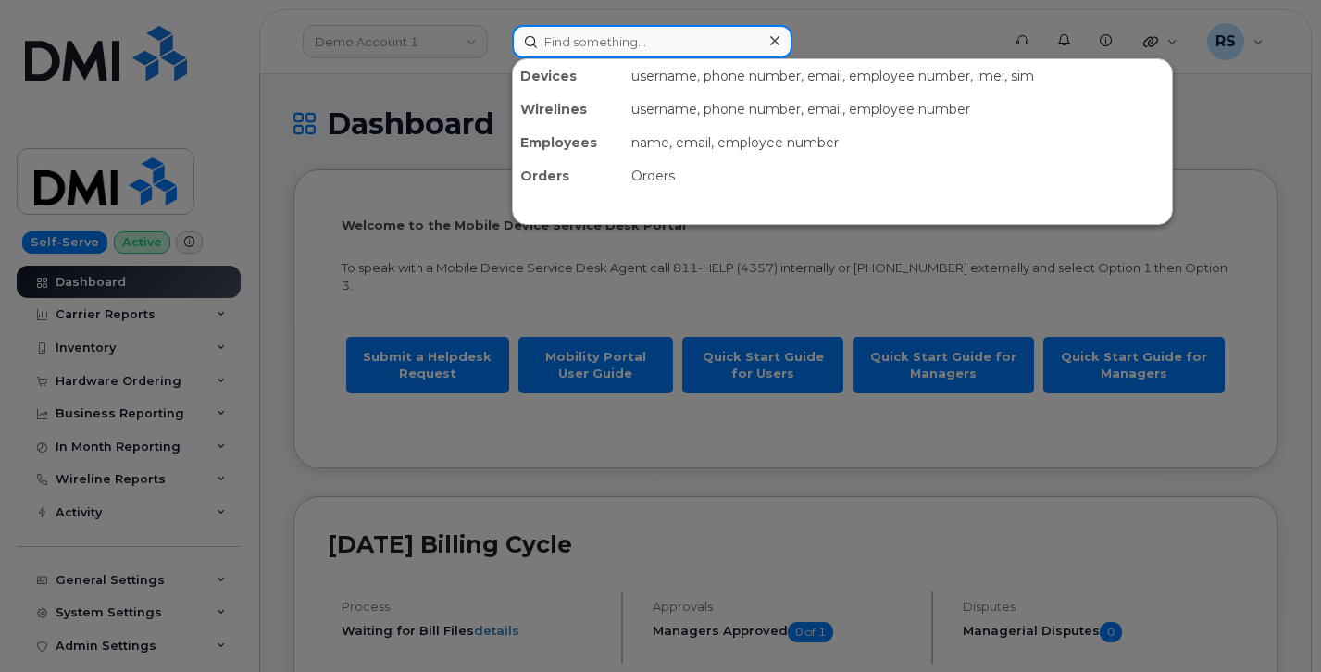
click at [575, 33] on input at bounding box center [652, 41] width 281 height 33
paste input "5067377125"
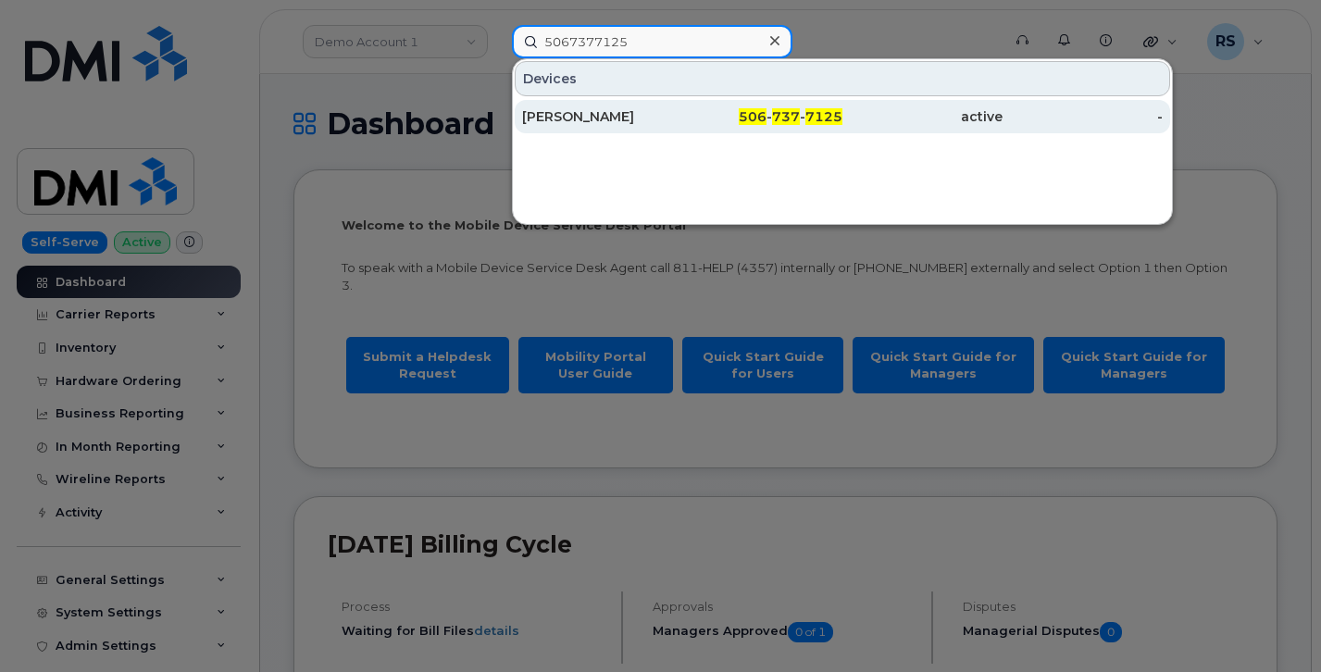
type input "5067377125"
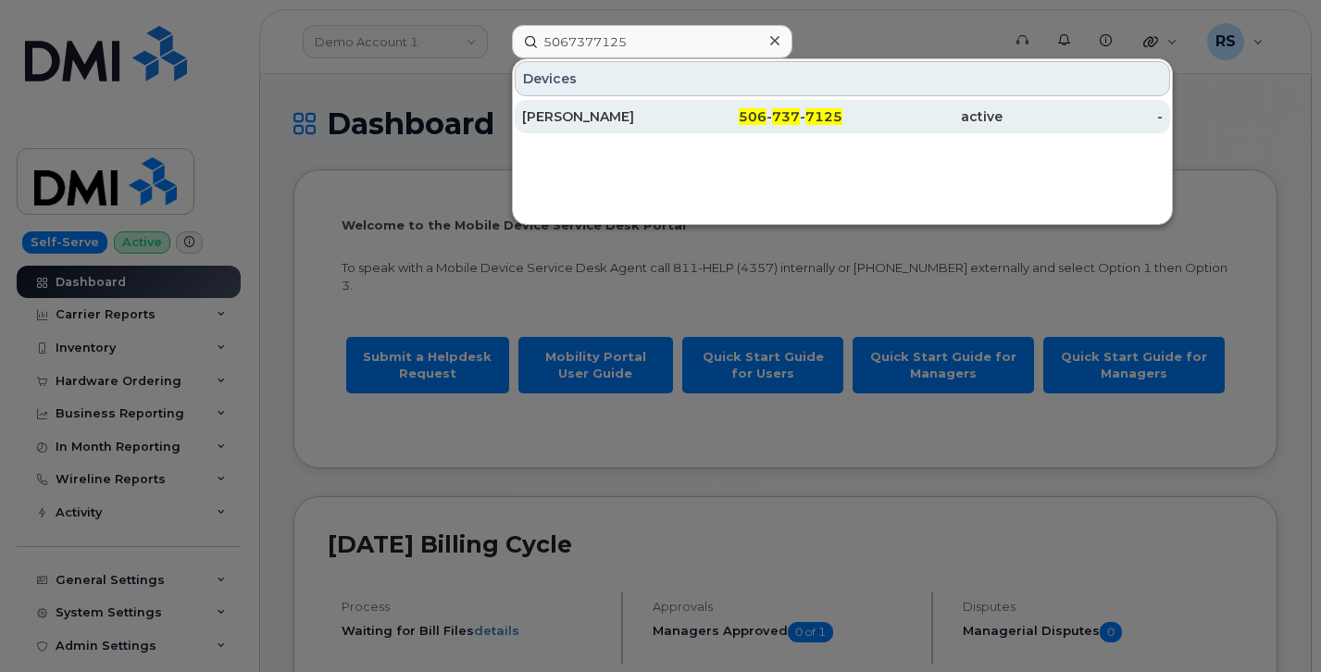
click at [591, 111] on div "Marc Michaud" at bounding box center [602, 116] width 160 height 19
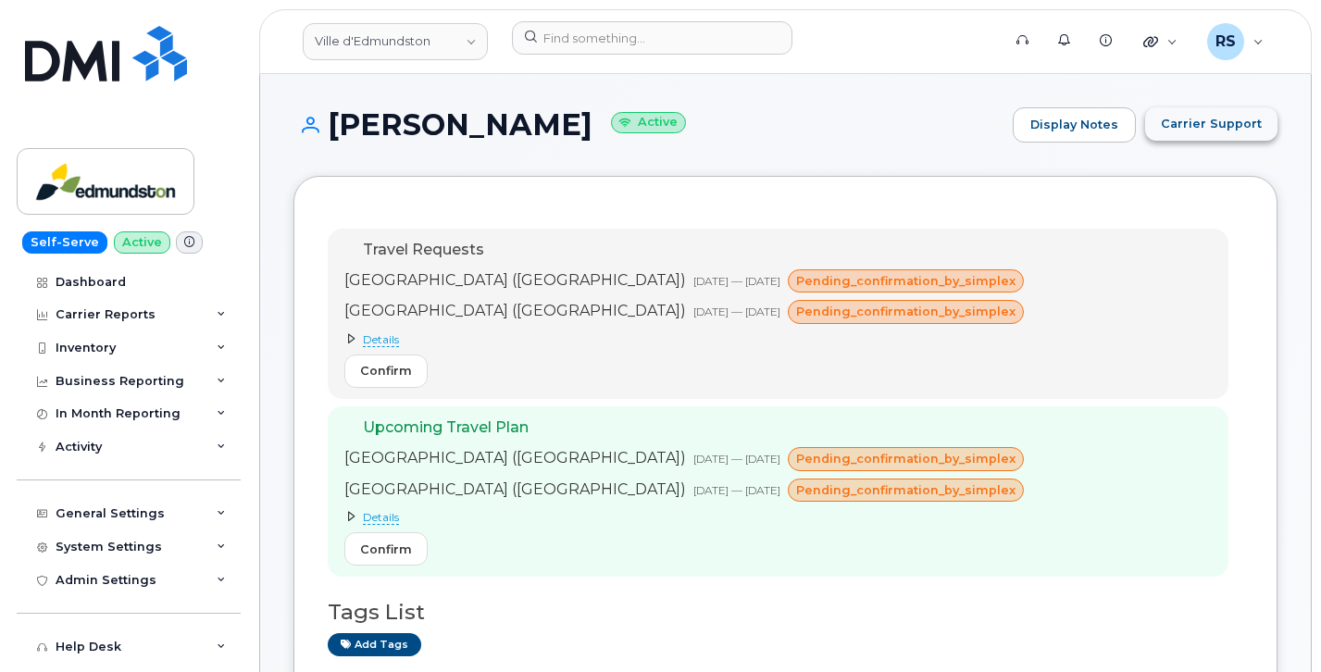
click at [1191, 125] on span "Carrier Support" at bounding box center [1211, 124] width 101 height 18
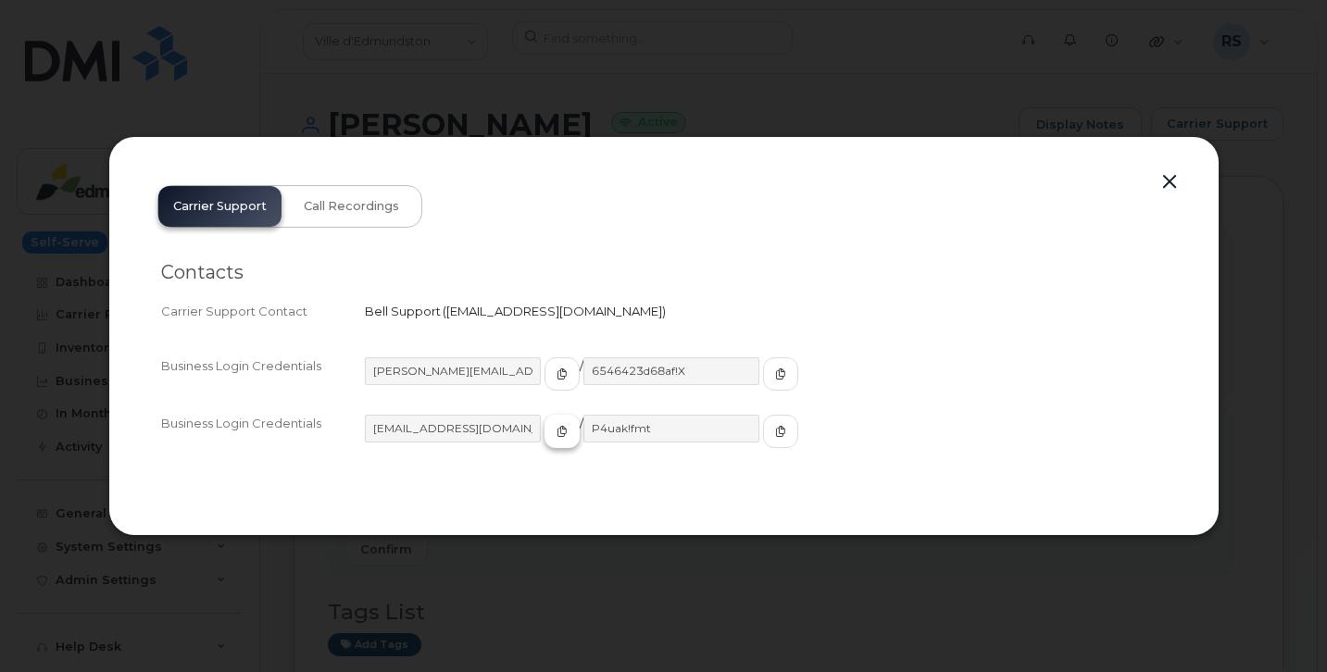
click at [557, 432] on icon "button" at bounding box center [562, 431] width 11 height 11
click at [775, 430] on icon "button" at bounding box center [780, 431] width 11 height 11
click at [1171, 184] on button "button" at bounding box center [1170, 182] width 28 height 26
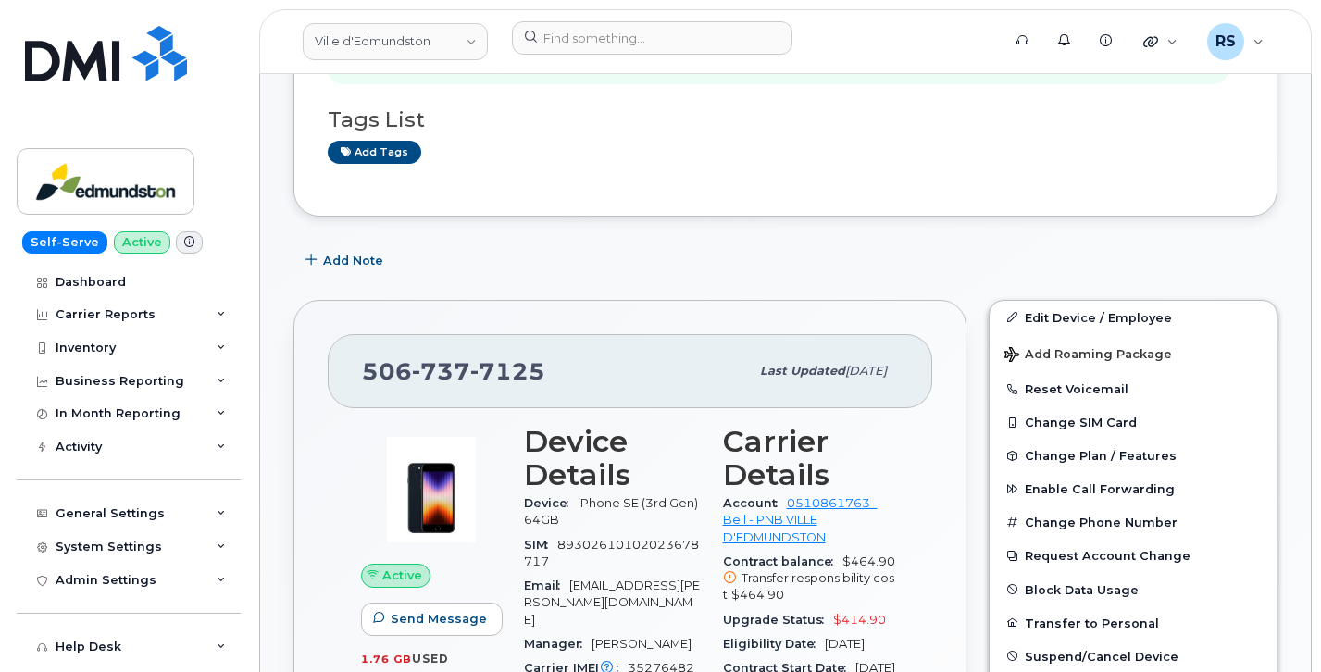
scroll to position [494, 0]
drag, startPoint x: 546, startPoint y: 369, endPoint x: 373, endPoint y: 380, distance: 173.5
click at [361, 381] on div "506 737 7125 Last updated Jul 15, 2025" at bounding box center [630, 370] width 605 height 74
copy span "506 737 7125"
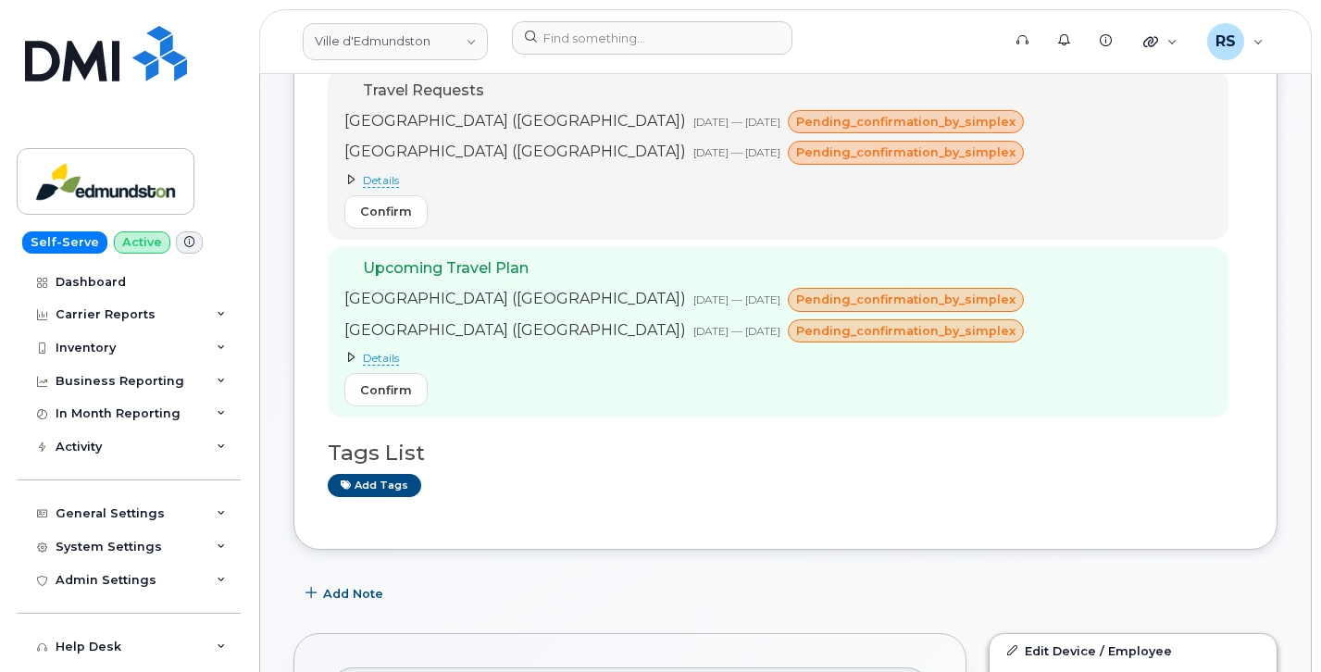
scroll to position [62, 0]
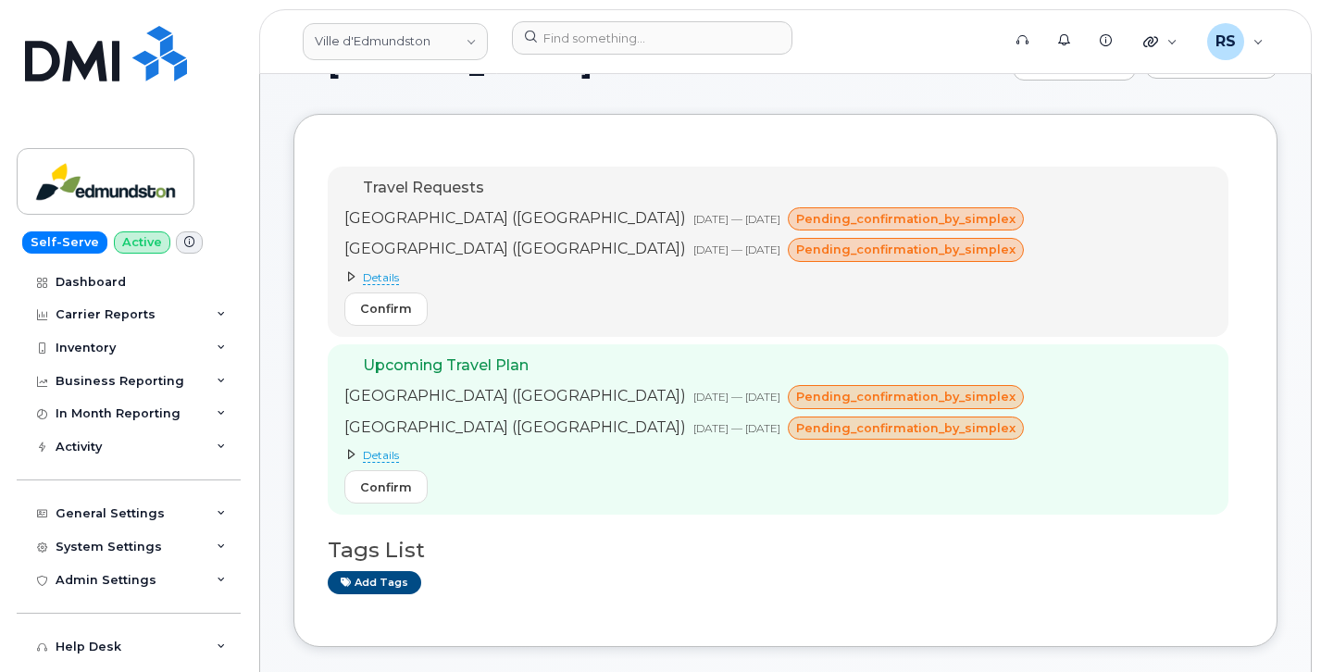
click at [393, 277] on span "Details" at bounding box center [381, 277] width 36 height 15
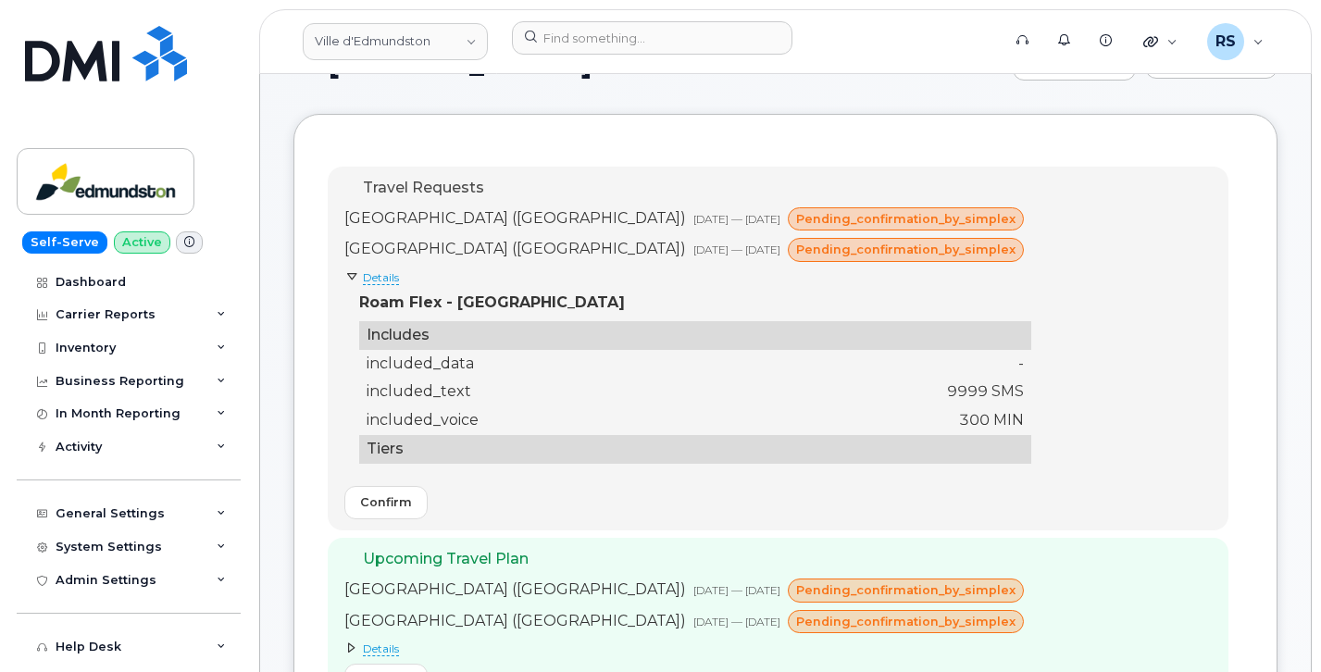
click at [382, 650] on span "Details" at bounding box center [381, 649] width 36 height 15
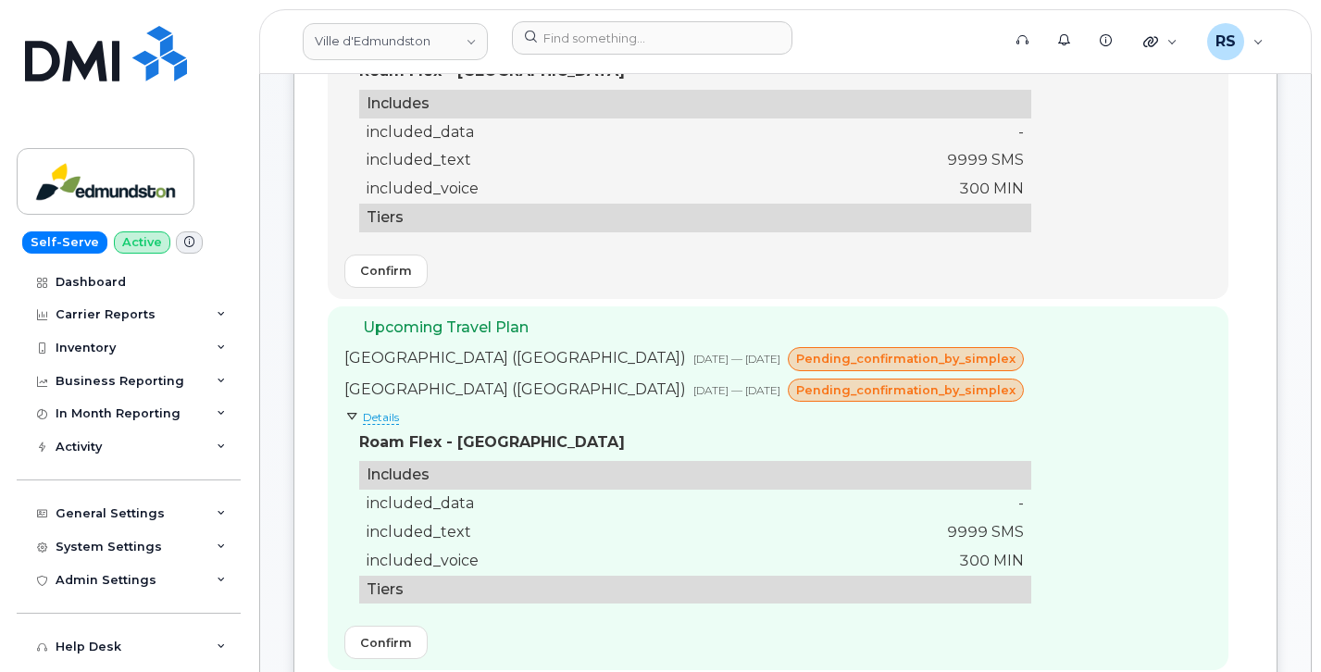
scroll to position [247, 0]
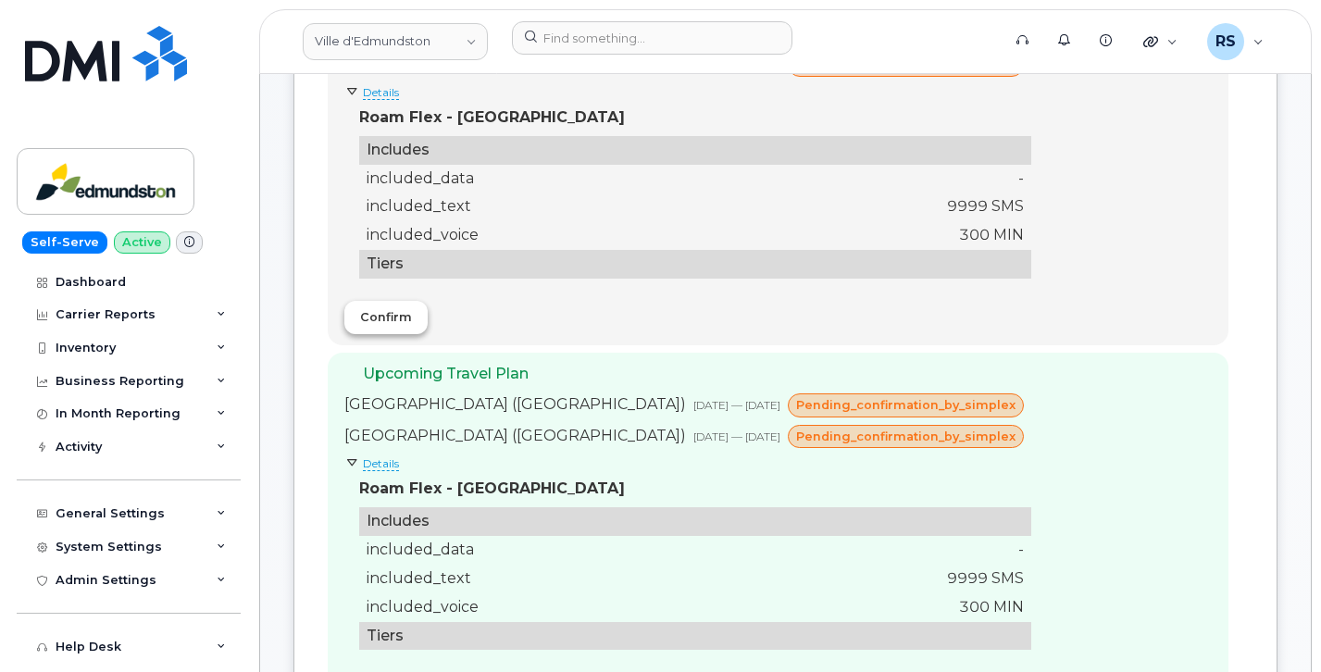
click at [392, 322] on span "Confirm" at bounding box center [386, 317] width 52 height 18
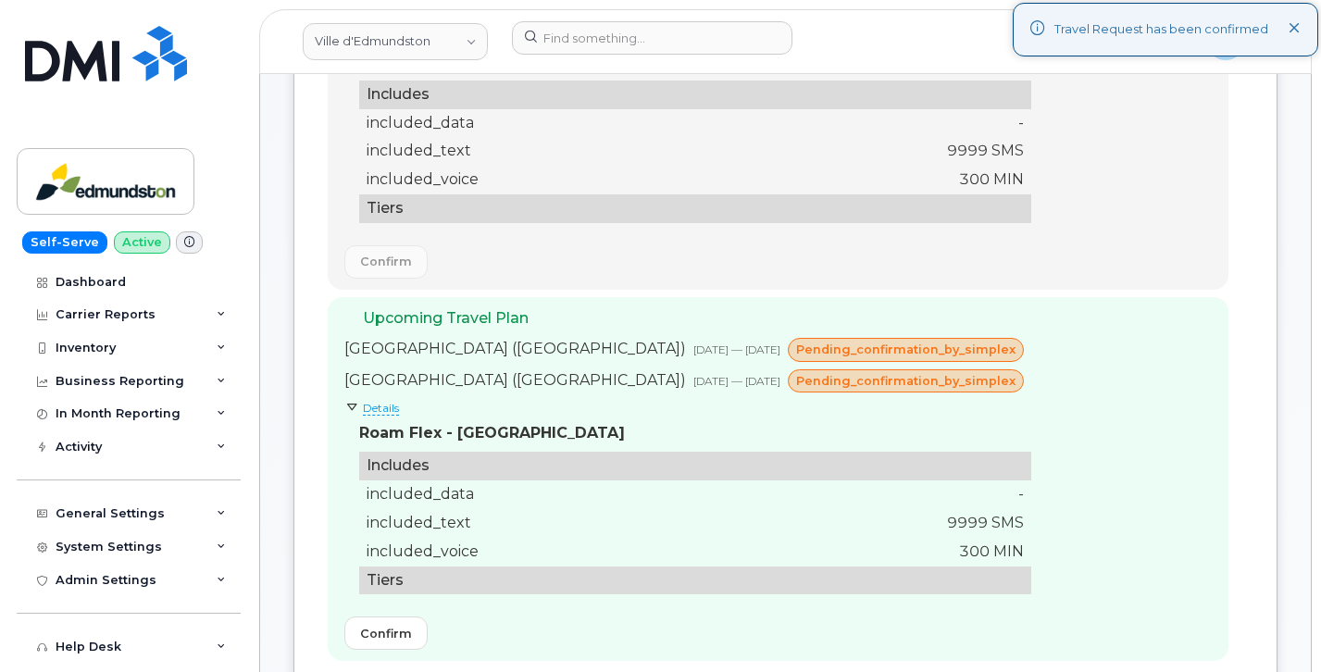
scroll to position [370, 0]
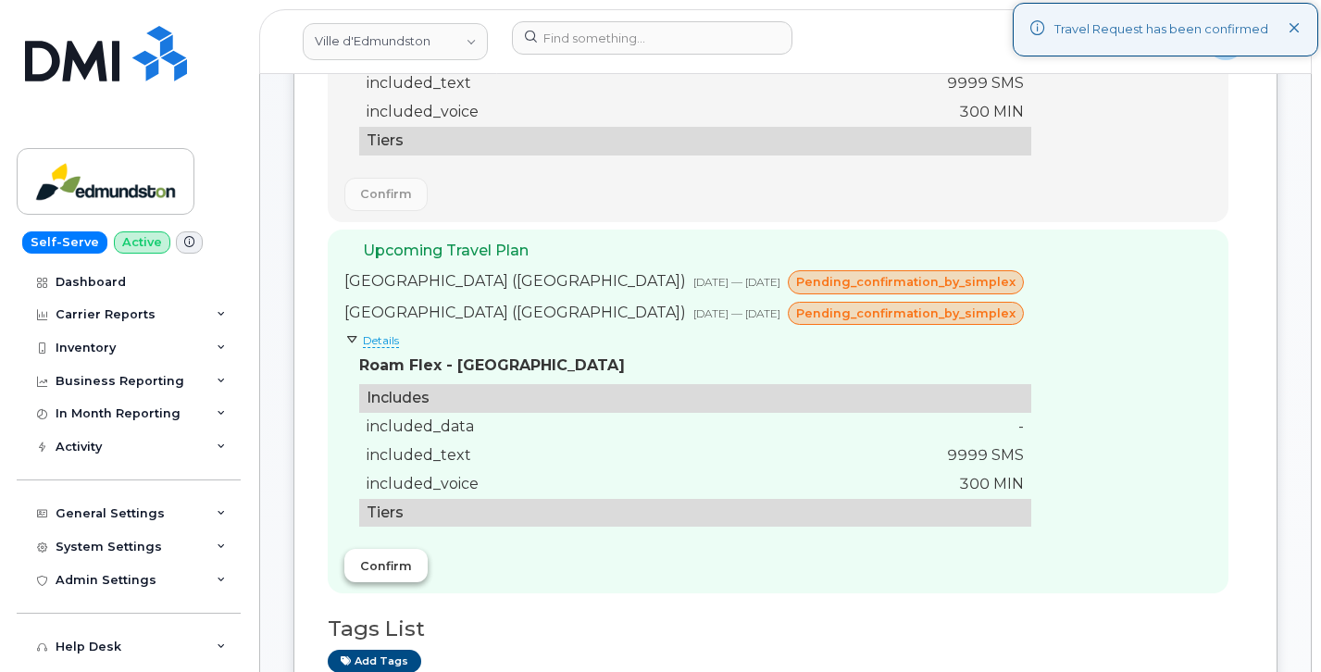
click at [387, 570] on span "Confirm" at bounding box center [386, 566] width 52 height 18
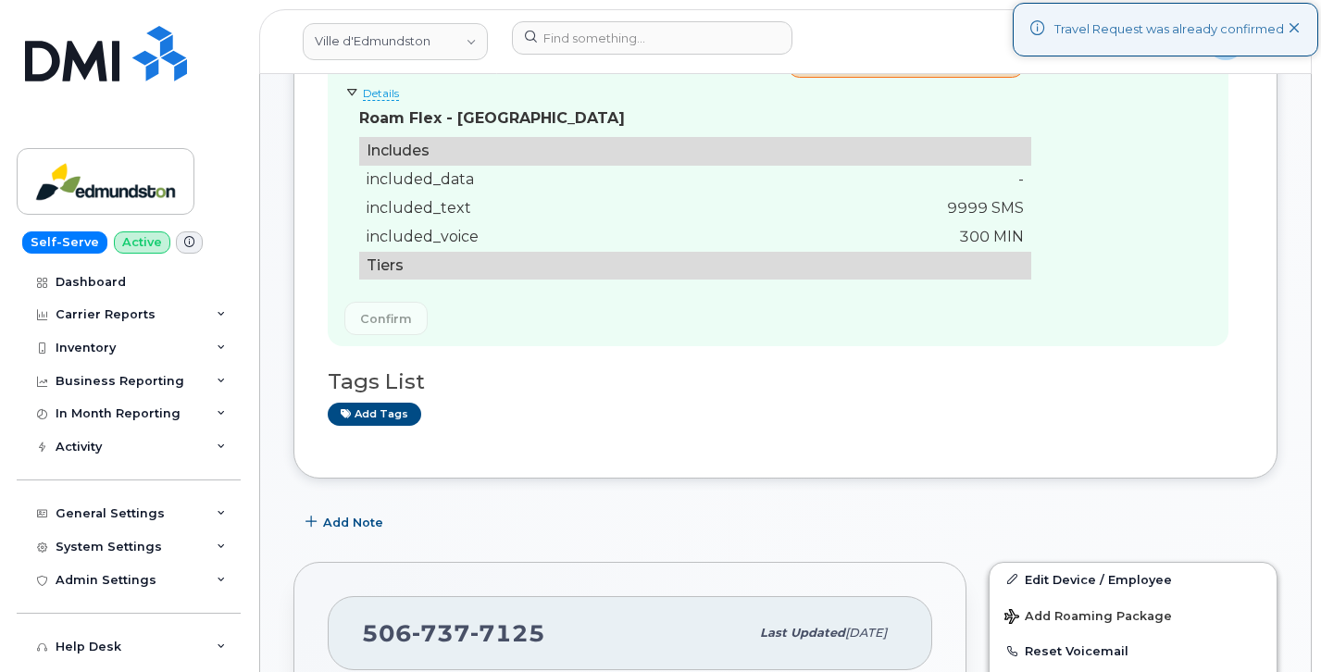
scroll to position [803, 0]
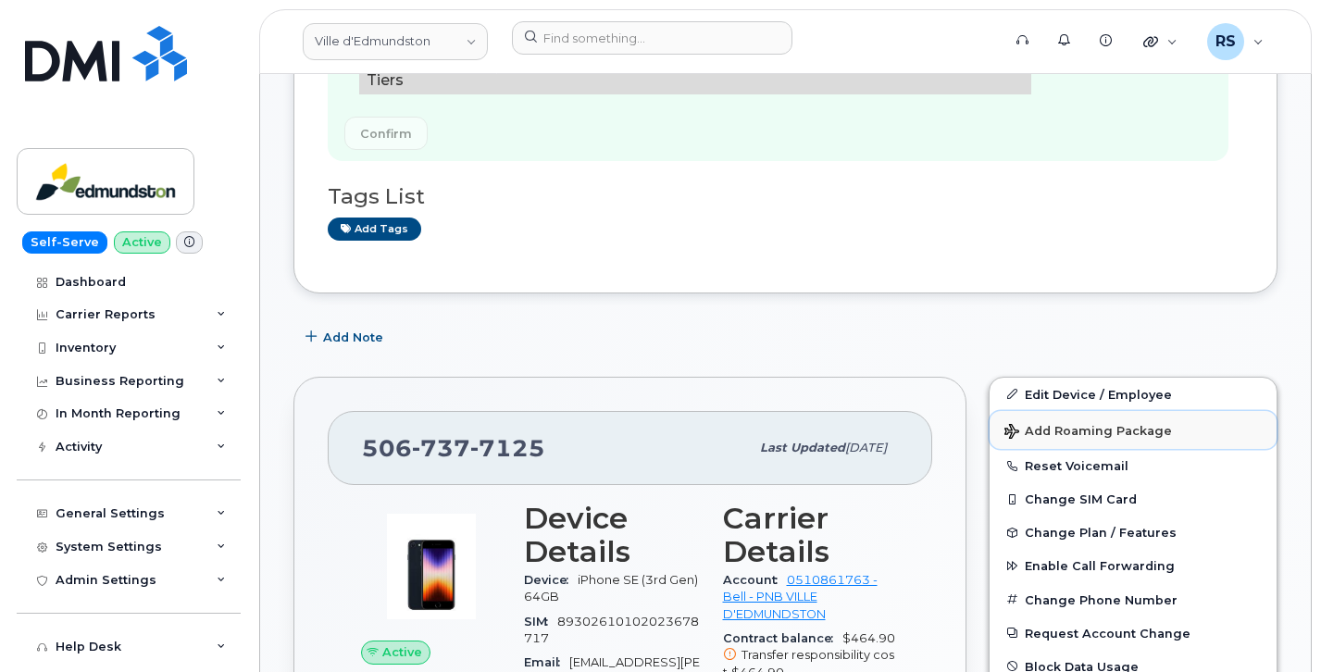
click at [1046, 429] on span "Add Roaming Package" at bounding box center [1089, 433] width 168 height 18
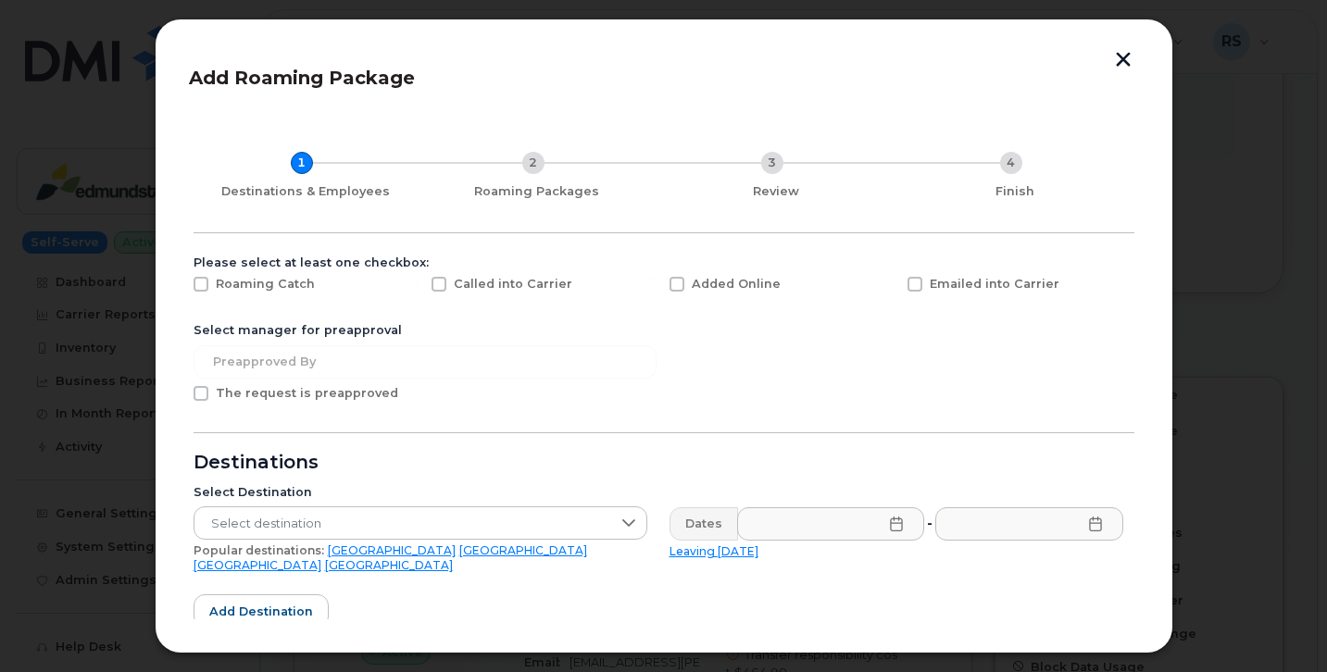
click at [1121, 60] on button "button" at bounding box center [1123, 61] width 28 height 19
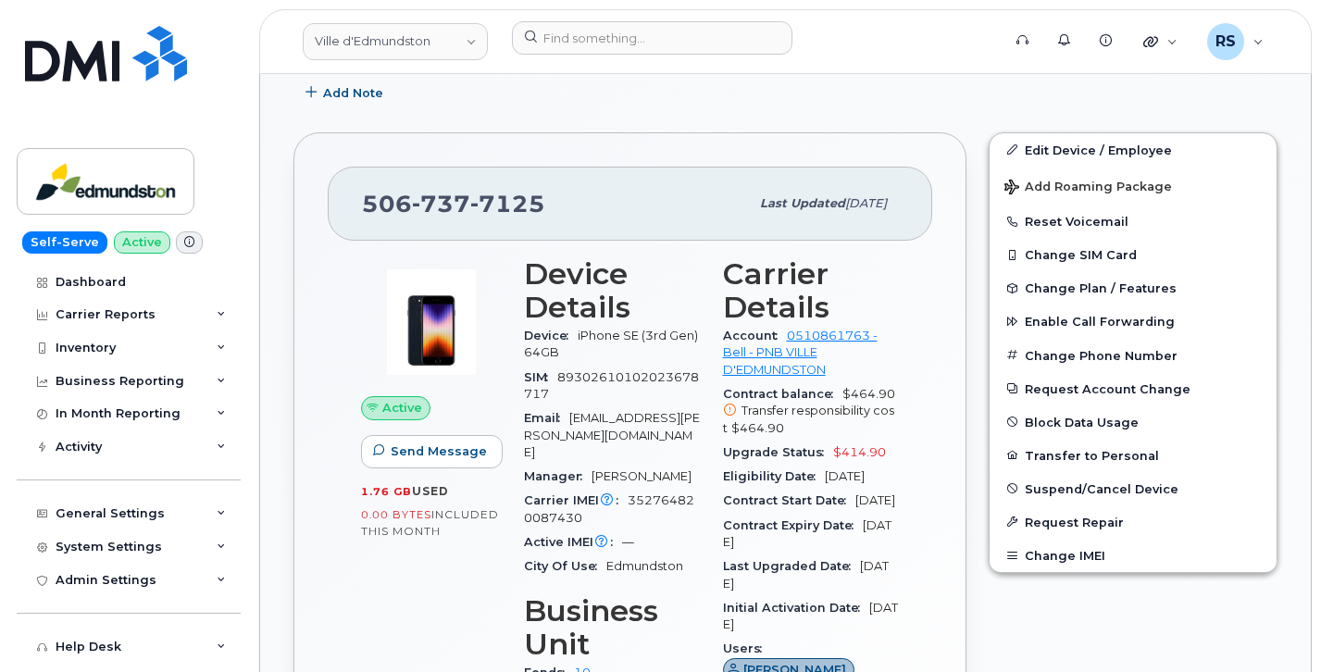
scroll to position [1111, 0]
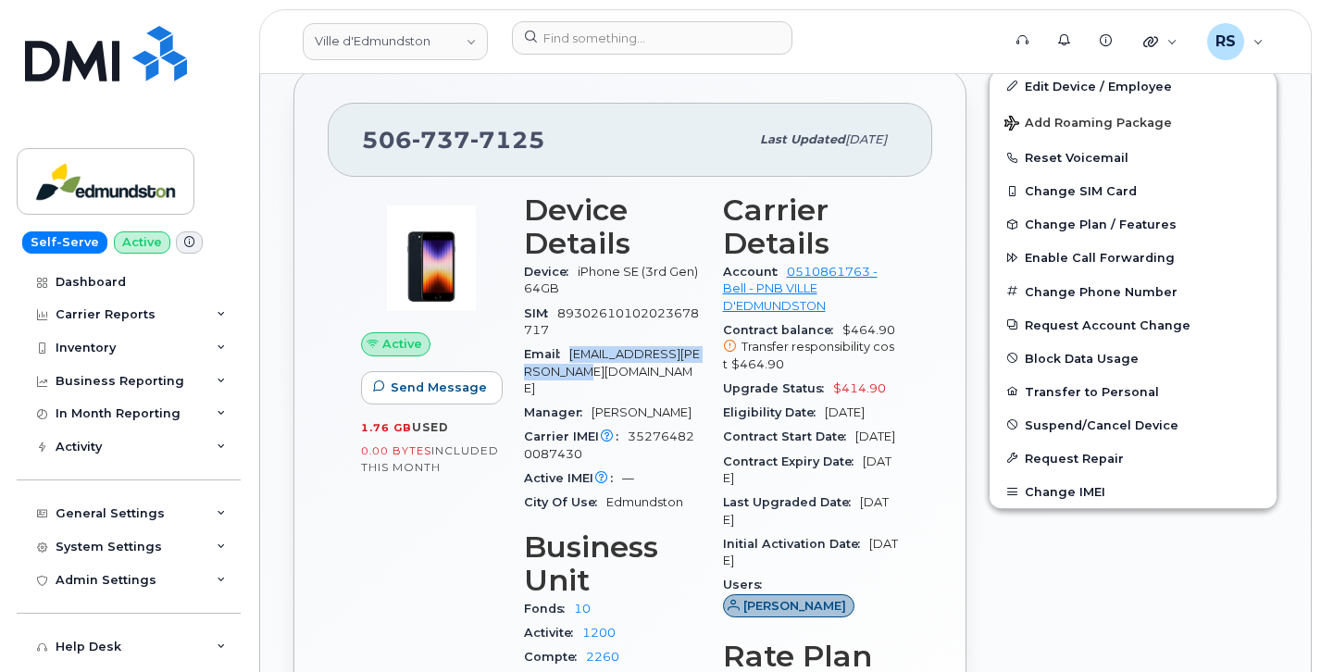
drag, startPoint x: 573, startPoint y: 353, endPoint x: 595, endPoint y: 374, distance: 30.1
click at [595, 374] on div "Email marc.michaud@edmundston.ca" at bounding box center [612, 372] width 177 height 58
copy span "marc.michaud@edmundston.ca"
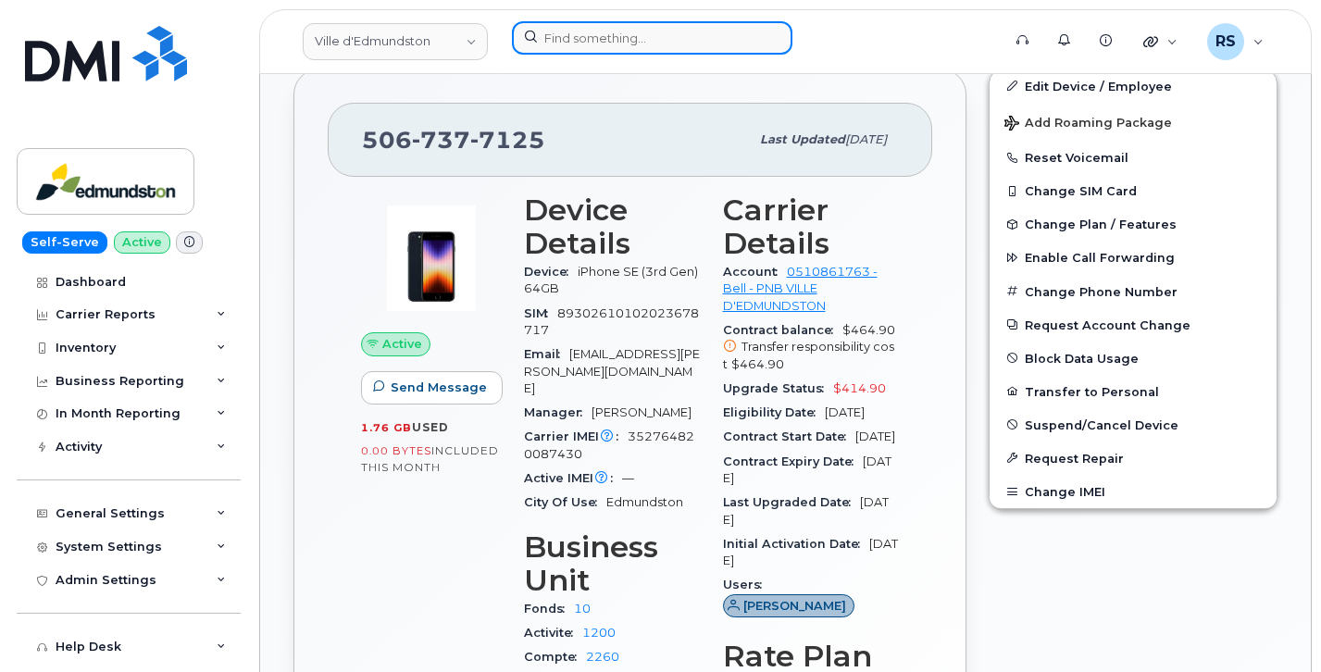
click at [547, 33] on input at bounding box center [652, 37] width 281 height 33
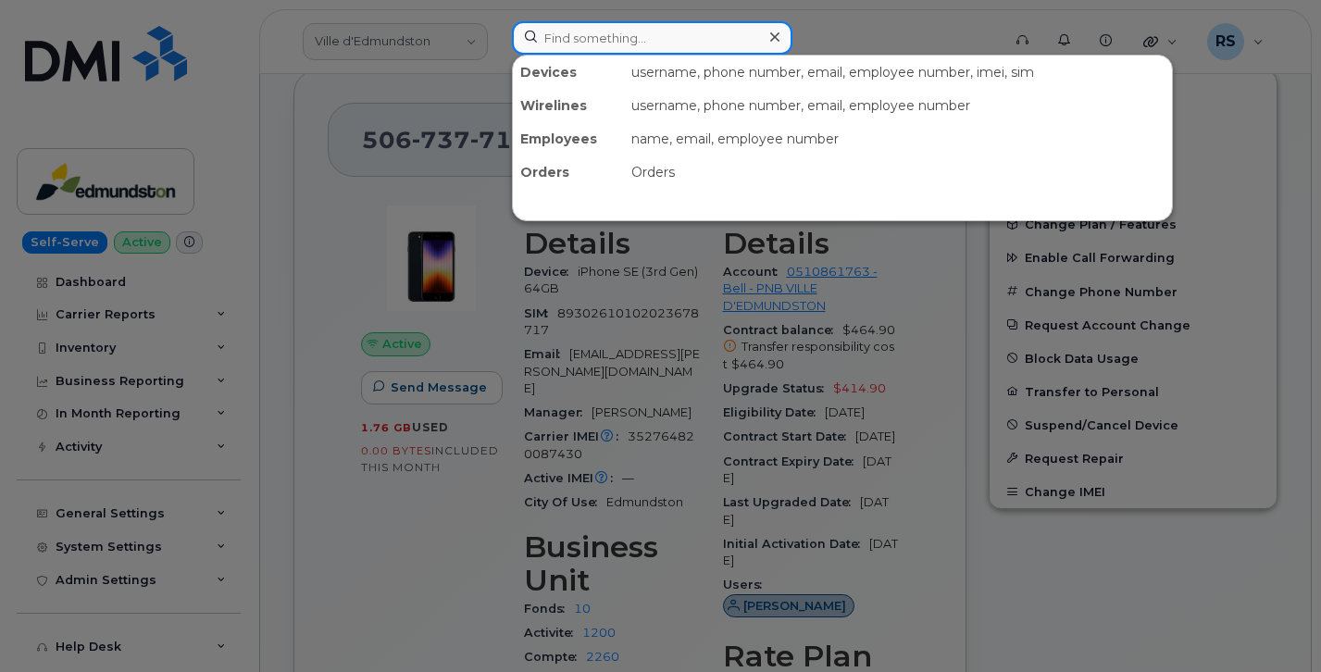
paste input "Sebastien Breau"
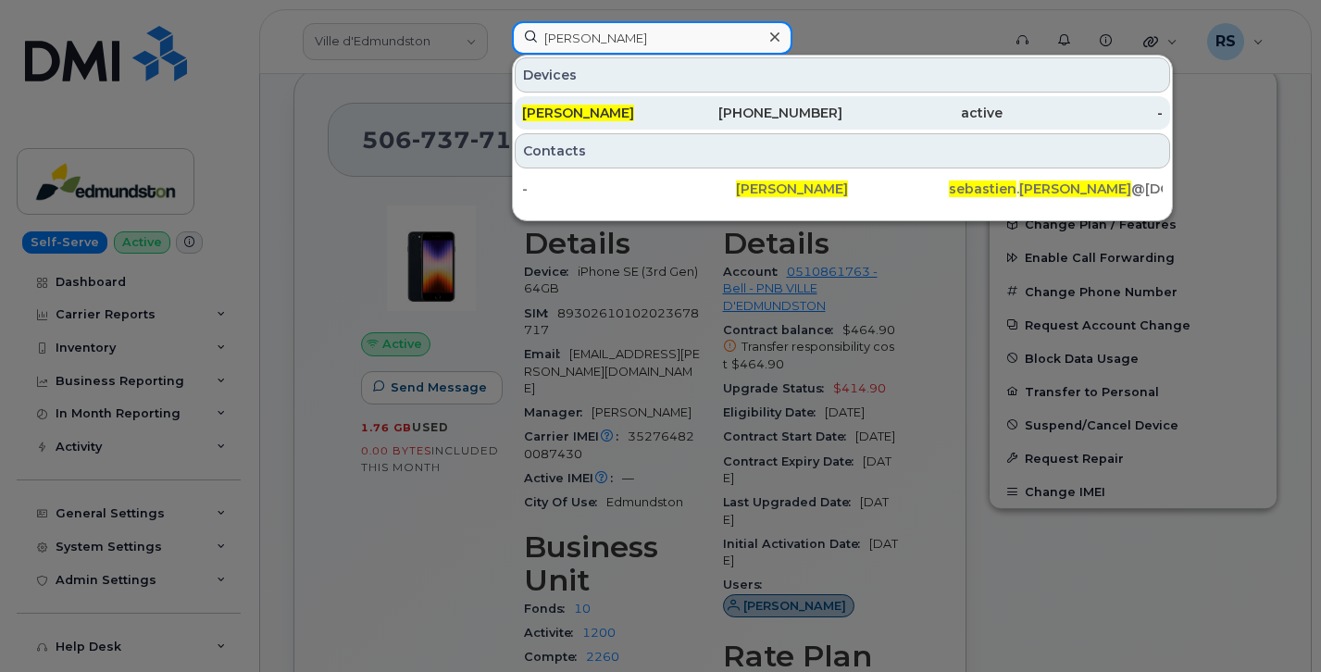
type input "Sebastien Breau"
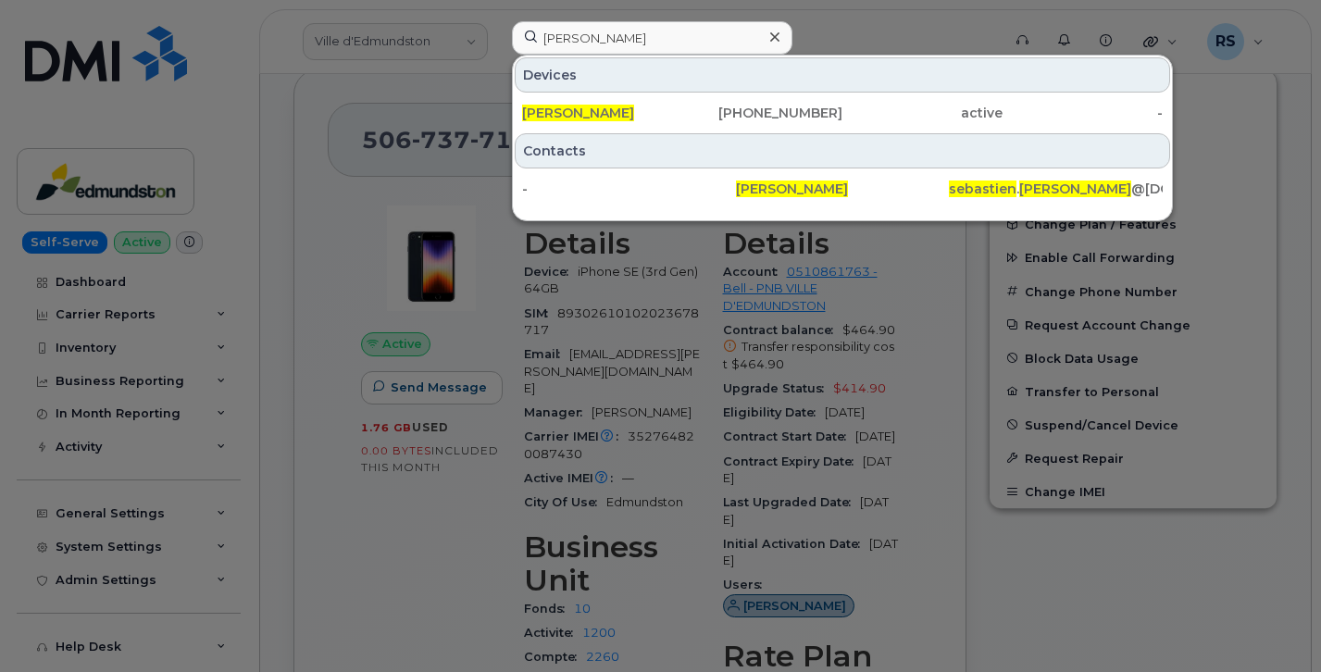
click at [776, 36] on icon at bounding box center [774, 36] width 9 height 9
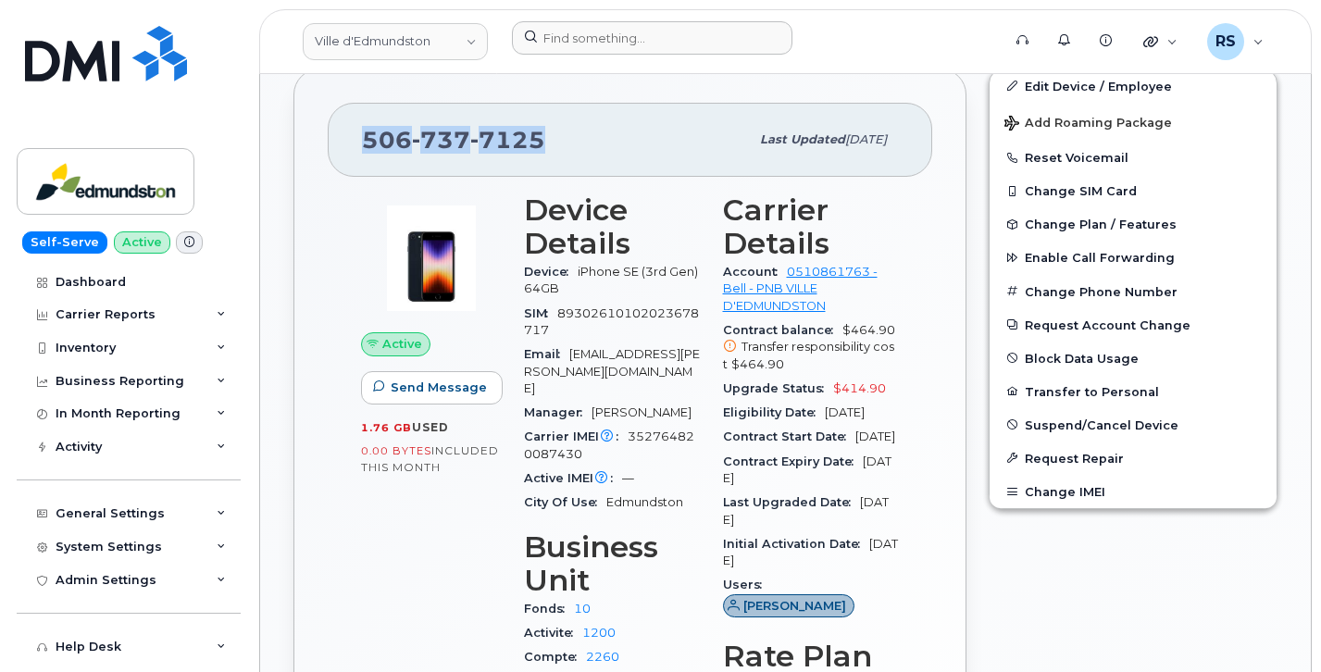
drag, startPoint x: 552, startPoint y: 136, endPoint x: 357, endPoint y: 160, distance: 196.9
click at [357, 160] on div "506 737 7125 Last updated Jul 15, 2025" at bounding box center [630, 140] width 605 height 74
copy span "506 737 7125"
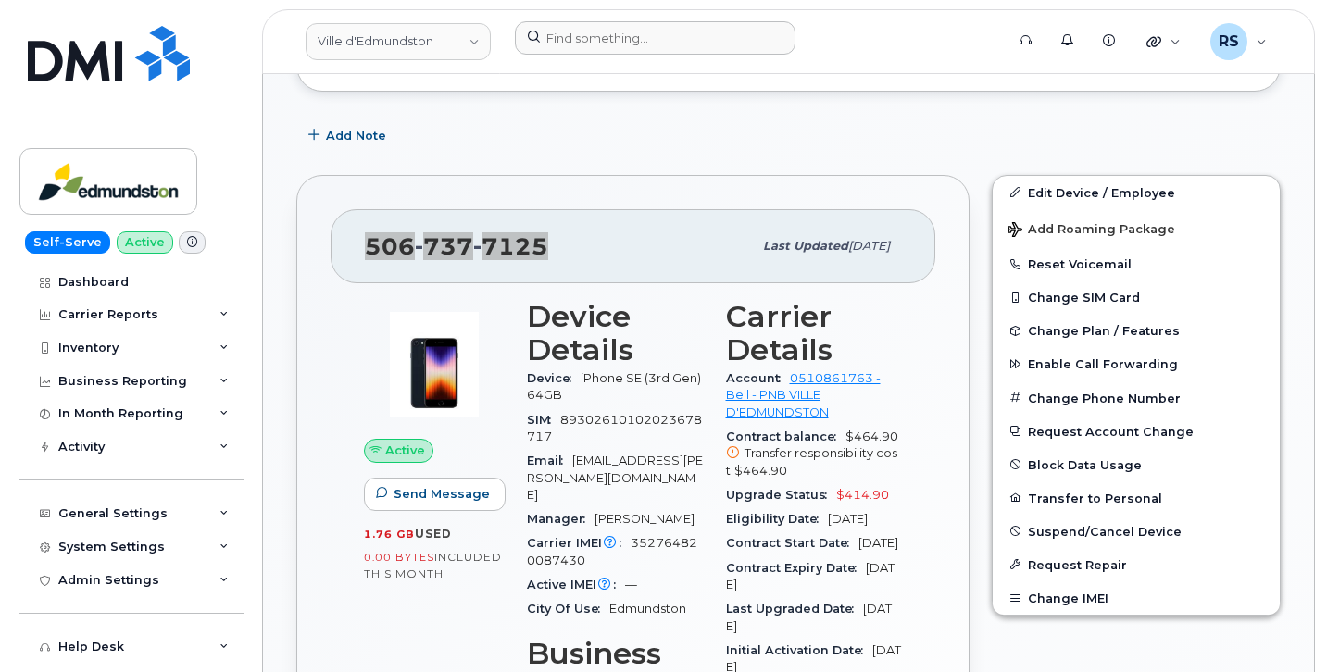
scroll to position [988, 0]
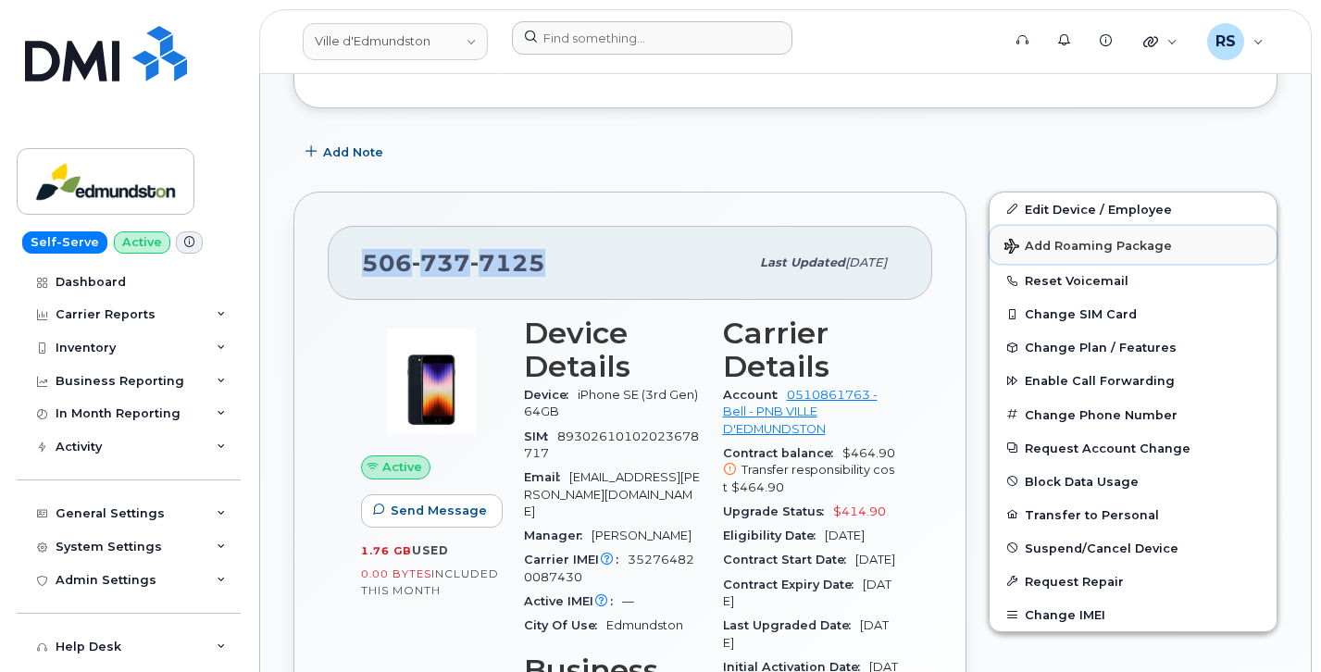
click at [1066, 244] on span "Add Roaming Package" at bounding box center [1089, 248] width 168 height 18
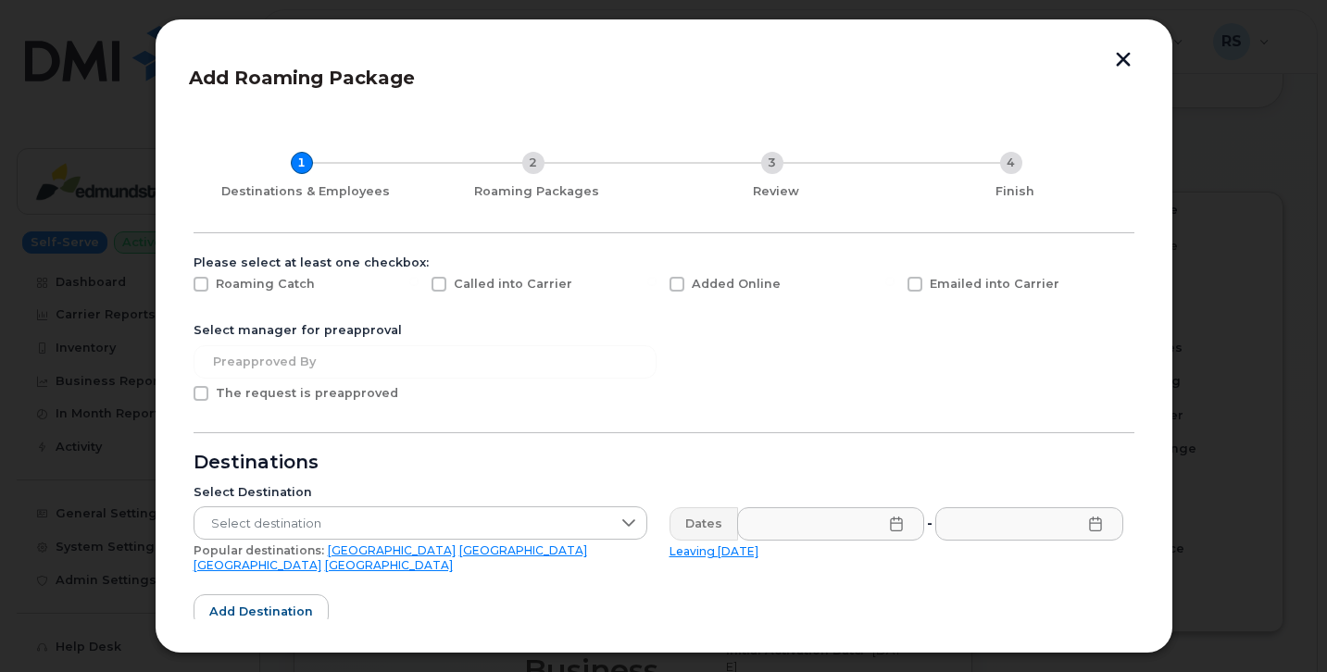
click at [676, 285] on span at bounding box center [677, 284] width 15 height 15
click at [657, 285] on input "Added Online" at bounding box center [651, 281] width 9 height 9
checkbox input "true"
click at [206, 395] on span at bounding box center [201, 393] width 15 height 15
click at [181, 395] on input "The request is preapproved" at bounding box center [175, 390] width 9 height 9
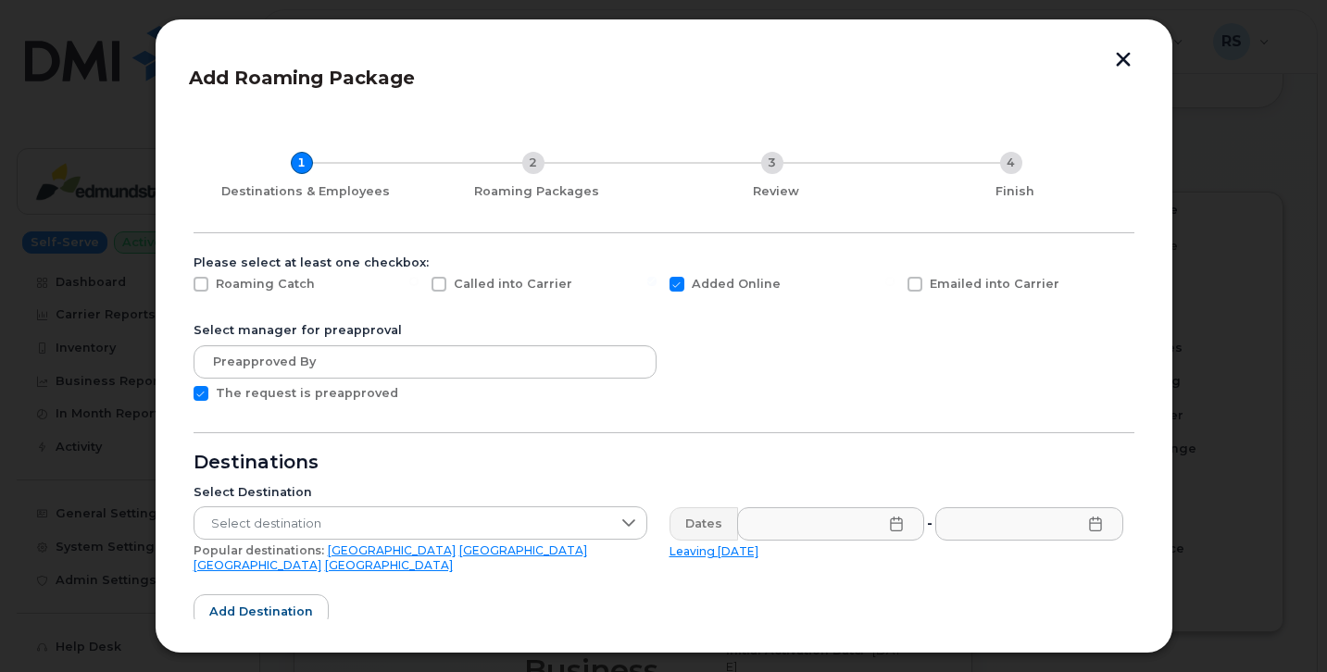
click at [818, 368] on form "Please select at least one checkbox: Roaming Catch Called into Carrier Added On…" at bounding box center [664, 585] width 941 height 659
click at [203, 394] on span at bounding box center [201, 393] width 15 height 15
click at [181, 394] on input "The request is preapproved" at bounding box center [175, 390] width 9 height 9
checkbox input "false"
click at [853, 347] on form "Please select at least one checkbox: Roaming Catch Called into Carrier Added On…" at bounding box center [664, 585] width 941 height 659
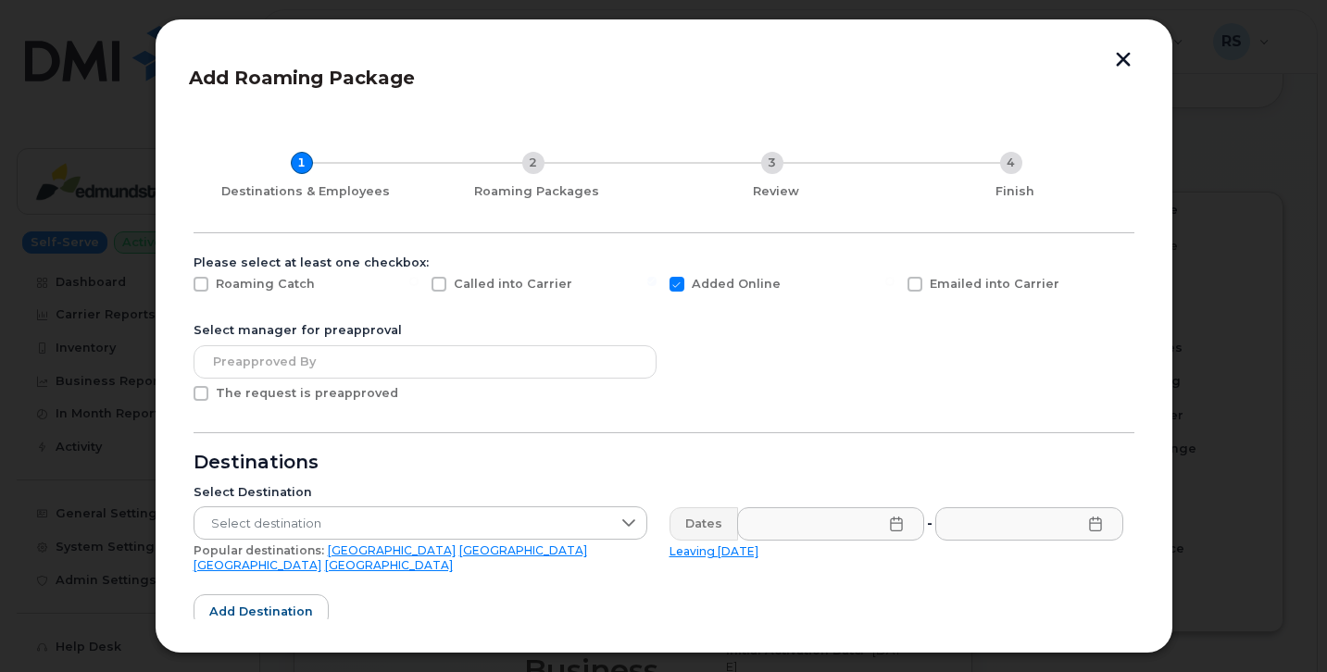
scroll to position [0, 0]
click at [625, 516] on icon at bounding box center [628, 523] width 15 height 15
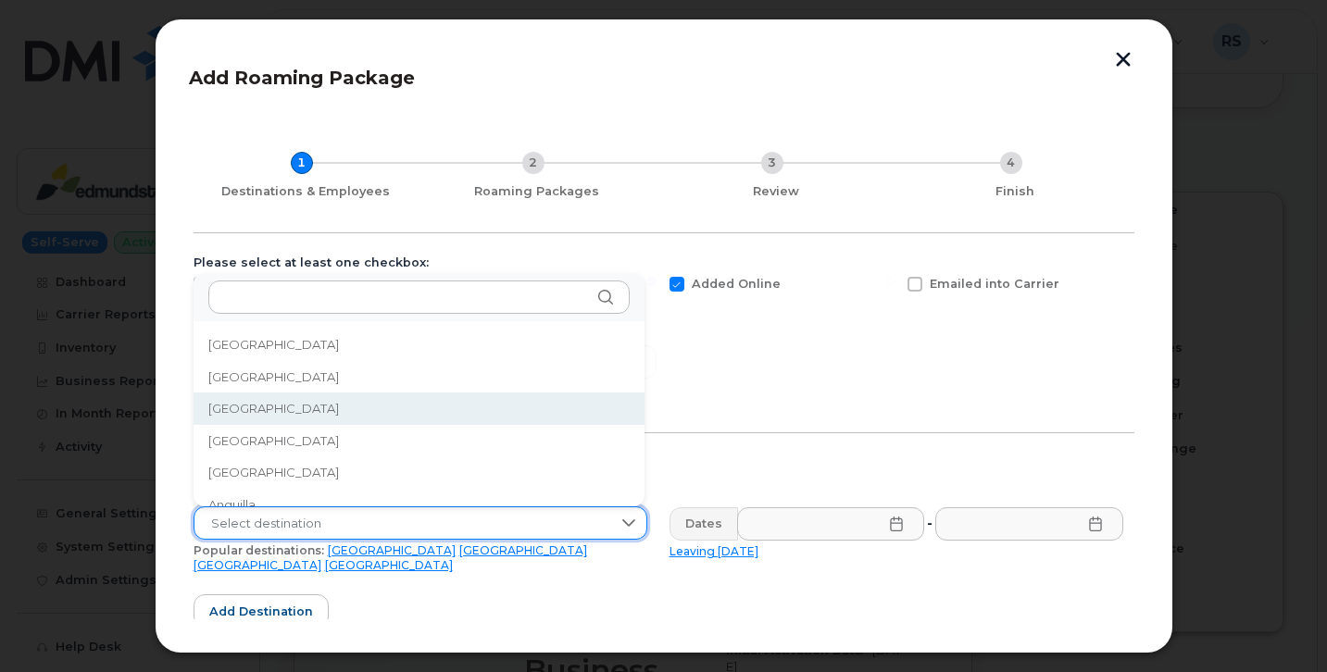
scroll to position [7, 0]
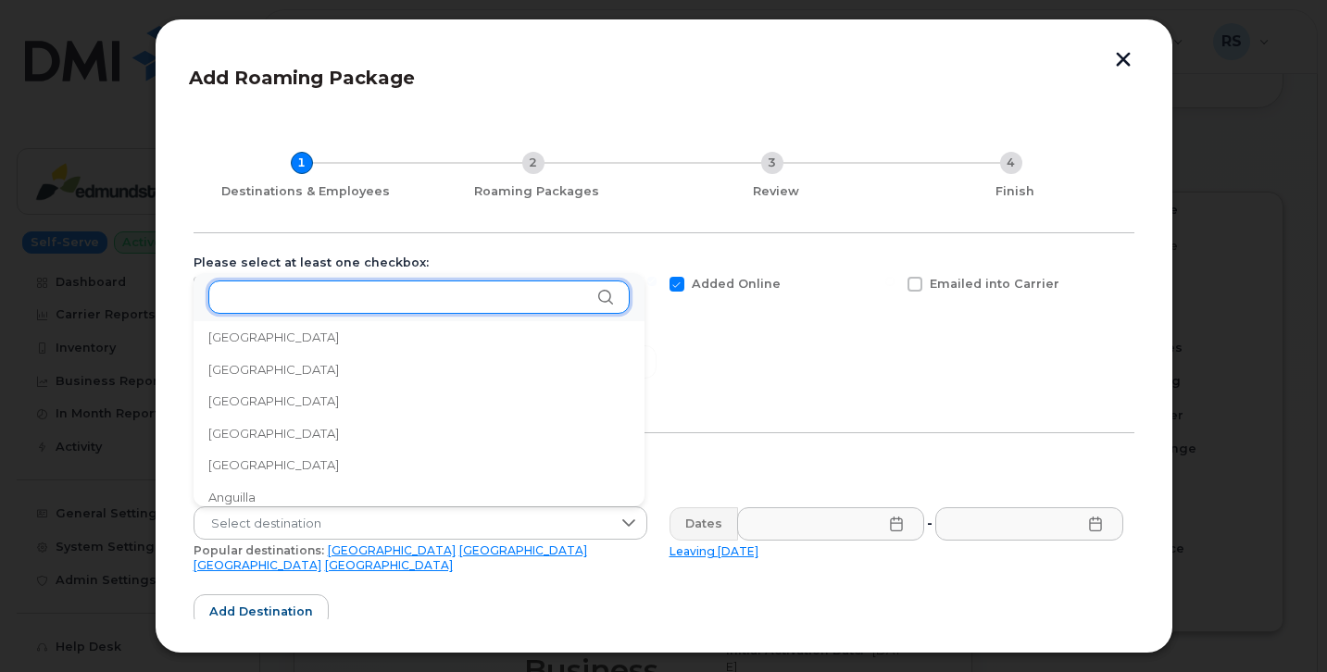
click at [261, 298] on input "text" at bounding box center [418, 297] width 421 height 33
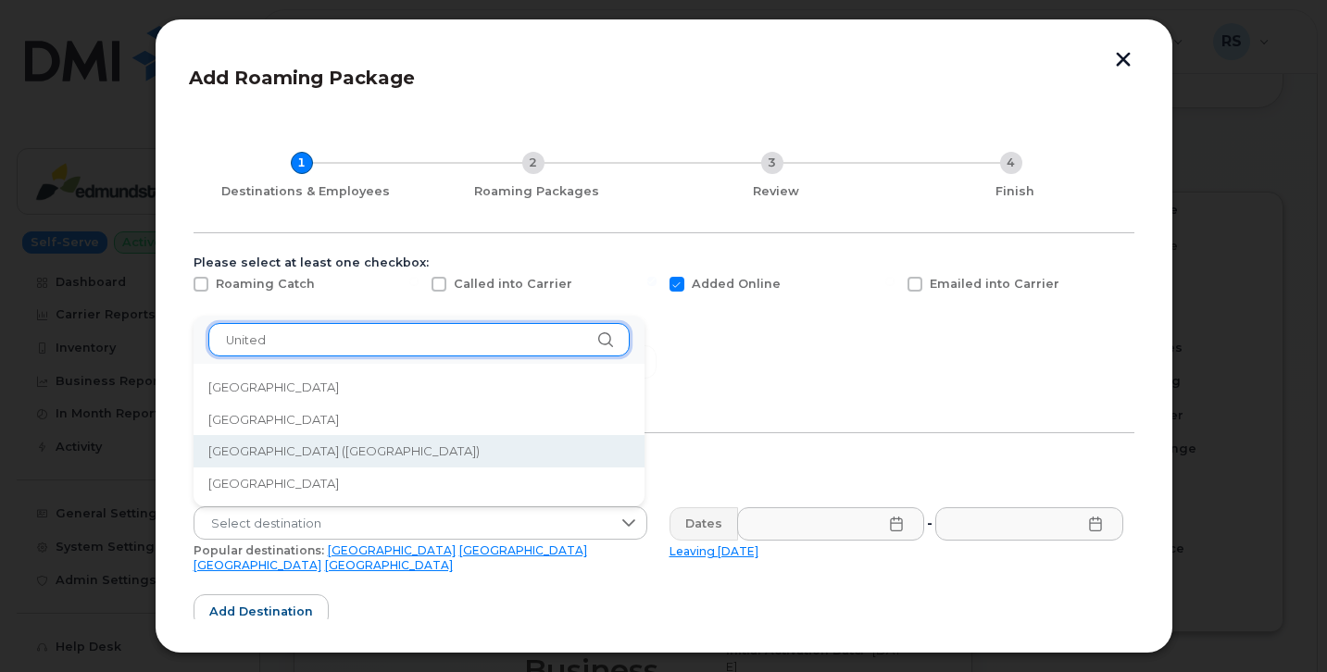
type input "United"
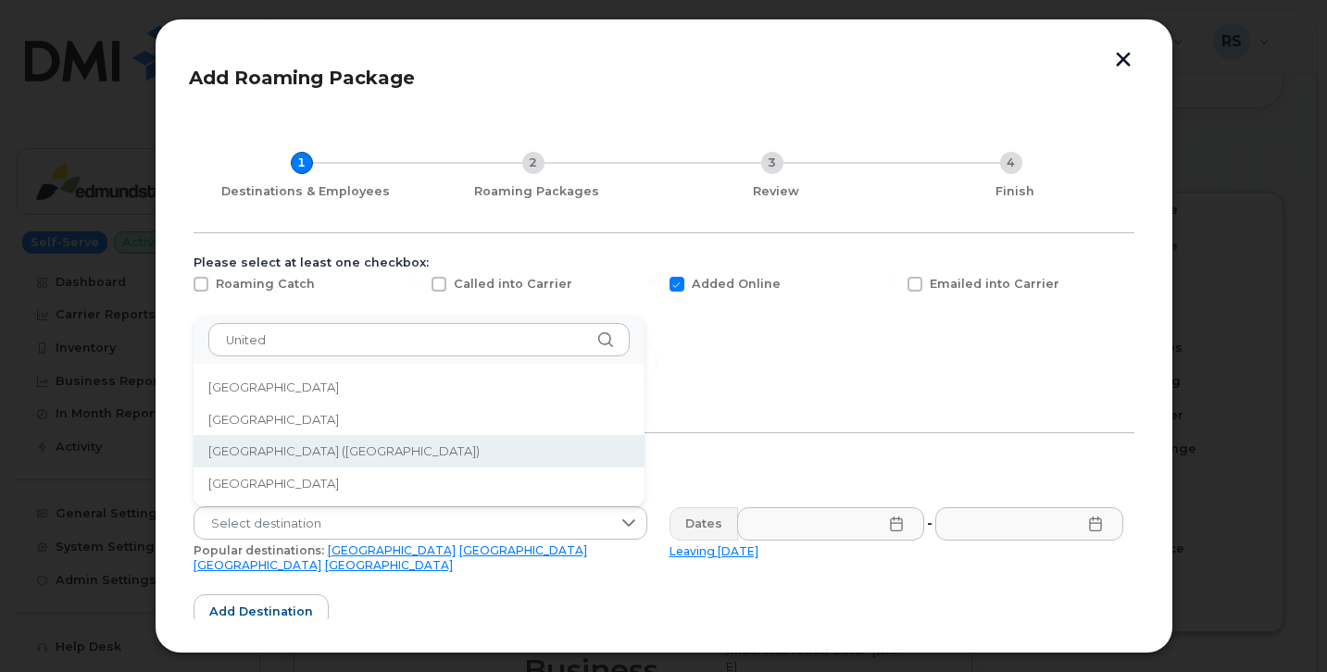
click at [280, 450] on span "United States of America (USA)" at bounding box center [343, 452] width 271 height 18
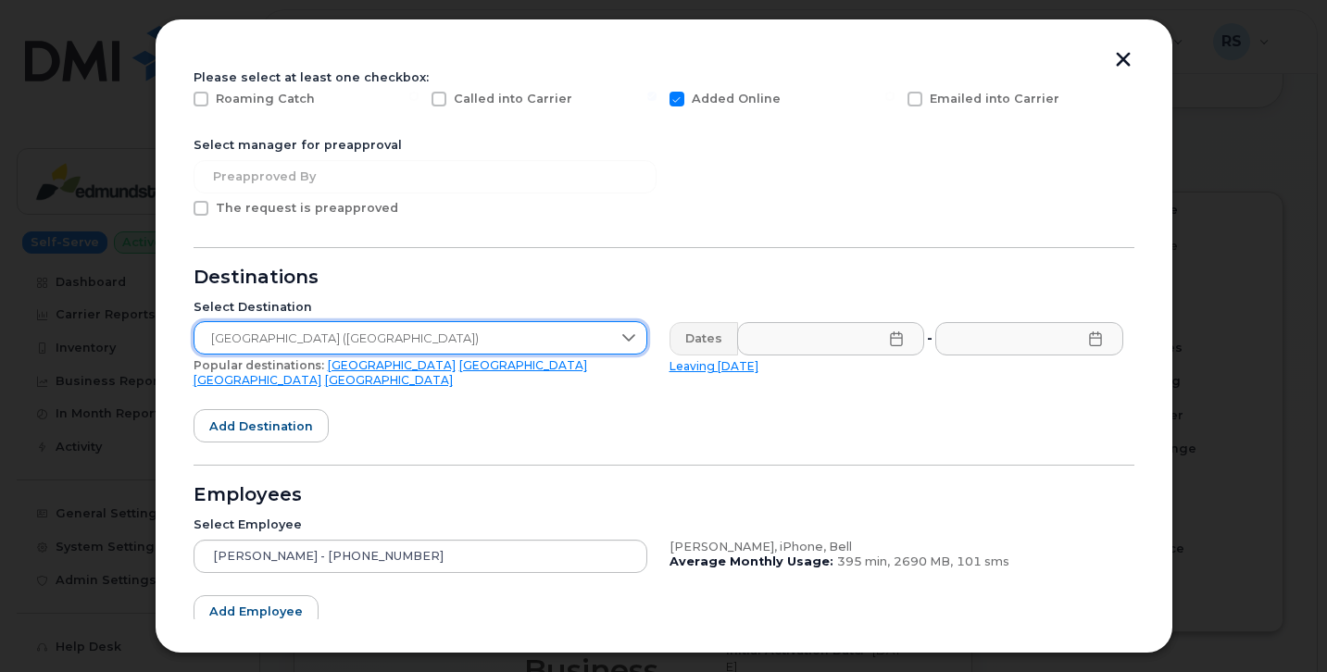
scroll to position [247, 0]
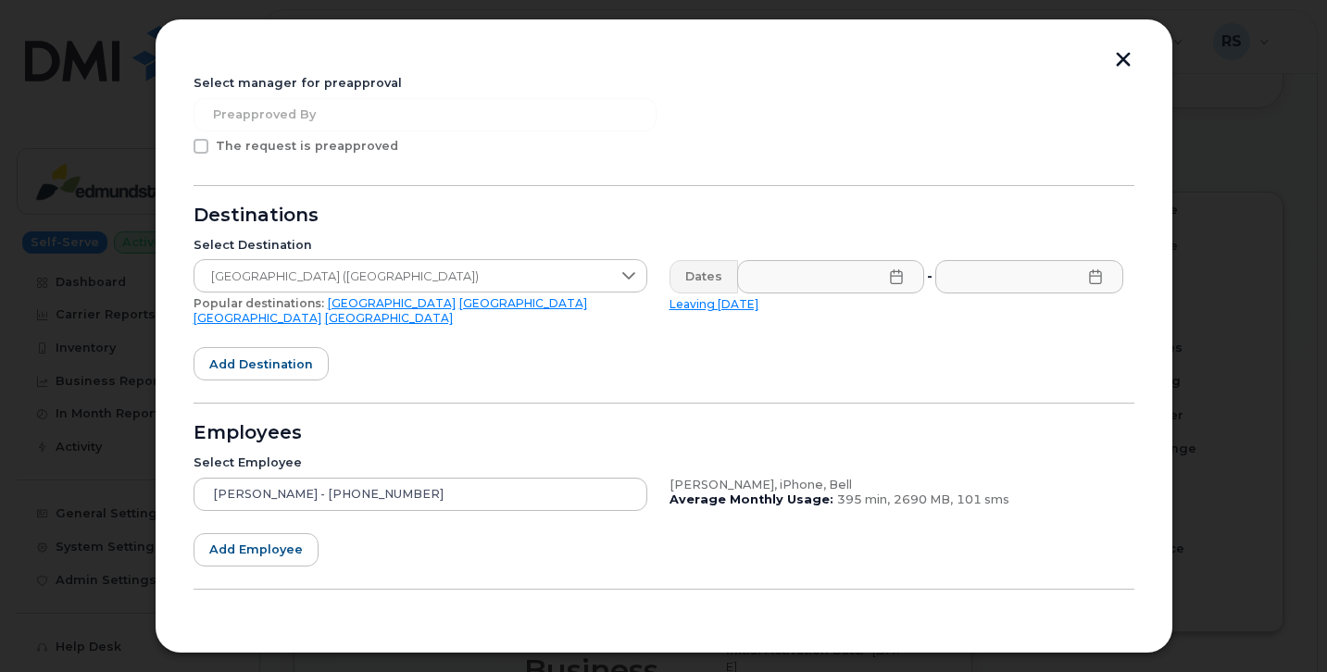
click at [890, 283] on icon at bounding box center [896, 276] width 12 height 15
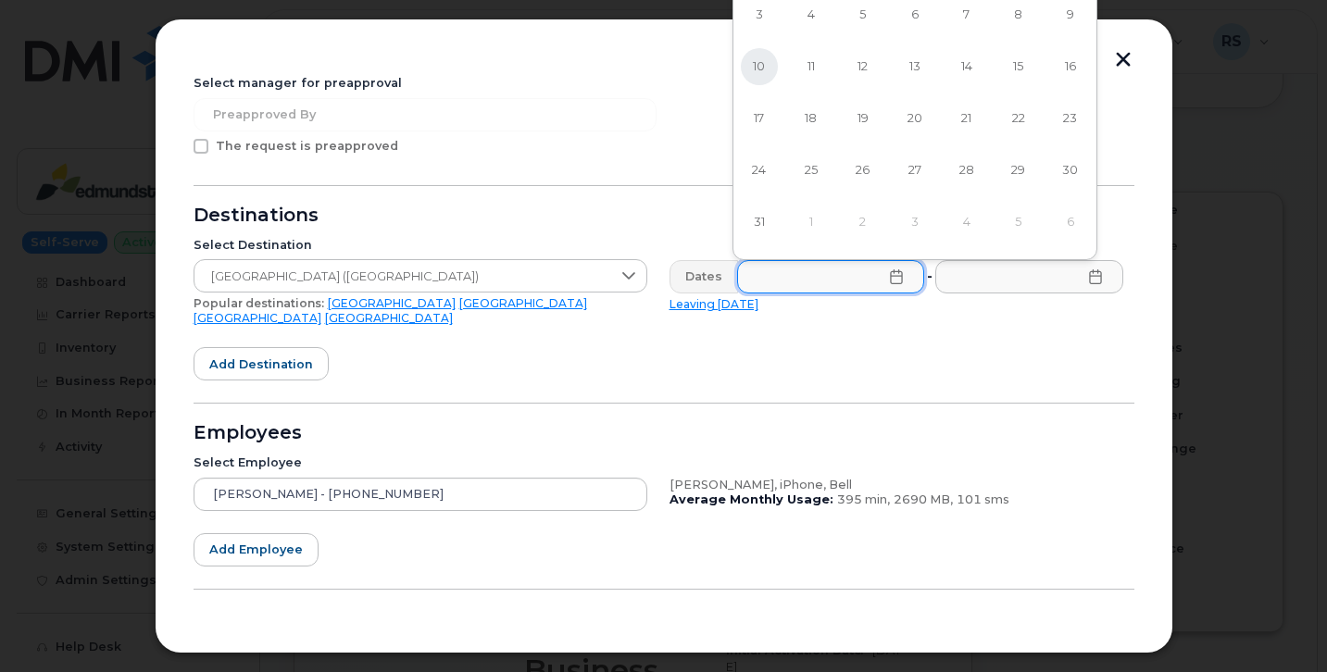
click at [754, 64] on span "10" at bounding box center [759, 66] width 37 height 37
type input "08/10/2025"
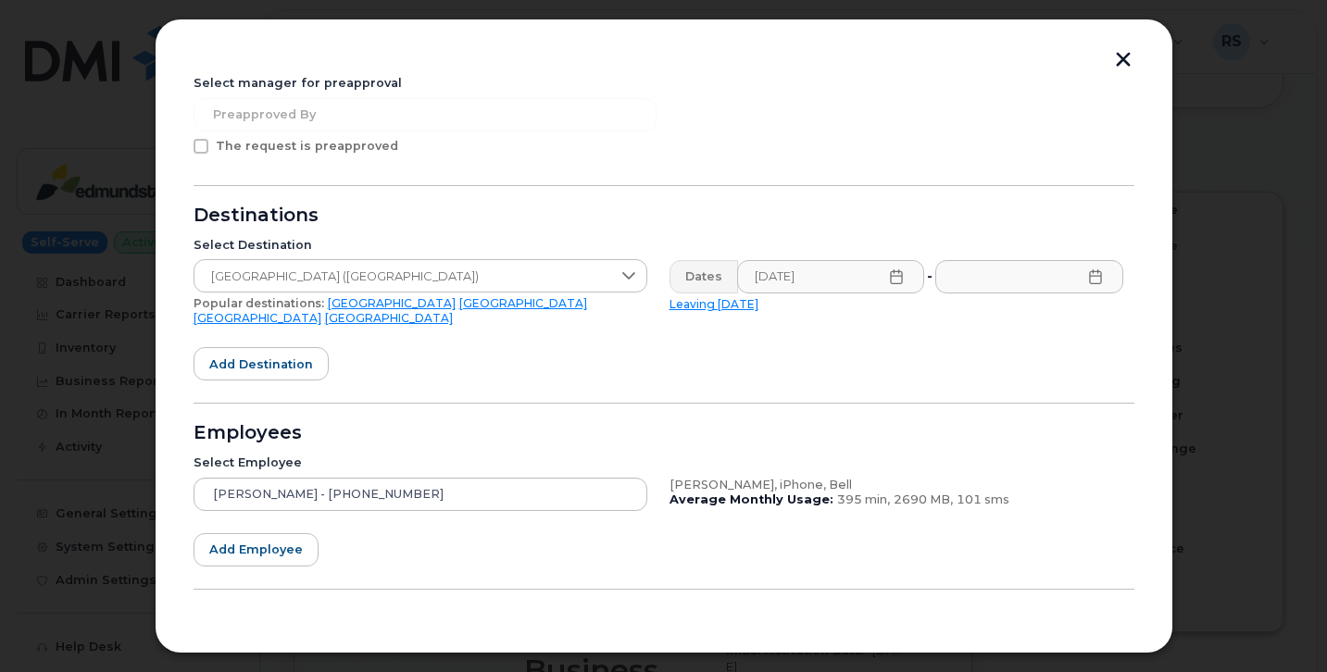
click at [1094, 280] on icon at bounding box center [1095, 276] width 15 height 15
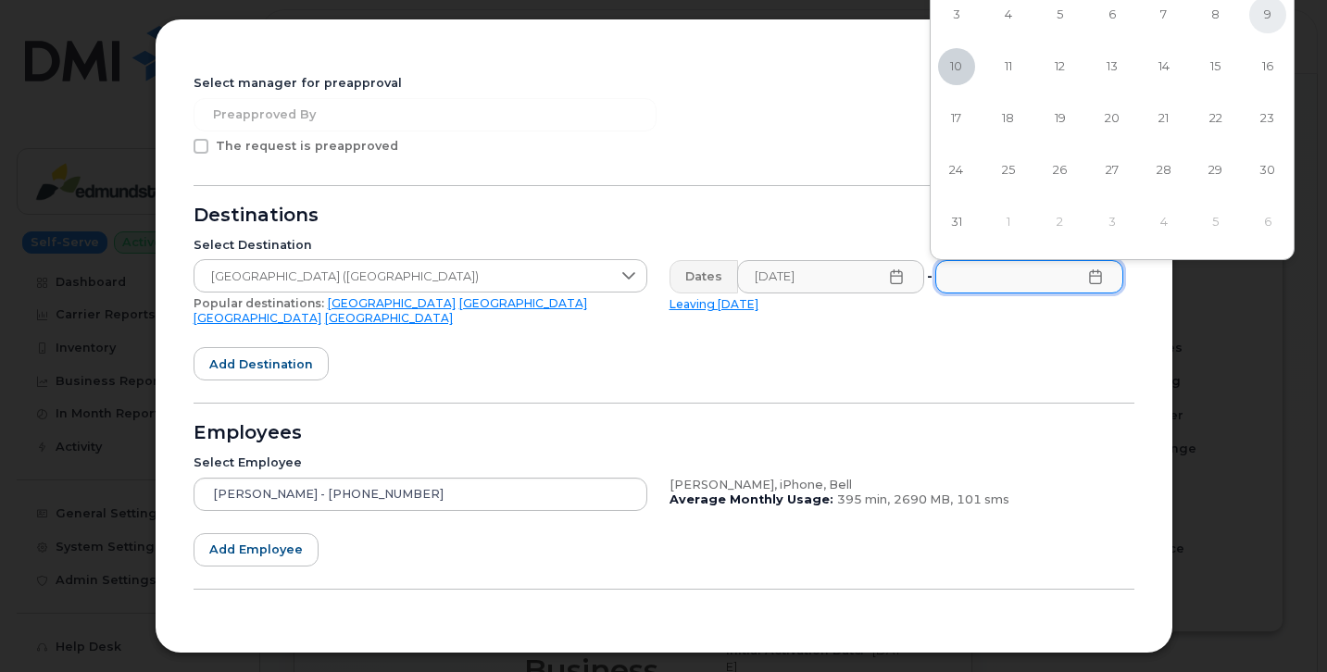
click at [1267, 18] on span "9" at bounding box center [1267, 14] width 37 height 37
type input "08/09/2025"
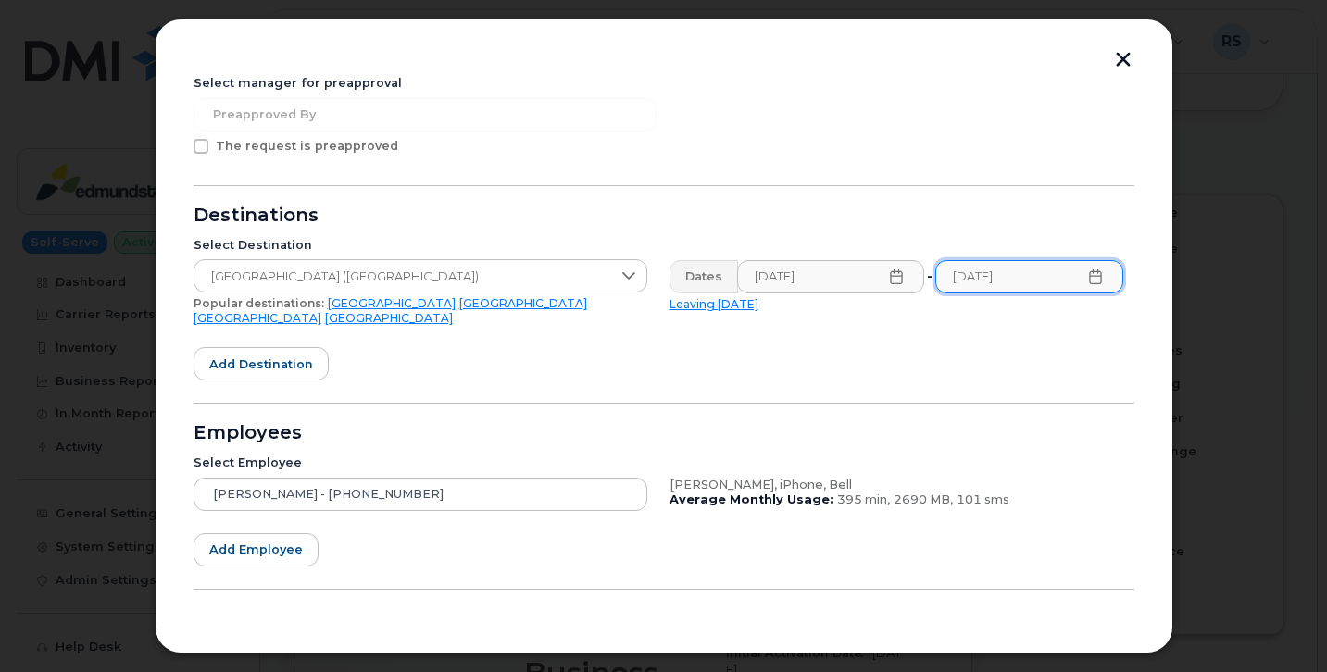
click at [894, 283] on icon at bounding box center [896, 276] width 12 height 15
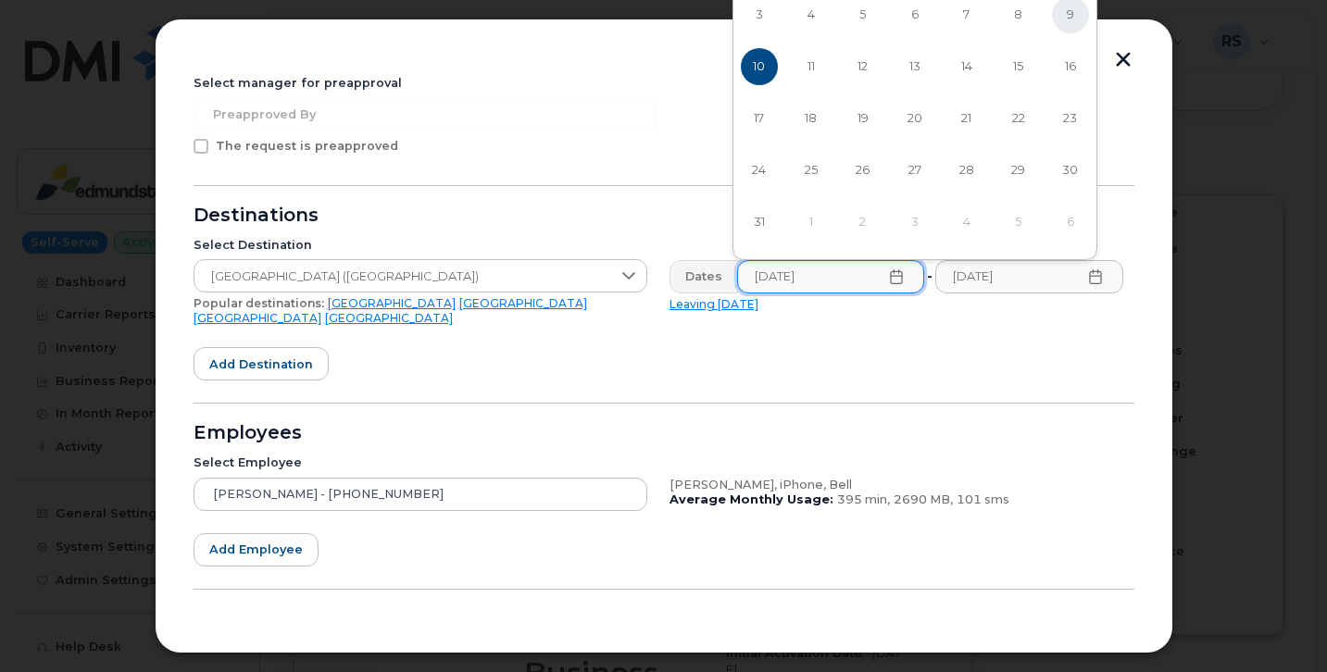
click at [1068, 14] on span "9" at bounding box center [1070, 14] width 37 height 37
type input "08/09/2025"
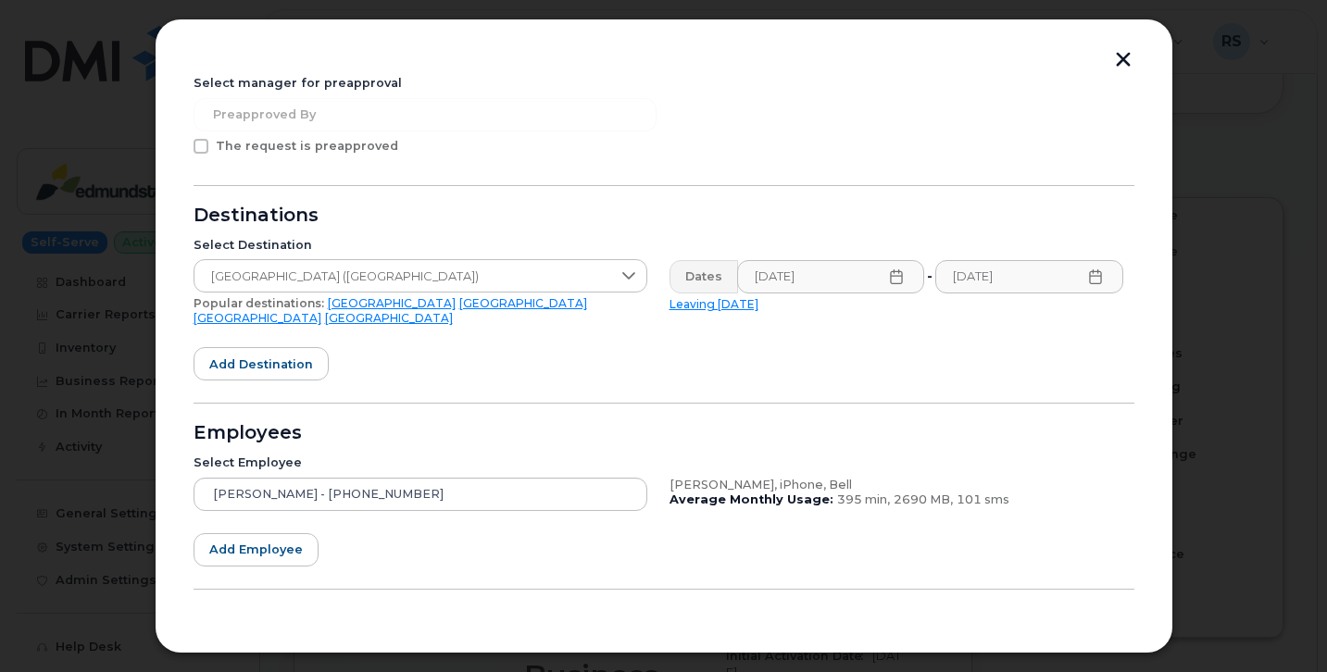
click at [1090, 282] on icon at bounding box center [1095, 276] width 15 height 15
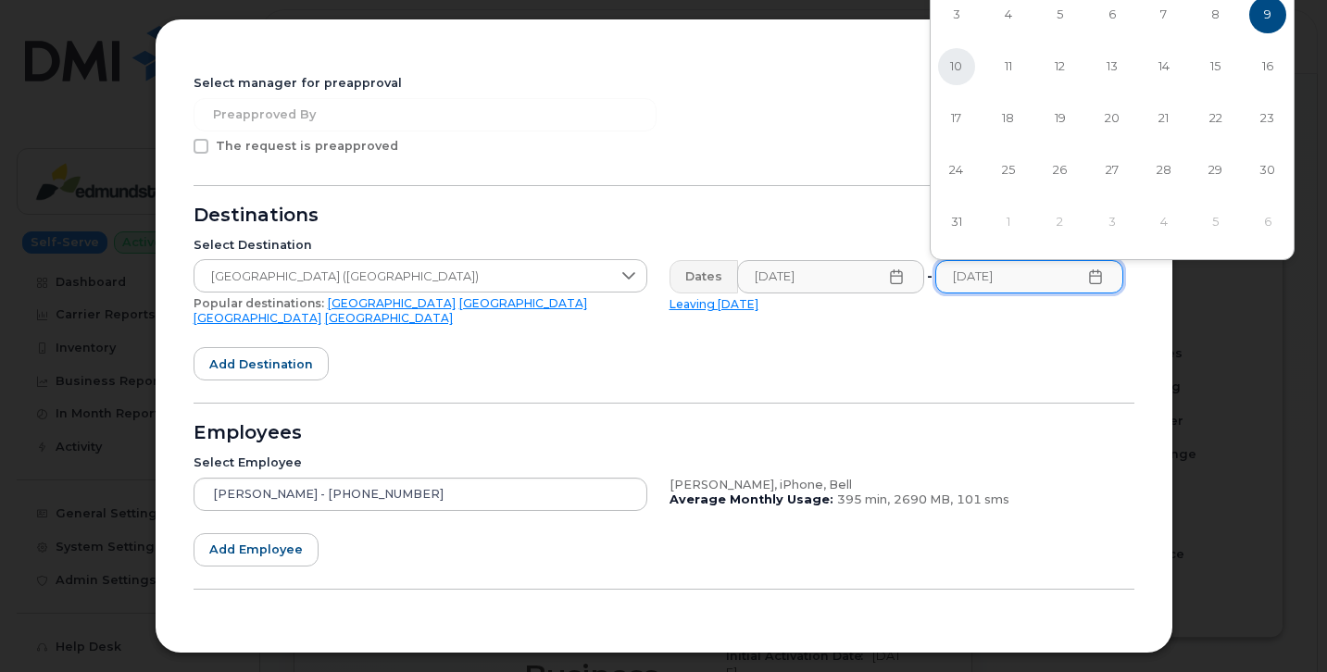
click at [957, 70] on span "10" at bounding box center [956, 66] width 37 height 37
type input "08/10/2025"
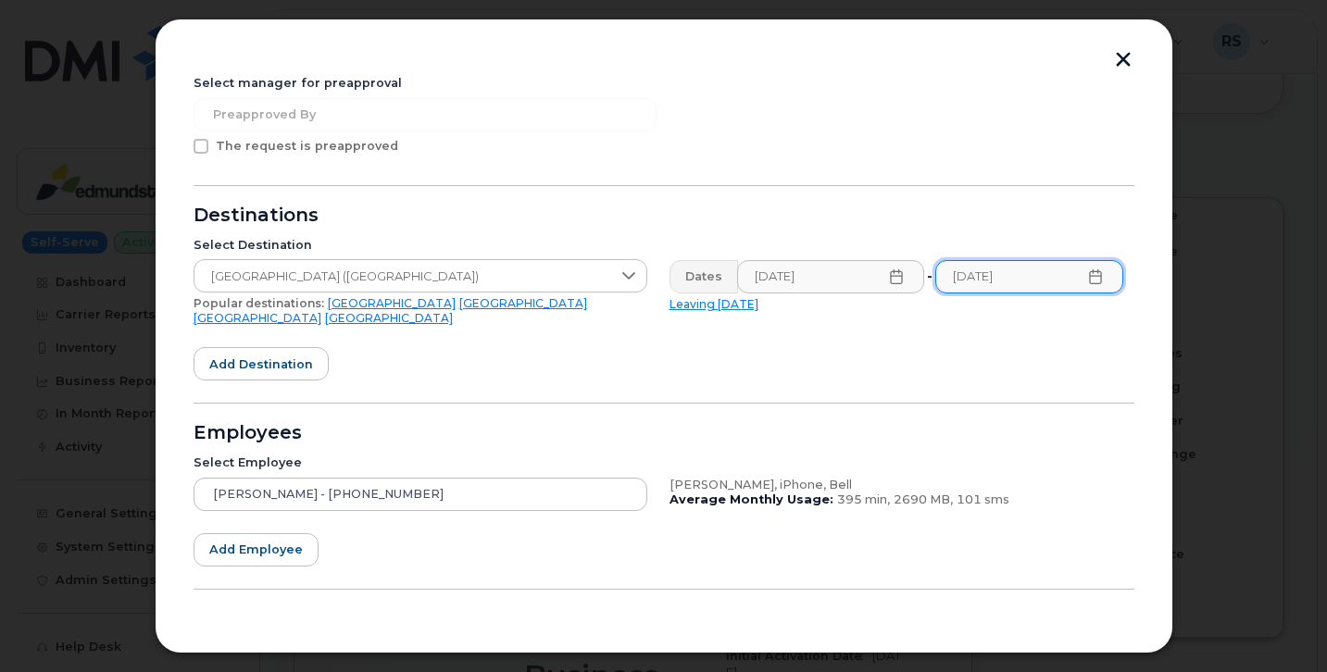
click at [735, 359] on form "Please select at least one checkbox: Roaming Catch Called into Carrier Added On…" at bounding box center [664, 337] width 941 height 659
click at [743, 350] on form "Please select at least one checkbox: Roaming Catch Called into Carrier Added On…" at bounding box center [664, 337] width 941 height 659
click at [480, 351] on form "Please select at least one checkbox: Roaming Catch Called into Carrier Added On…" at bounding box center [664, 337] width 941 height 659
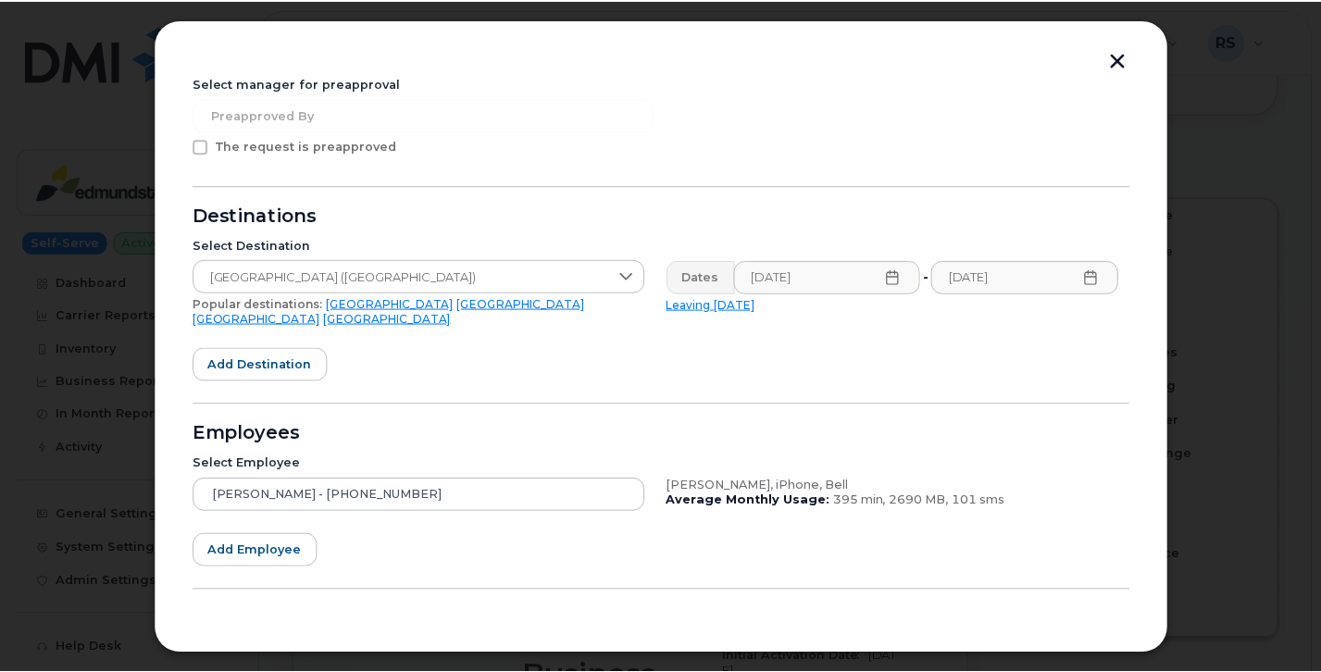
scroll to position [286, 0]
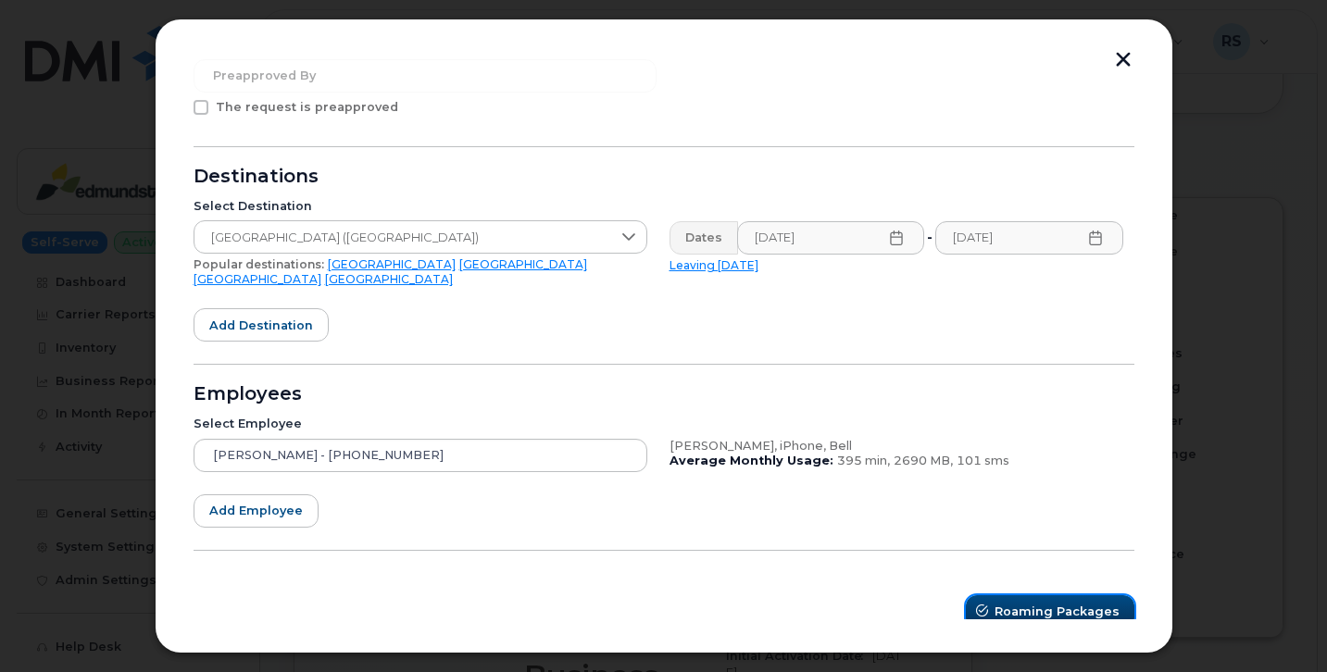
click at [1067, 603] on span "Roaming Packages" at bounding box center [1057, 612] width 125 height 18
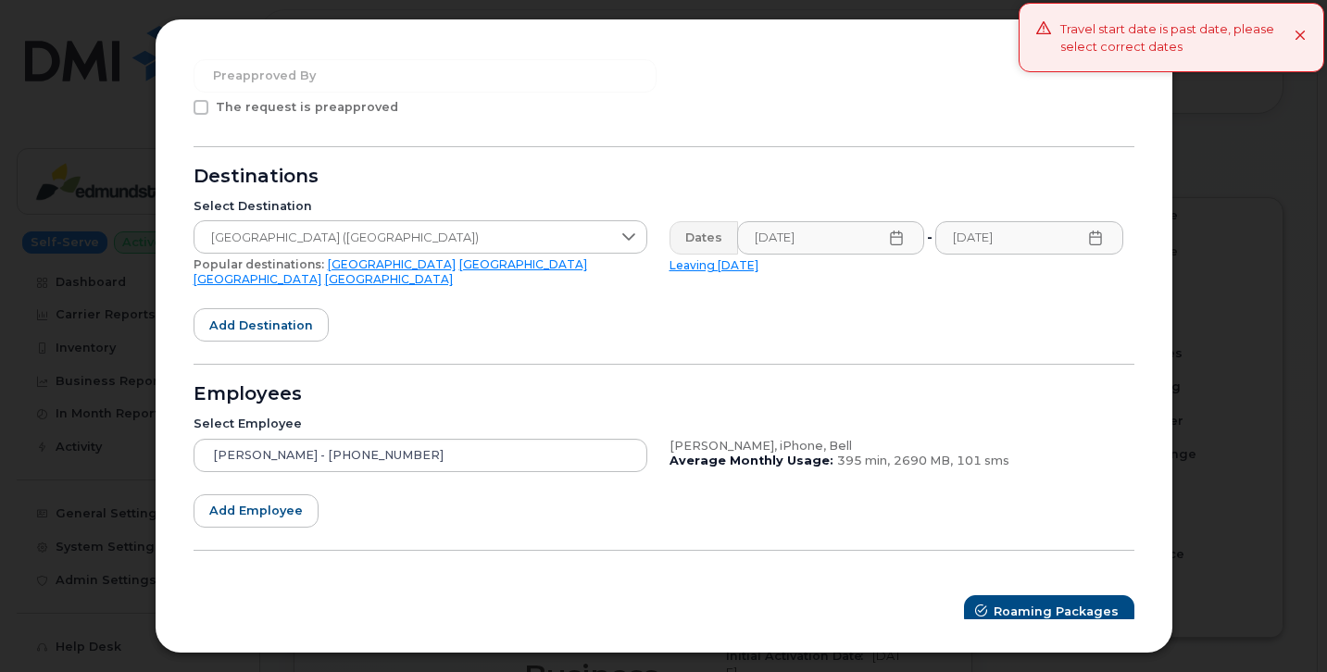
click at [1301, 40] on icon at bounding box center [1301, 37] width 12 height 12
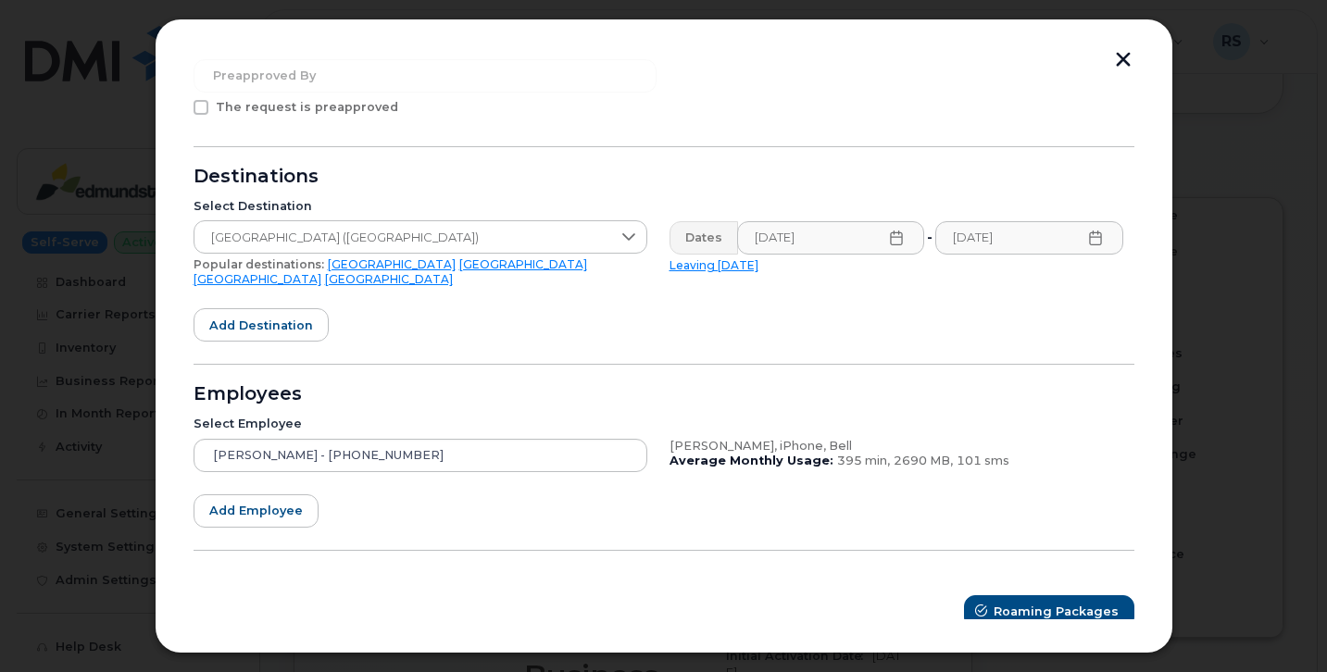
click at [801, 74] on form "Please select at least one checkbox: Roaming Catch Called into Carrier Added On…" at bounding box center [664, 298] width 941 height 659
click at [1125, 58] on button "button" at bounding box center [1123, 61] width 28 height 19
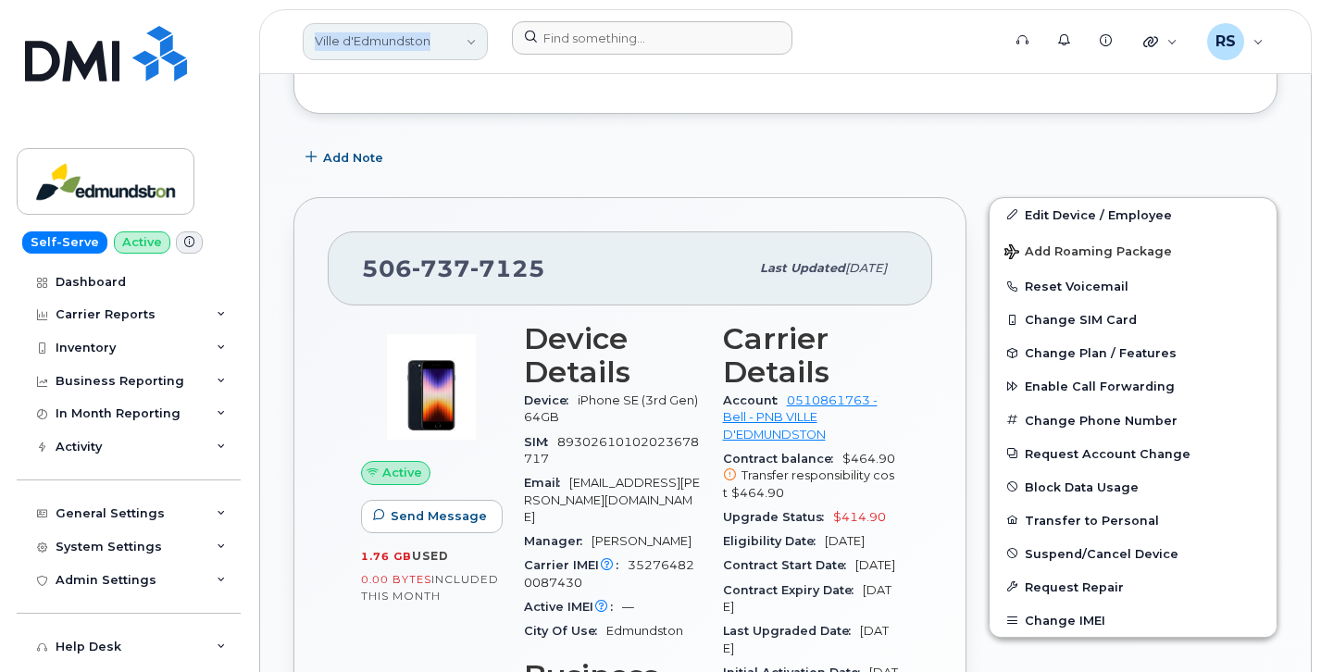
drag, startPoint x: 435, startPoint y: 43, endPoint x: 313, endPoint y: 41, distance: 122.3
click at [313, 41] on link "Ville d'Edmundston" at bounding box center [395, 41] width 185 height 37
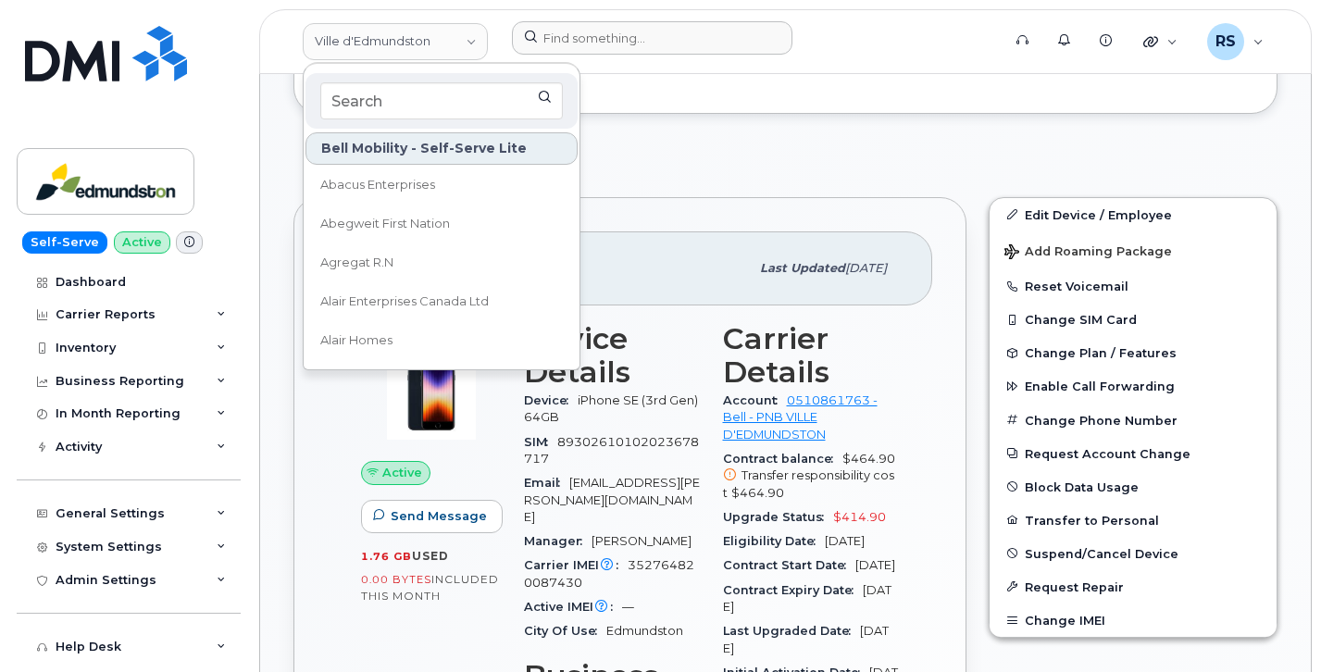
click at [267, 42] on header "Ville d'Edmundston Bell Mobility - Self-Serve Lite Abacus Enterprises Abegweit …" at bounding box center [785, 41] width 1053 height 65
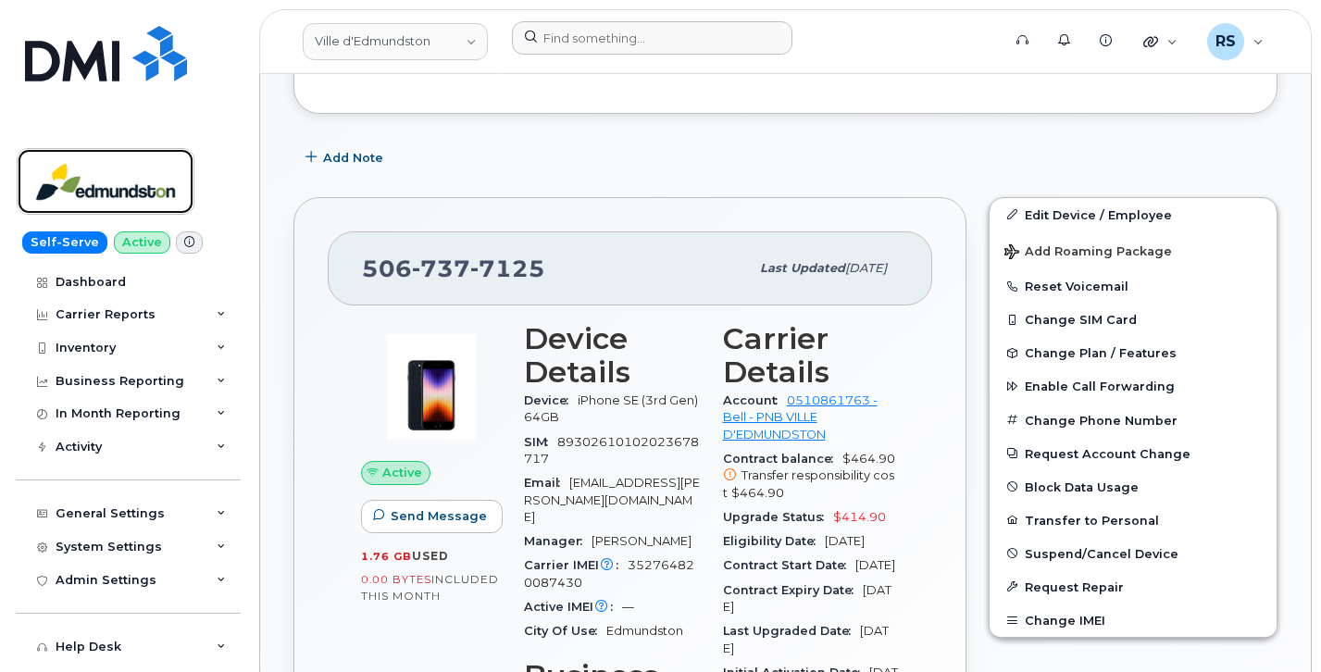
click at [129, 187] on img at bounding box center [105, 182] width 143 height 54
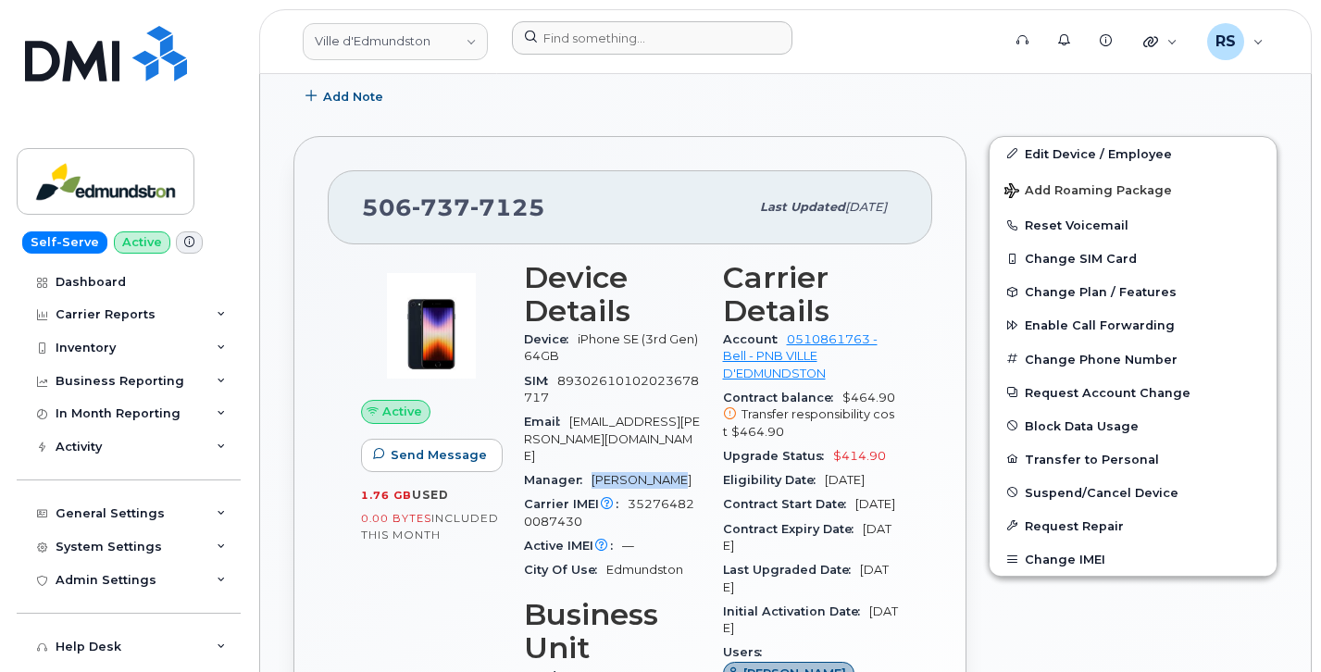
drag, startPoint x: 682, startPoint y: 468, endPoint x: 590, endPoint y: 470, distance: 91.7
click at [590, 470] on div "Manager Marc Michaud" at bounding box center [612, 481] width 177 height 24
copy span "Marc Michaud"
click at [7, 645] on div "Self-Serve Active Dashboard Carrier Reports Monthly Billing Data Daily Data Poo…" at bounding box center [125, 336] width 251 height 672
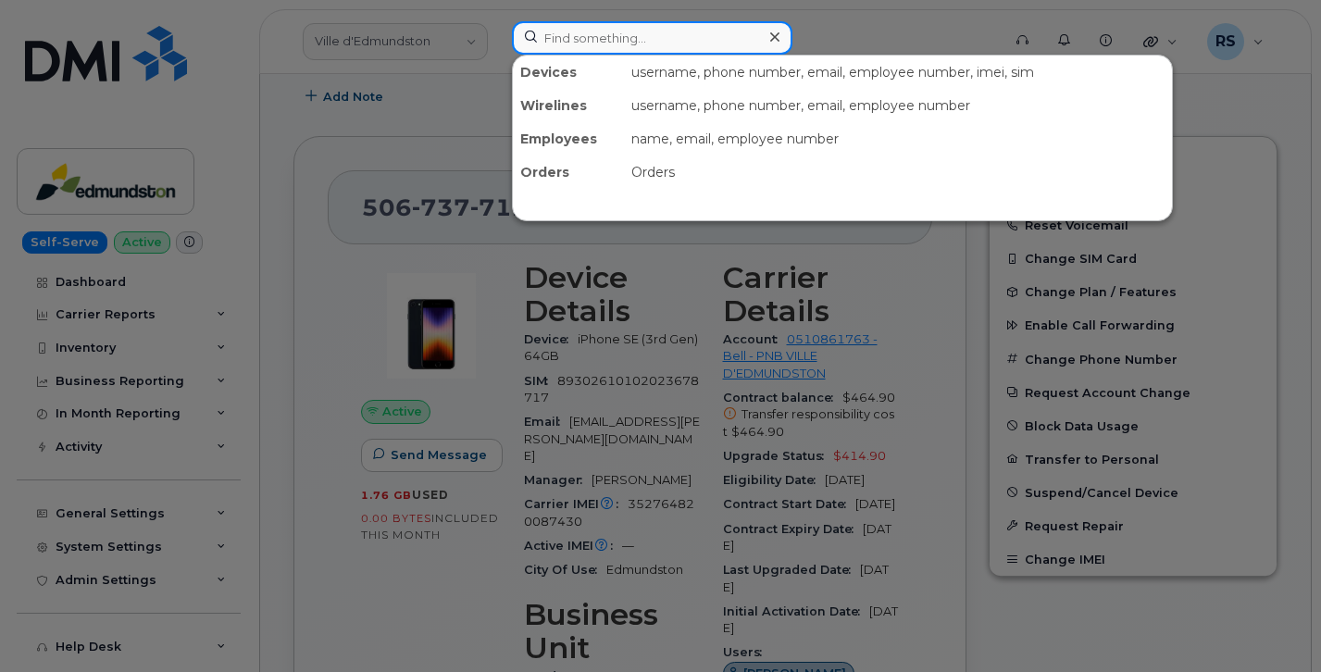
click at [560, 37] on input at bounding box center [652, 37] width 281 height 33
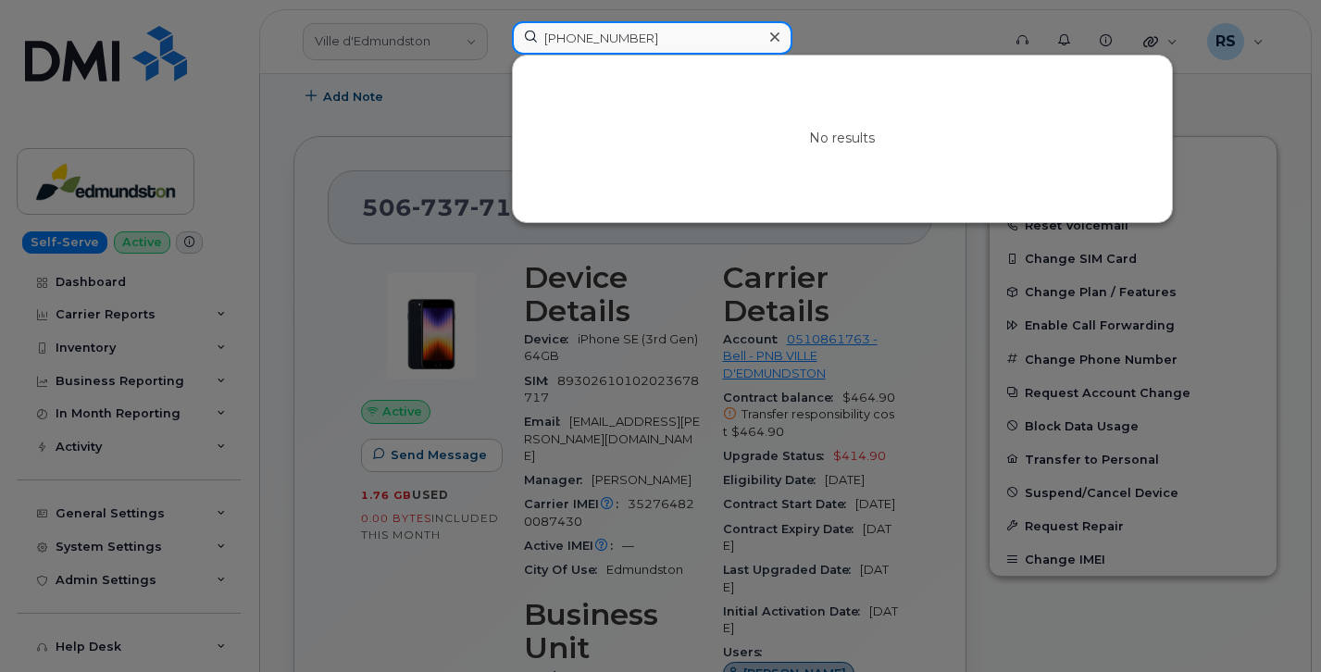
click at [664, 44] on input "773-242-7069" at bounding box center [652, 37] width 281 height 33
click at [607, 45] on input "773-242-7069" at bounding box center [652, 37] width 281 height 33
click at [577, 45] on input "773-2427069" at bounding box center [652, 37] width 281 height 33
drag, startPoint x: 661, startPoint y: 40, endPoint x: 513, endPoint y: 34, distance: 148.3
click at [513, 34] on input "7732427069" at bounding box center [652, 37] width 281 height 33
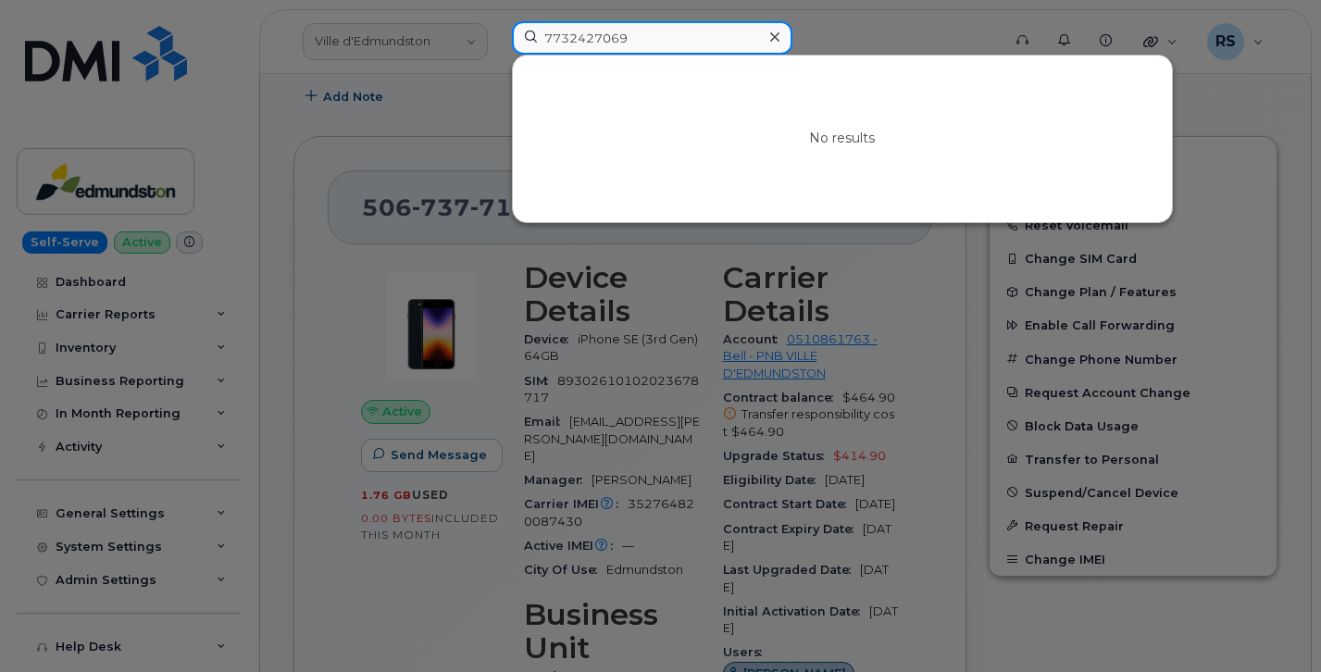
click at [653, 43] on input "7732427069" at bounding box center [652, 37] width 281 height 33
click at [15, 661] on div at bounding box center [660, 336] width 1321 height 672
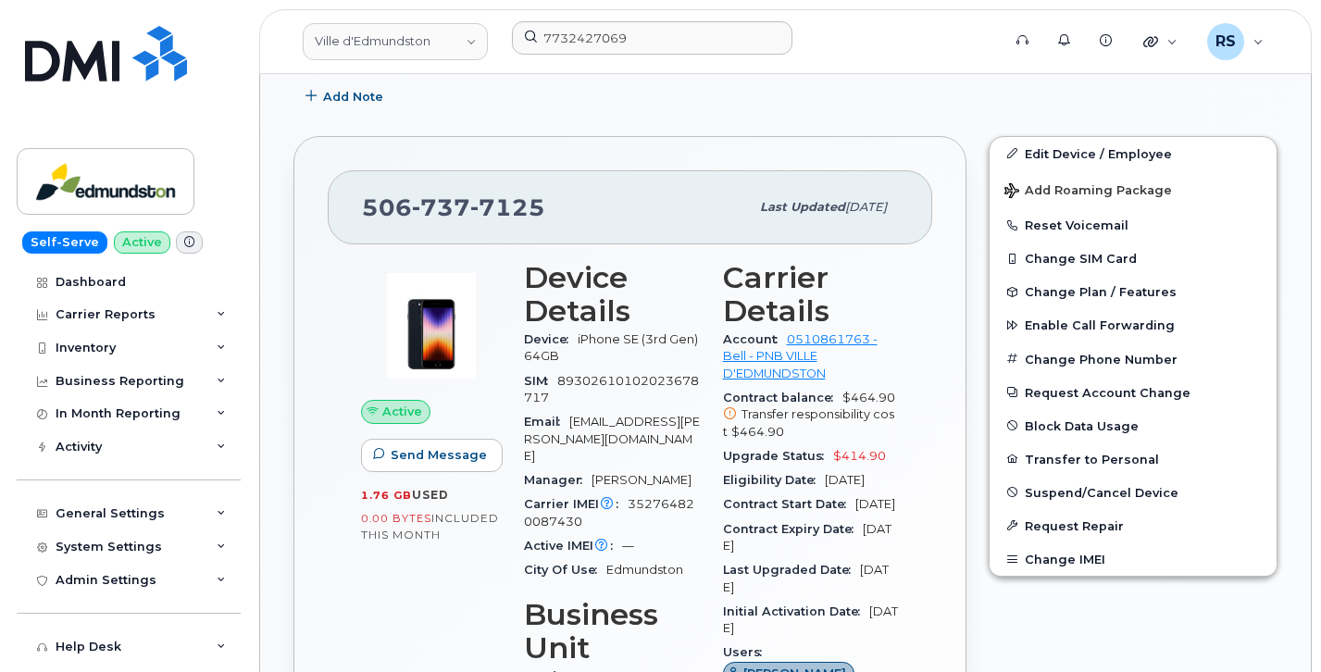
click at [8, 654] on div "Self-Serve Active Dashboard Carrier Reports Monthly Billing Data Daily Data Poo…" at bounding box center [125, 336] width 251 height 672
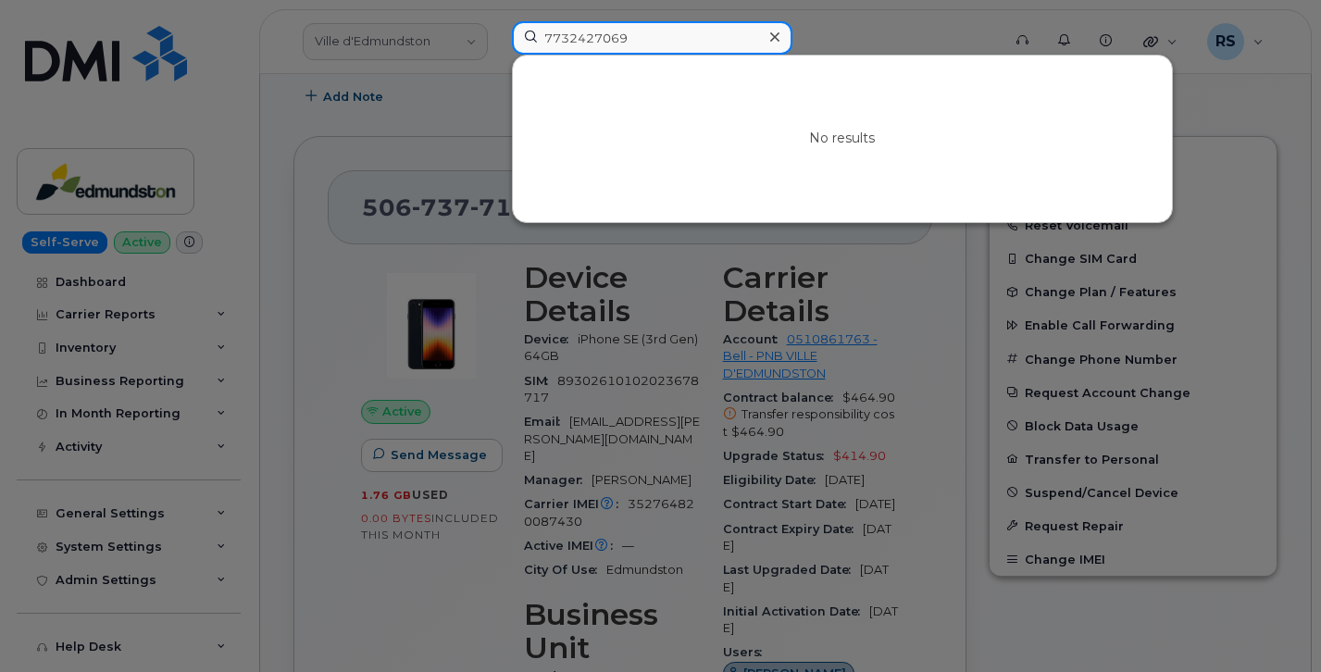
click at [598, 39] on input "7732427069" at bounding box center [652, 37] width 281 height 33
paste input "17-577-3318"
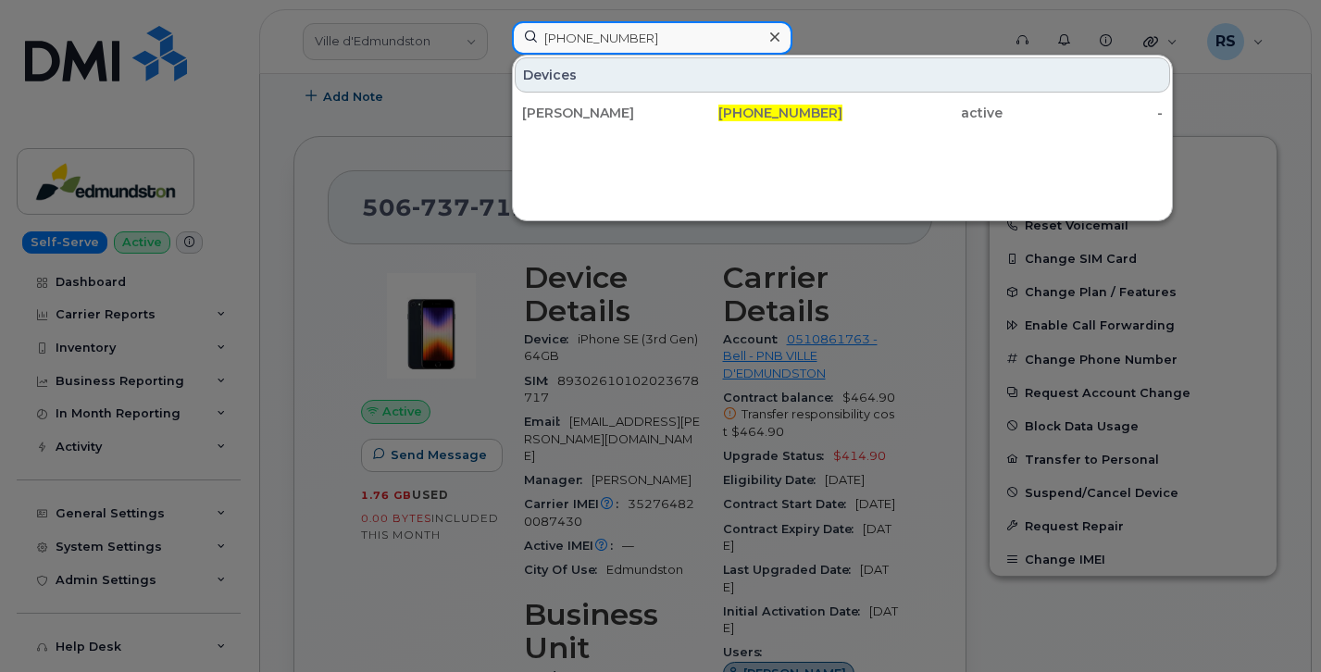
type input "717-577-3318"
drag, startPoint x: 584, startPoint y: 109, endPoint x: 590, endPoint y: 150, distance: 41.1
click at [584, 109] on div "[PERSON_NAME]" at bounding box center [602, 113] width 160 height 19
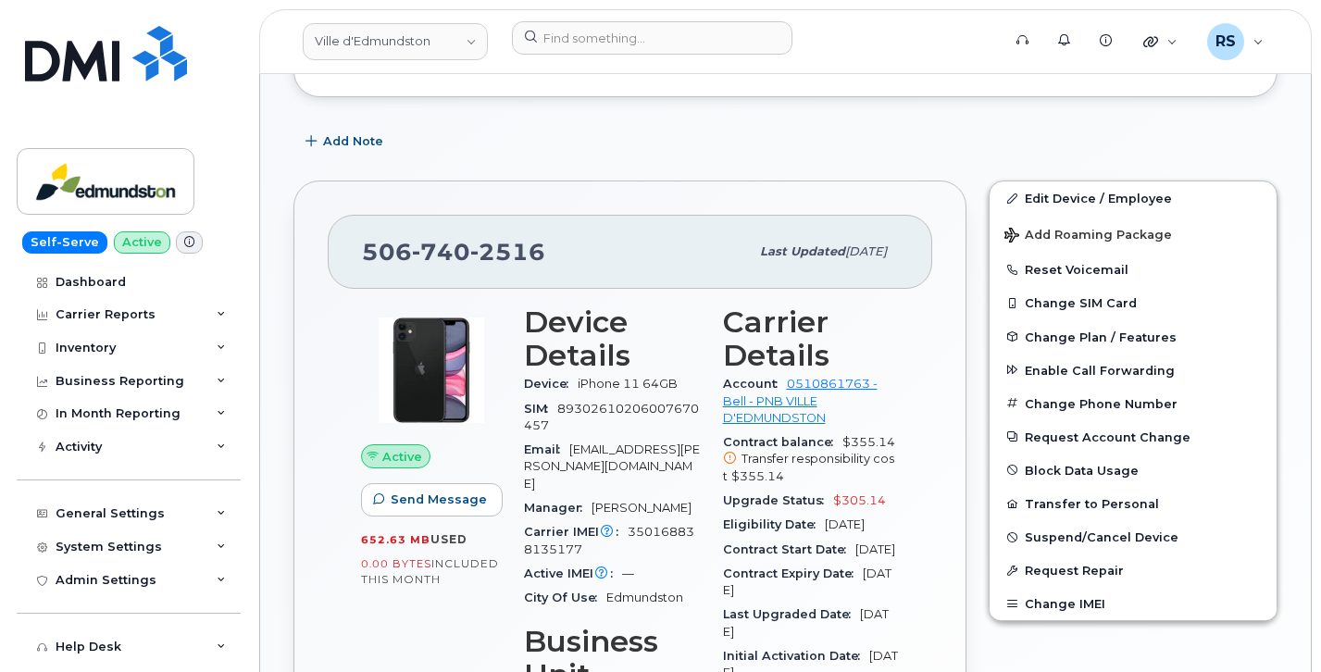
scroll to position [432, 0]
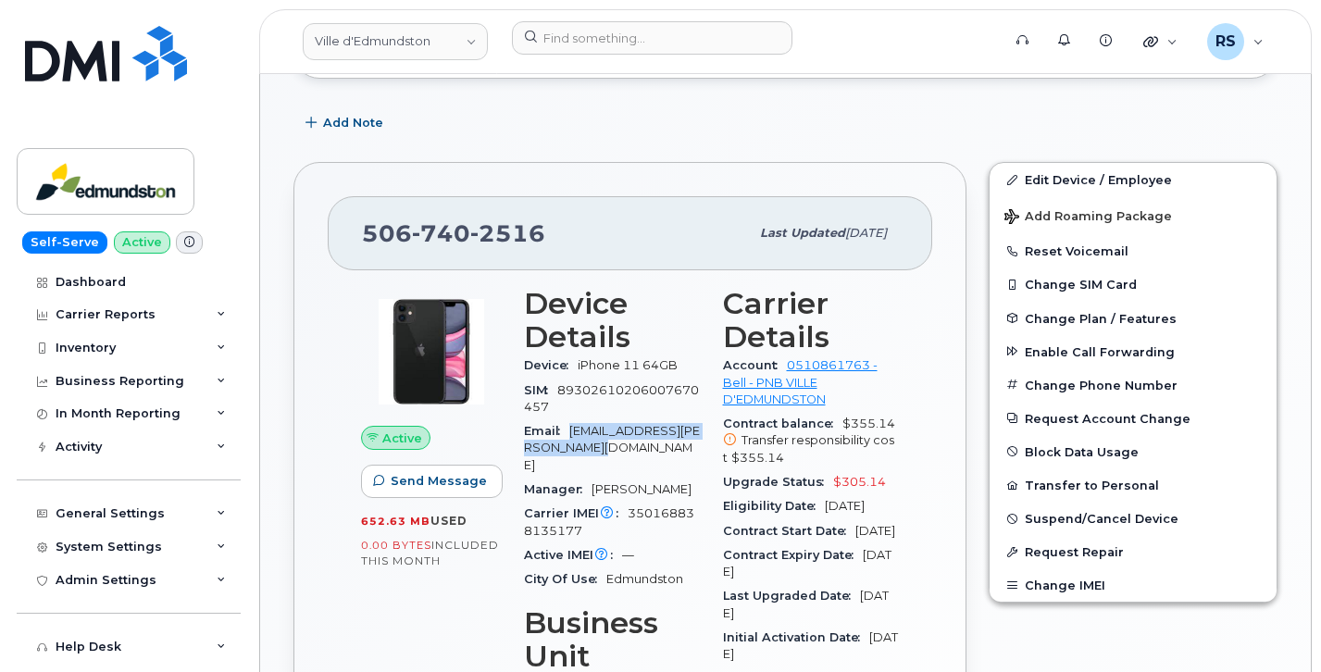
drag, startPoint x: 574, startPoint y: 429, endPoint x: 611, endPoint y: 448, distance: 41.8
click at [611, 448] on div "Email sebastien.breau@edmundston.ca" at bounding box center [612, 449] width 177 height 58
copy span "sebastien.breau@edmundston.ca"
click at [486, 419] on div "Active Send Message 652.63 MB  used 0.00 Bytes  included this month" at bounding box center [431, 428] width 141 height 282
click at [587, 430] on span "sebastien.breau@edmundston.ca" at bounding box center [612, 448] width 176 height 48
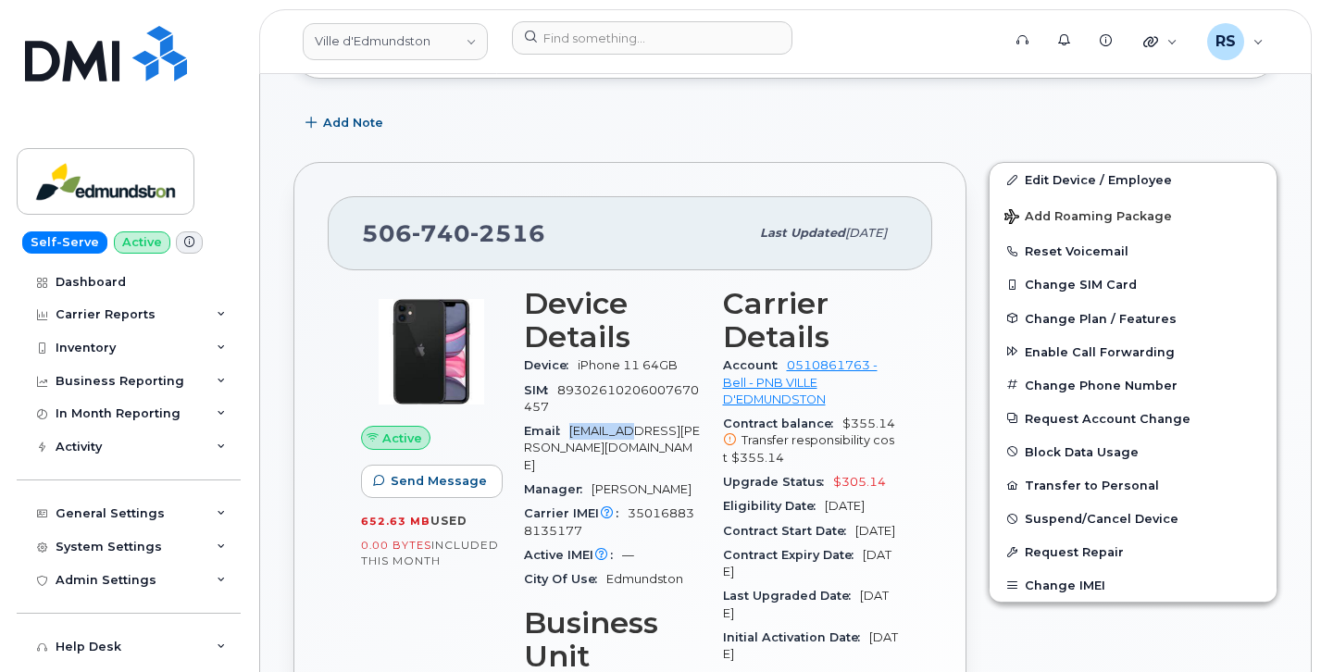
click at [587, 430] on span "sebastien.breau@edmundston.ca" at bounding box center [612, 448] width 176 height 48
drag, startPoint x: 587, startPoint y: 430, endPoint x: 493, endPoint y: 420, distance: 94.9
click at [493, 420] on div "Active Send Message 652.63 MB  used 0.00 Bytes  included this month" at bounding box center [431, 428] width 141 height 282
drag, startPoint x: 573, startPoint y: 432, endPoint x: 603, endPoint y: 447, distance: 33.1
click at [603, 447] on div "Email sebastien.breau@edmundston.ca" at bounding box center [612, 449] width 177 height 58
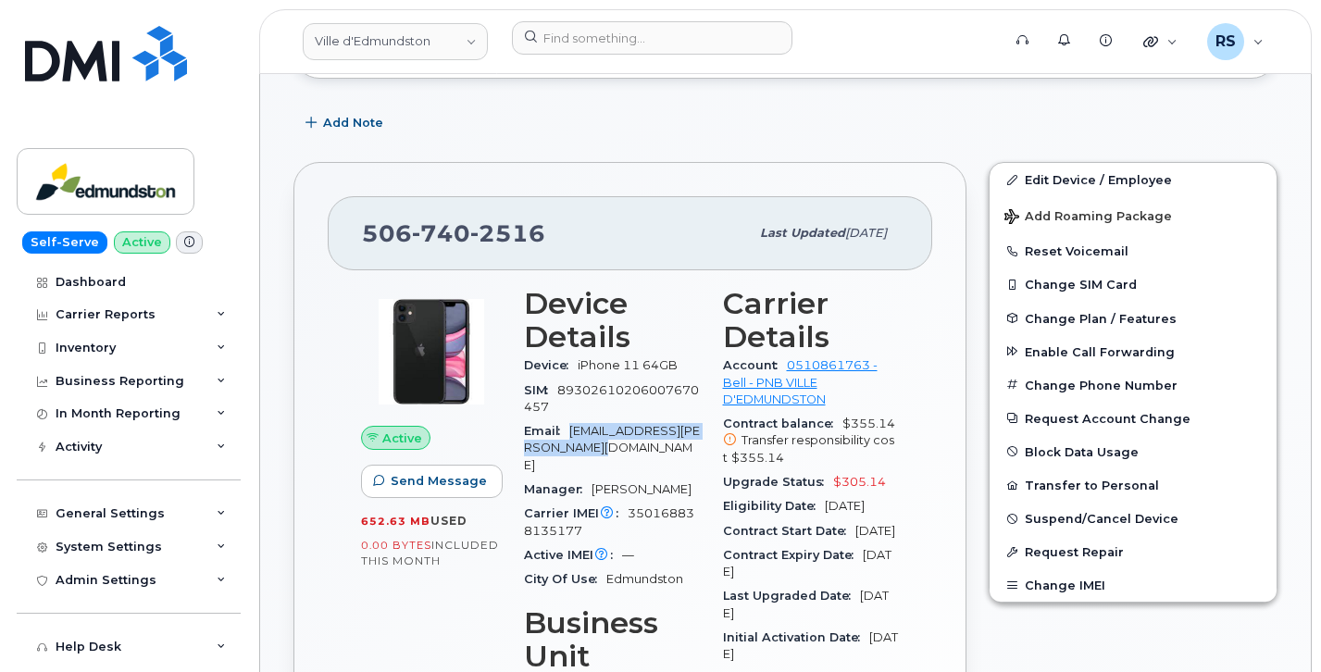
copy span "sebastien.breau@edmundston.ca"
click at [592, 431] on span "sebastien.breau@edmundston.ca" at bounding box center [612, 448] width 176 height 48
copy span "sebastien"
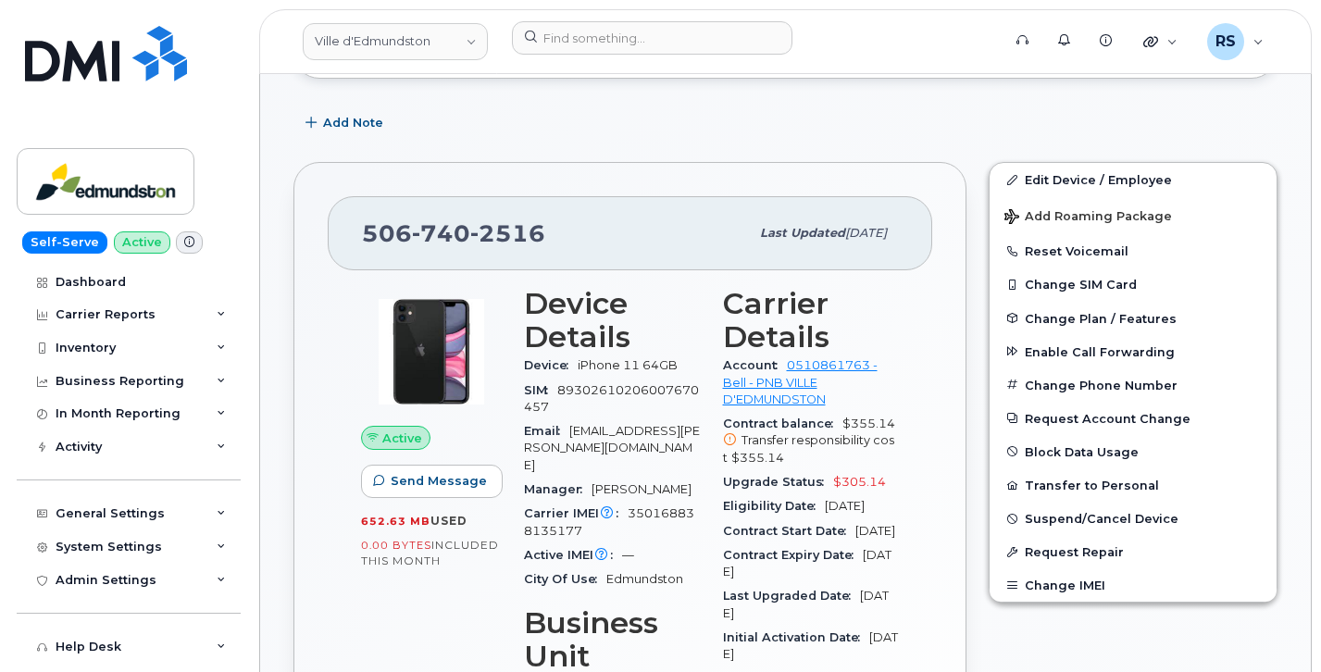
click at [11, 628] on div "Self-Serve Active Dashboard Carrier Reports Monthly Billing Data Daily Data Poo…" at bounding box center [125, 336] width 251 height 672
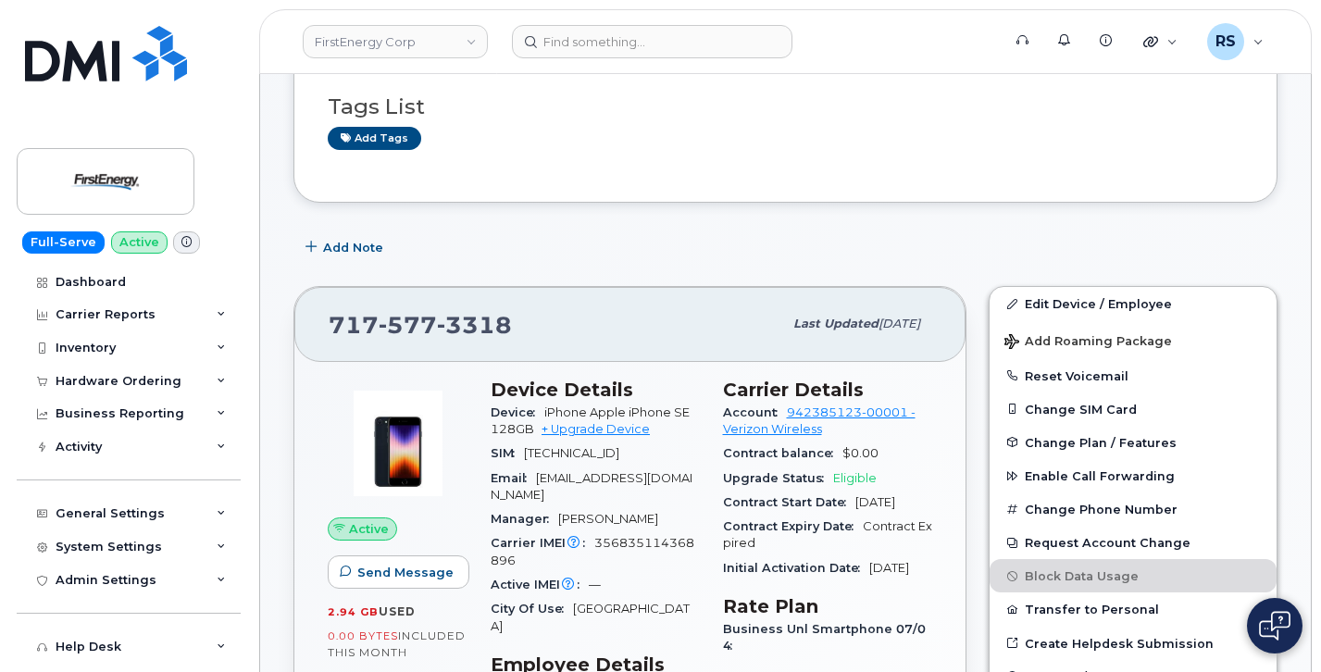
scroll to position [185, 0]
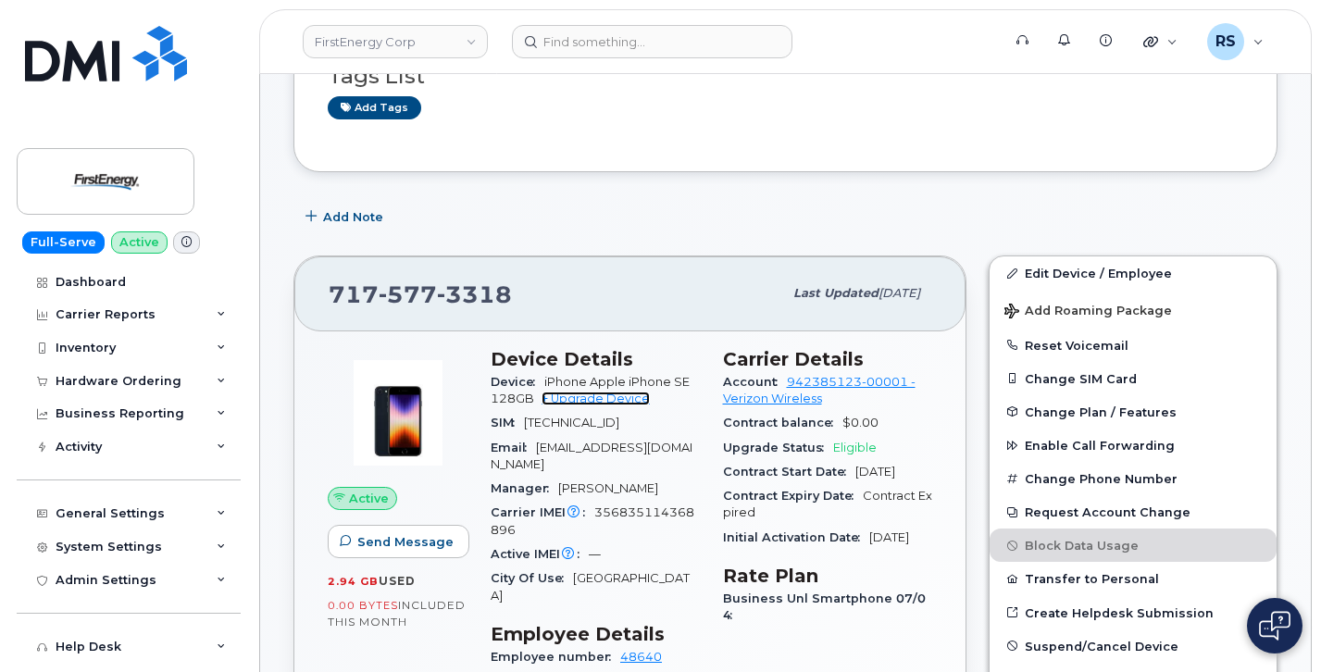
click at [585, 402] on link "+ Upgrade Device" at bounding box center [596, 399] width 108 height 14
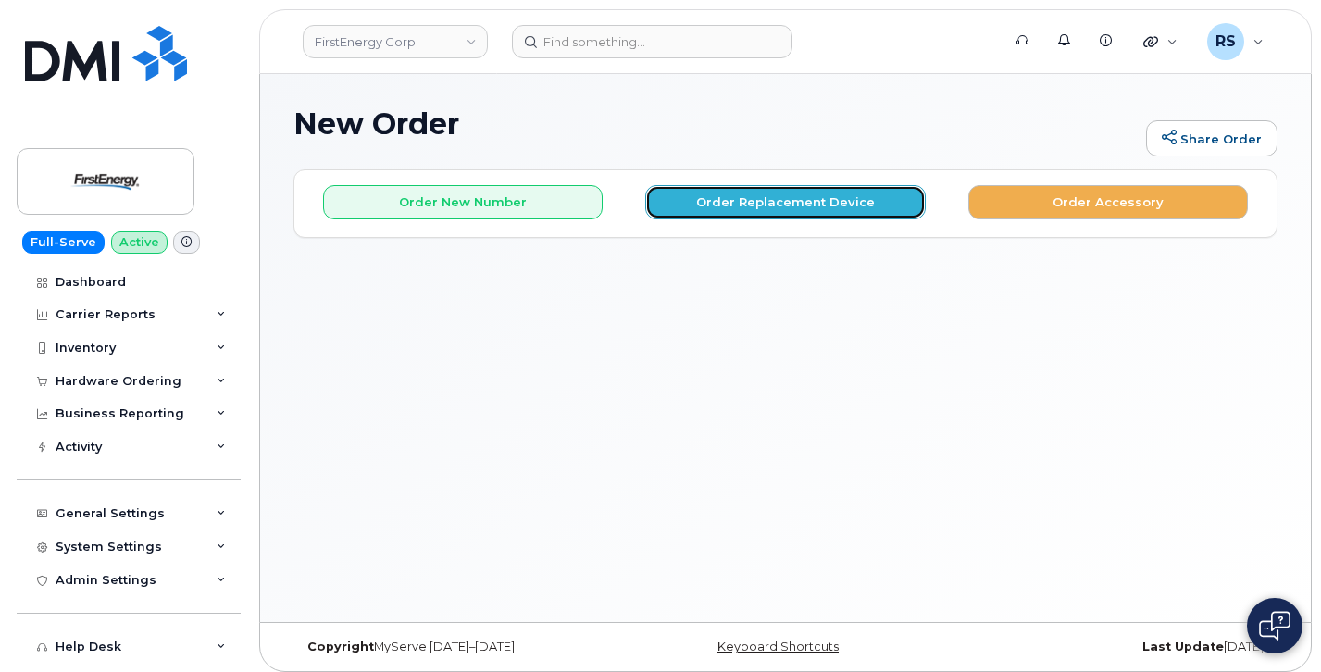
click at [756, 201] on button "Order Replacement Device" at bounding box center [785, 202] width 280 height 34
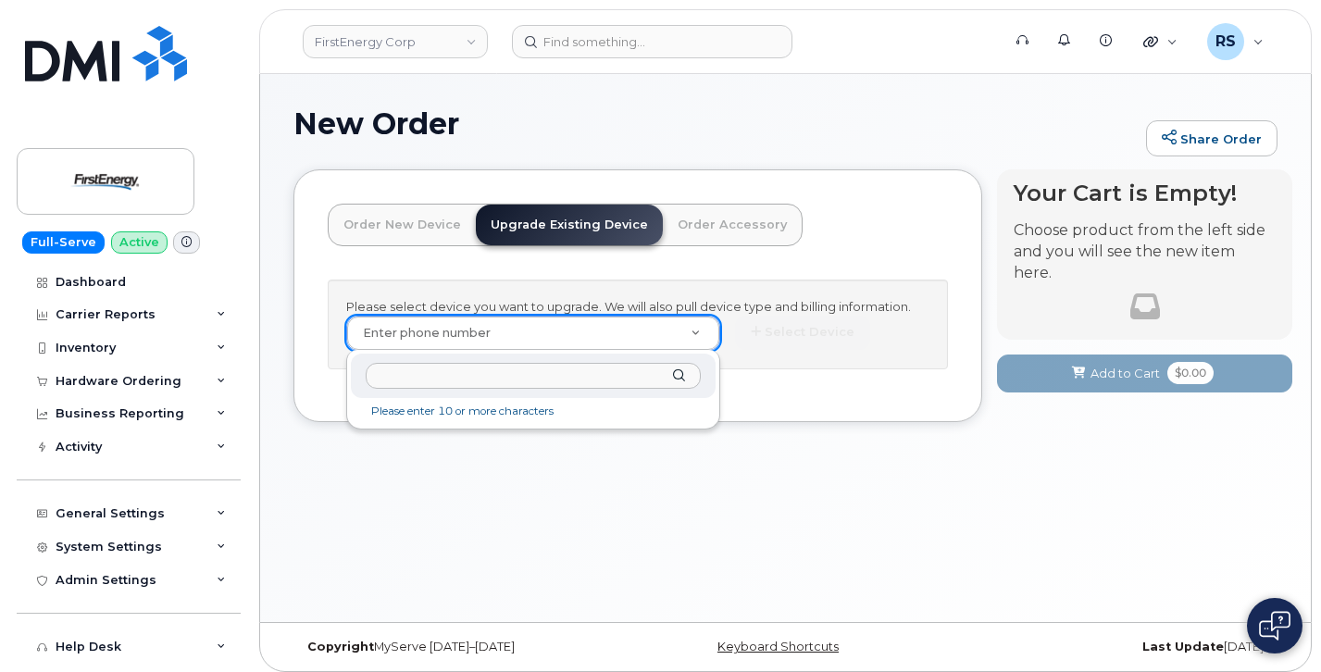
click at [382, 381] on input "text" at bounding box center [533, 376] width 335 height 27
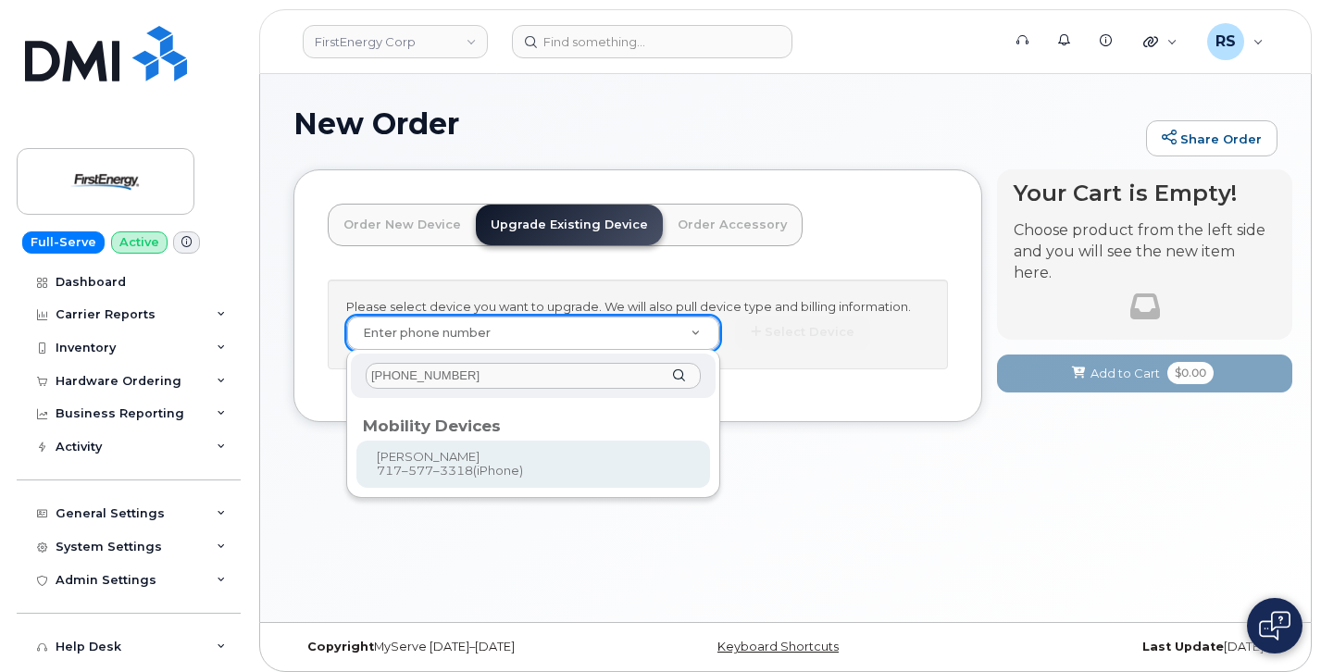
type input "717-577-3318"
type input "828666"
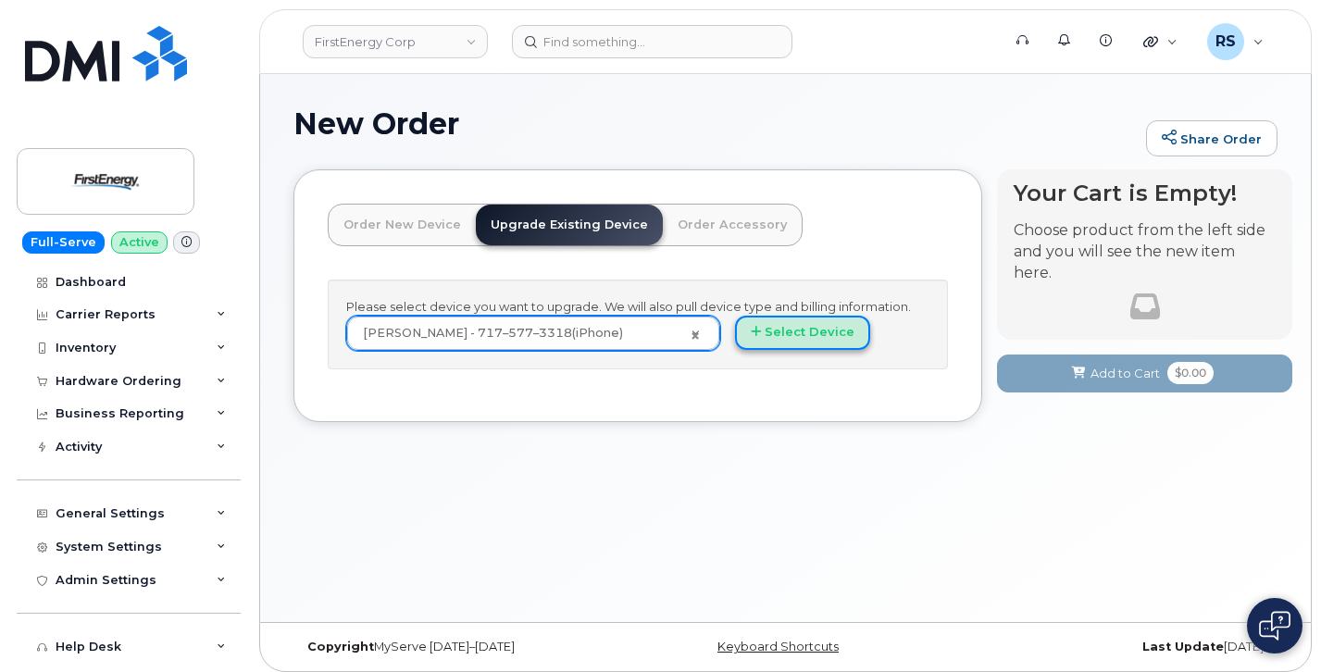
click at [794, 335] on button "Select Device" at bounding box center [802, 333] width 135 height 34
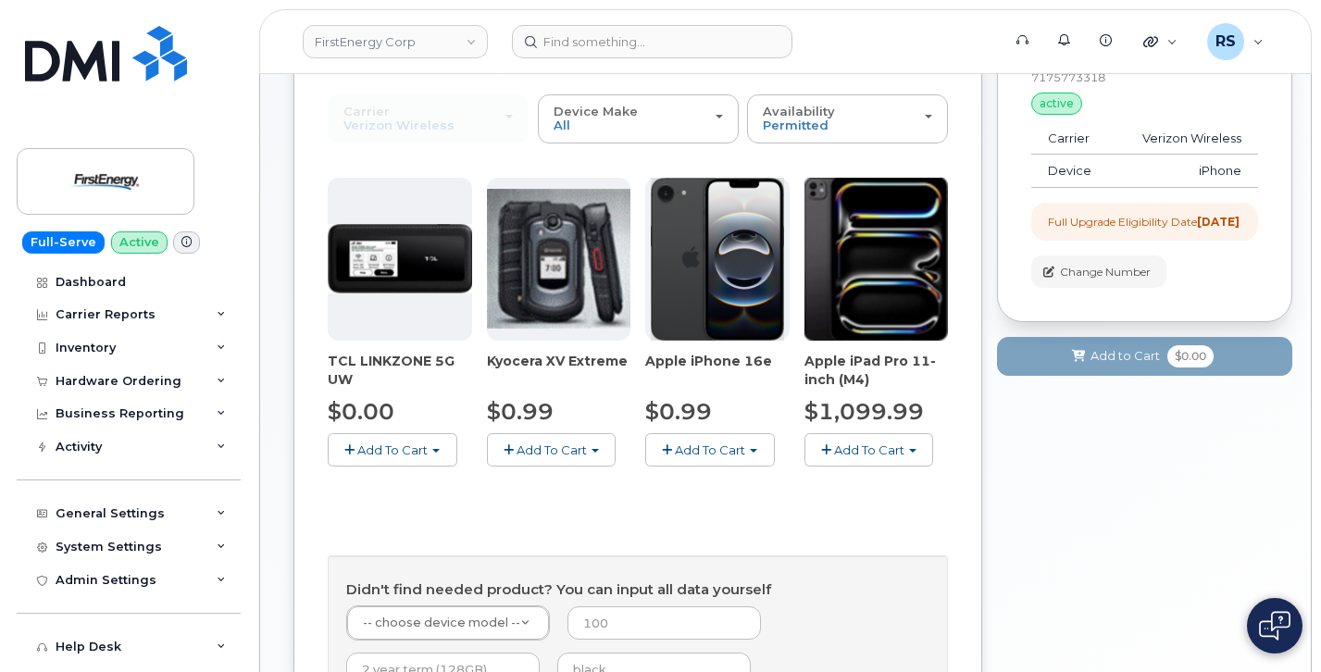
scroll to position [308, 0]
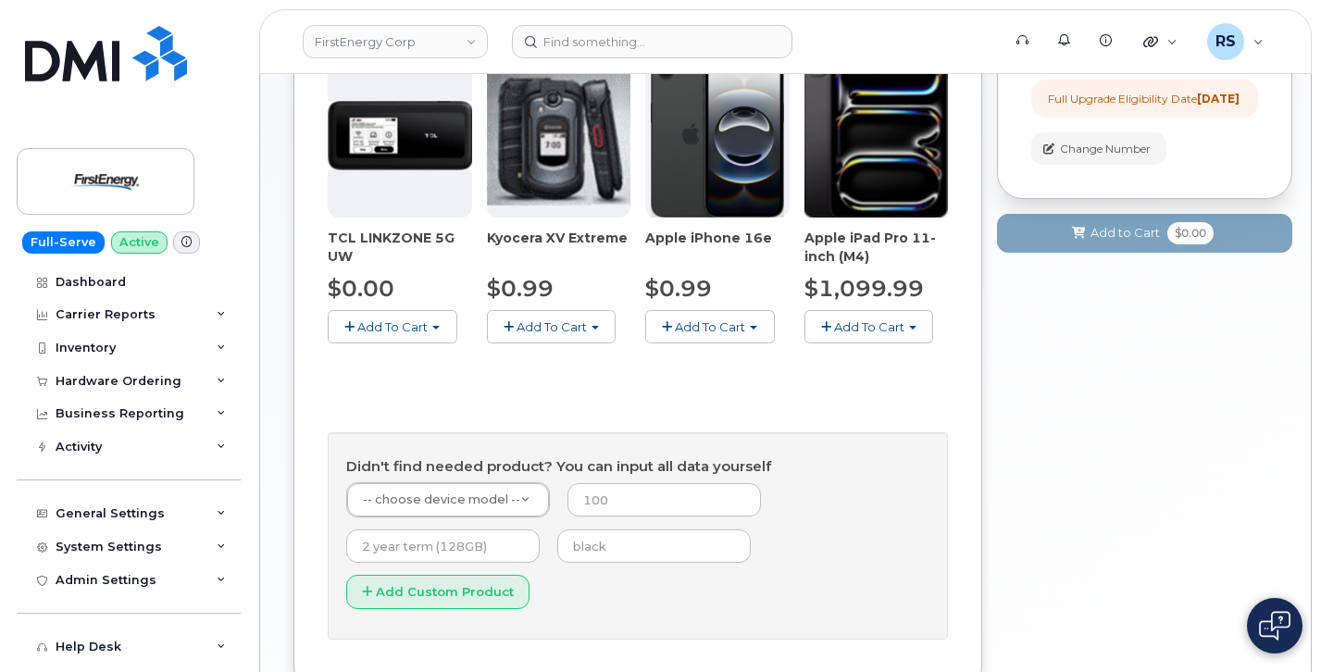
click at [713, 329] on span "Add To Cart" at bounding box center [710, 326] width 70 height 15
click at [715, 361] on link "$0.99 - 2 Year Upgrade" at bounding box center [739, 361] width 179 height 23
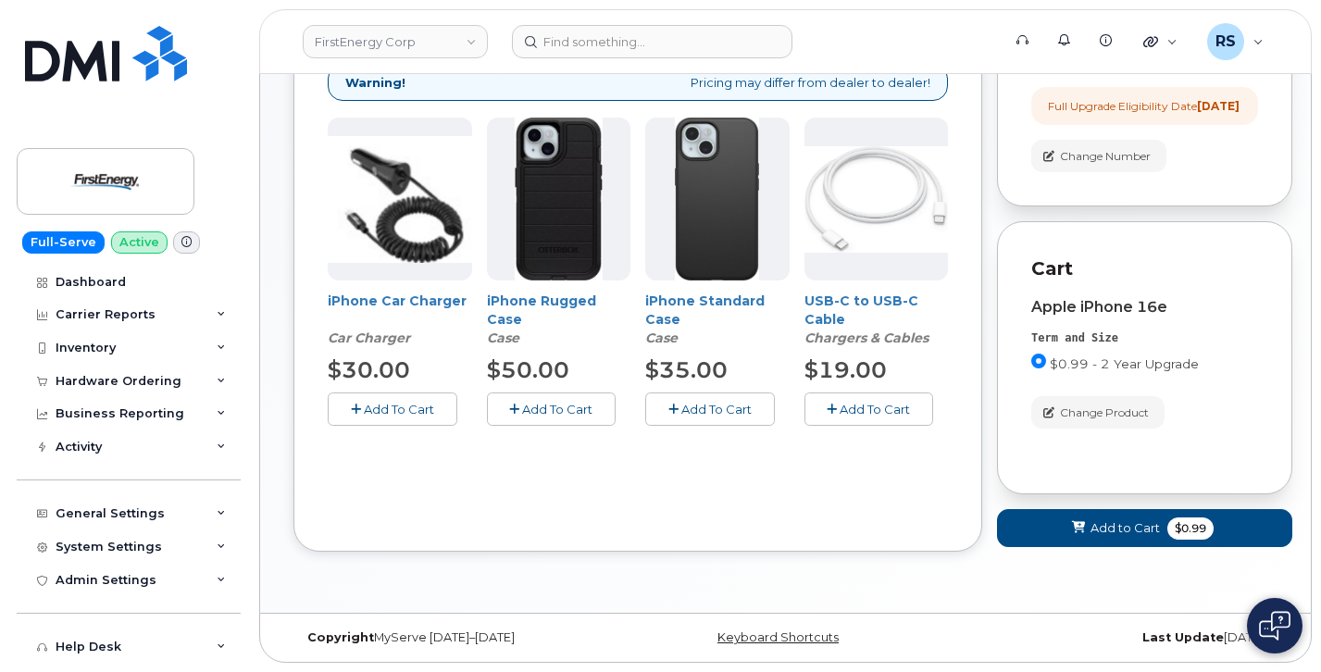
click at [407, 402] on span "Add To Cart" at bounding box center [399, 409] width 70 height 15
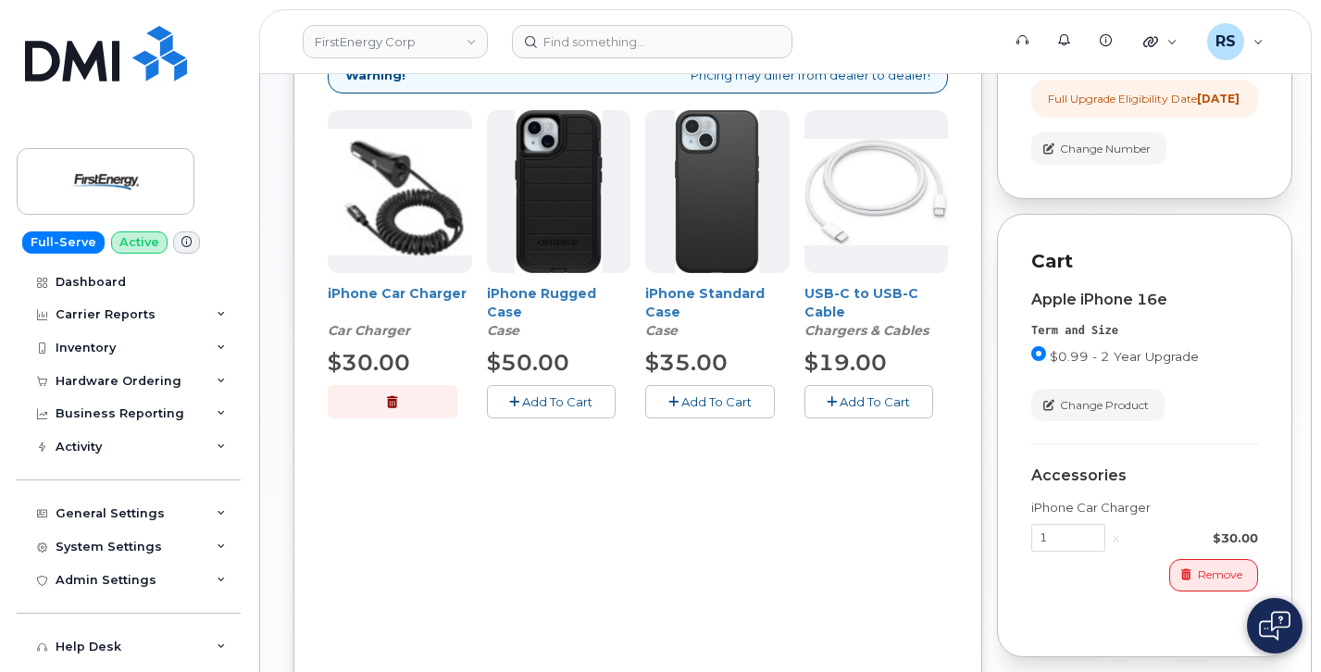
click at [556, 399] on span "Add To Cart" at bounding box center [557, 401] width 70 height 15
click at [700, 394] on span "Add To Cart" at bounding box center [717, 401] width 70 height 15
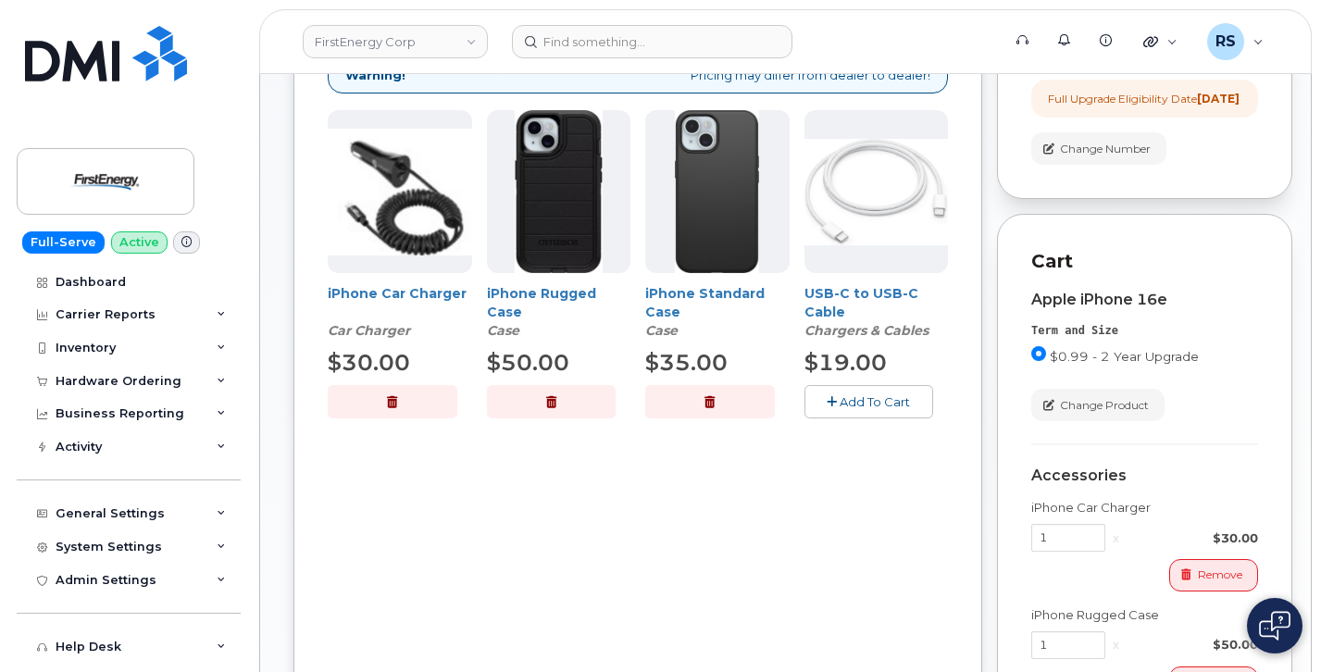
click at [861, 396] on span "Add To Cart" at bounding box center [875, 401] width 70 height 15
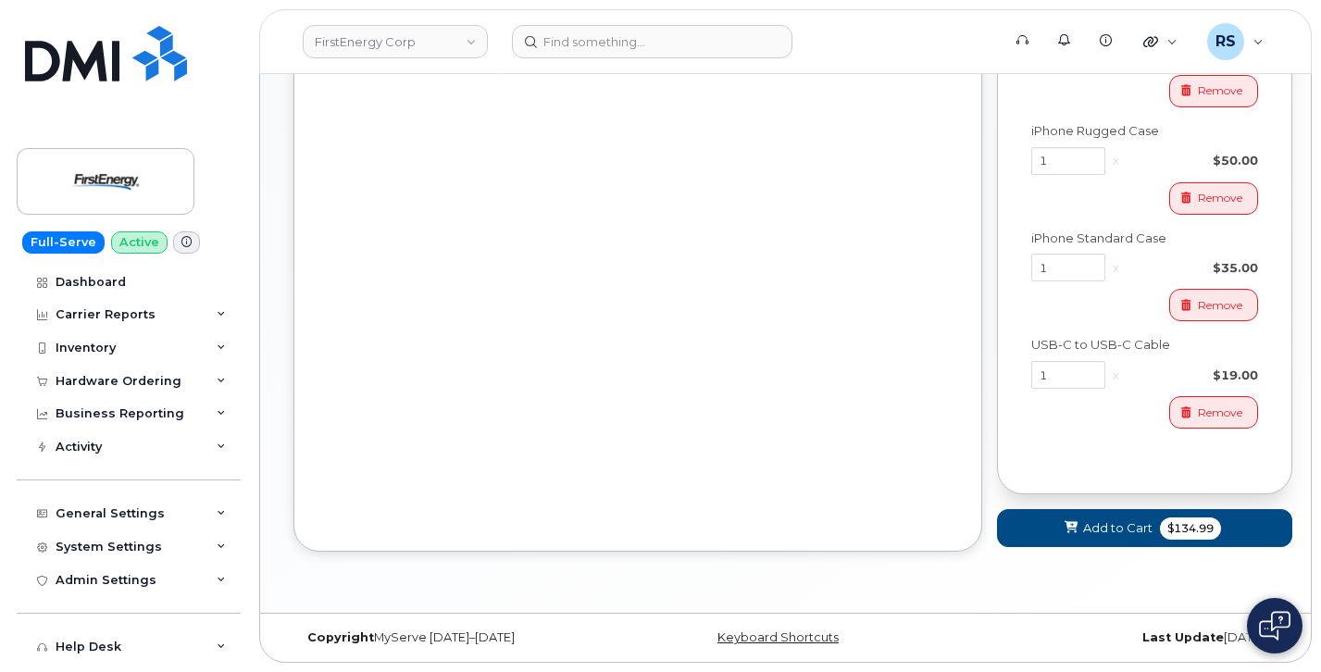
scroll to position [802, 0]
click at [1171, 531] on span "$134.99" at bounding box center [1190, 529] width 61 height 22
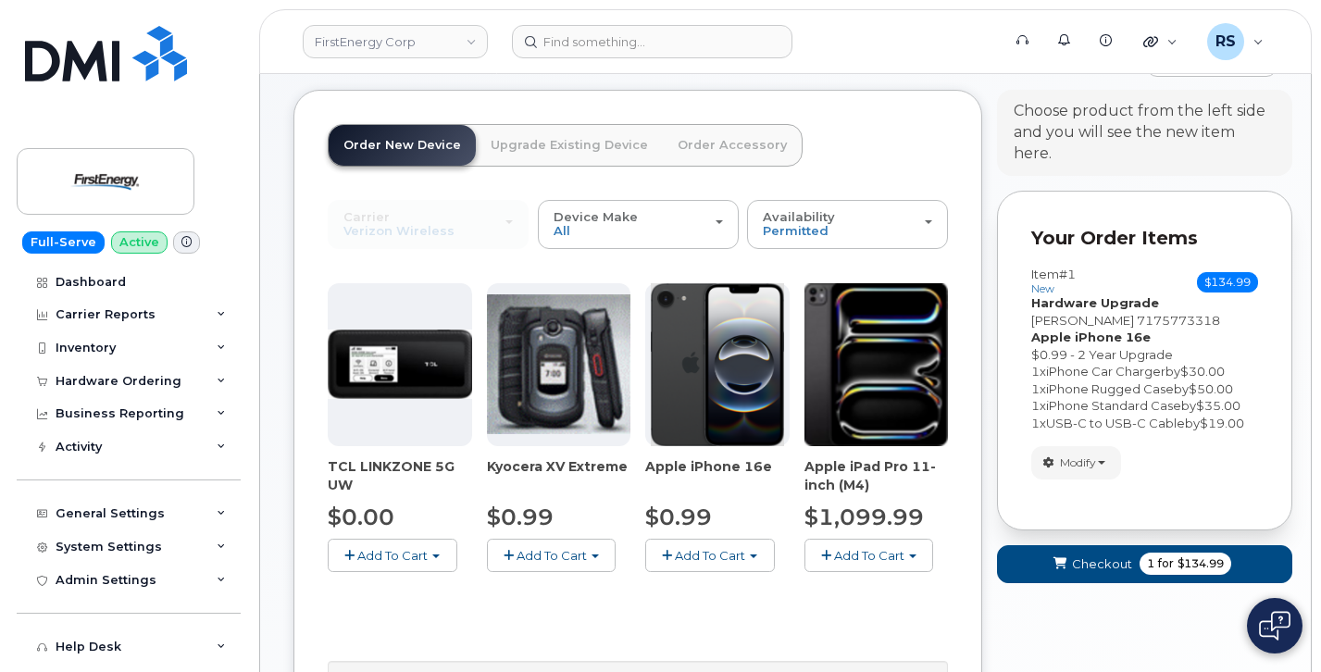
scroll to position [404, 0]
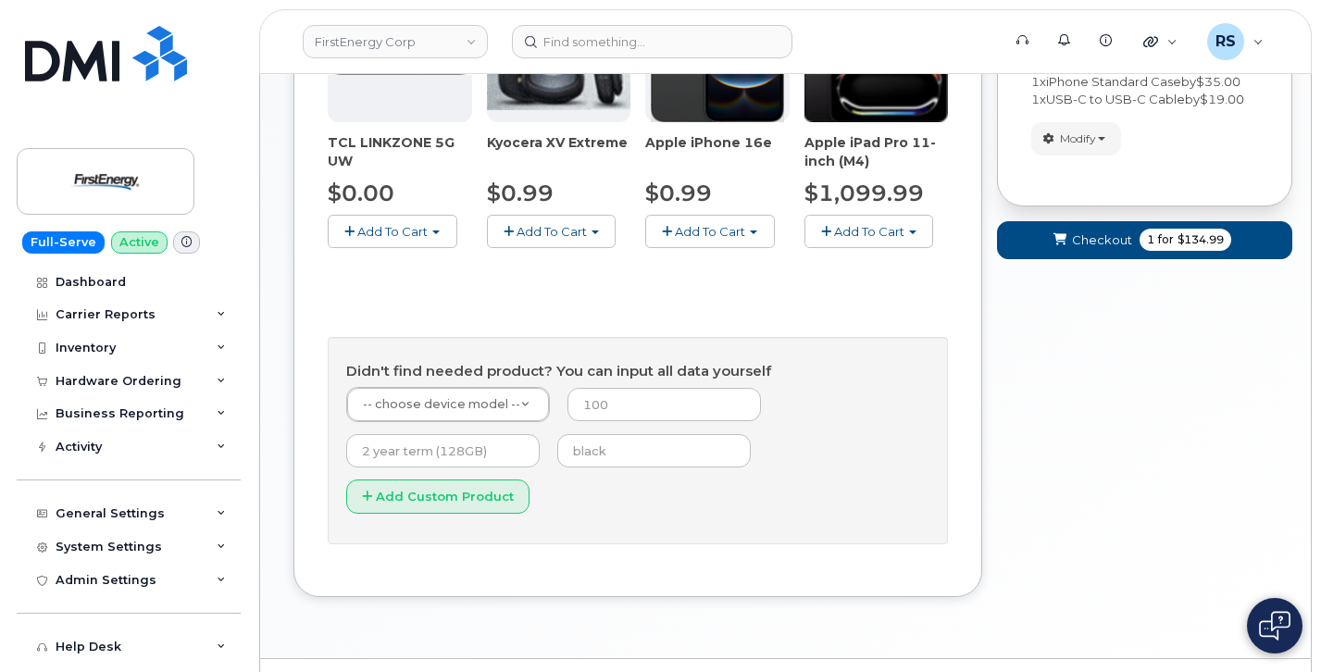
click at [1081, 306] on div "Your Cart is Empty! Choose product from the left side and you will see the new …" at bounding box center [1144, 195] width 295 height 859
click at [1125, 232] on span "Checkout" at bounding box center [1102, 241] width 60 height 18
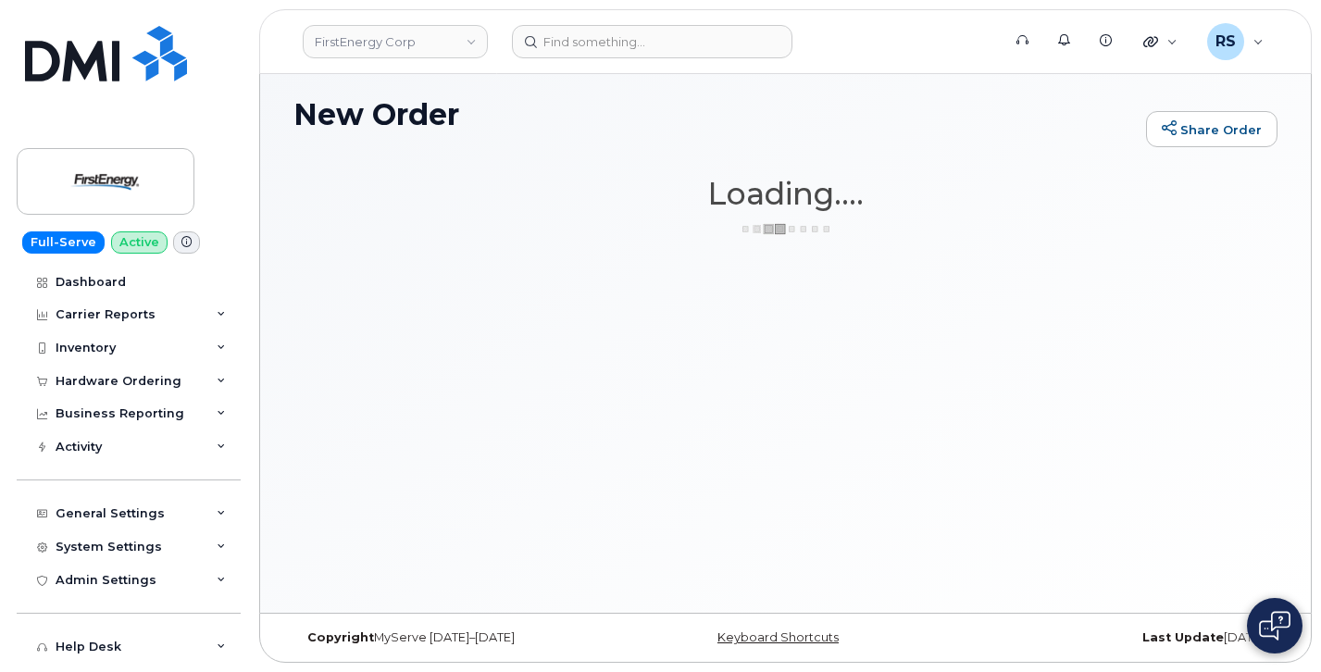
scroll to position [9, 0]
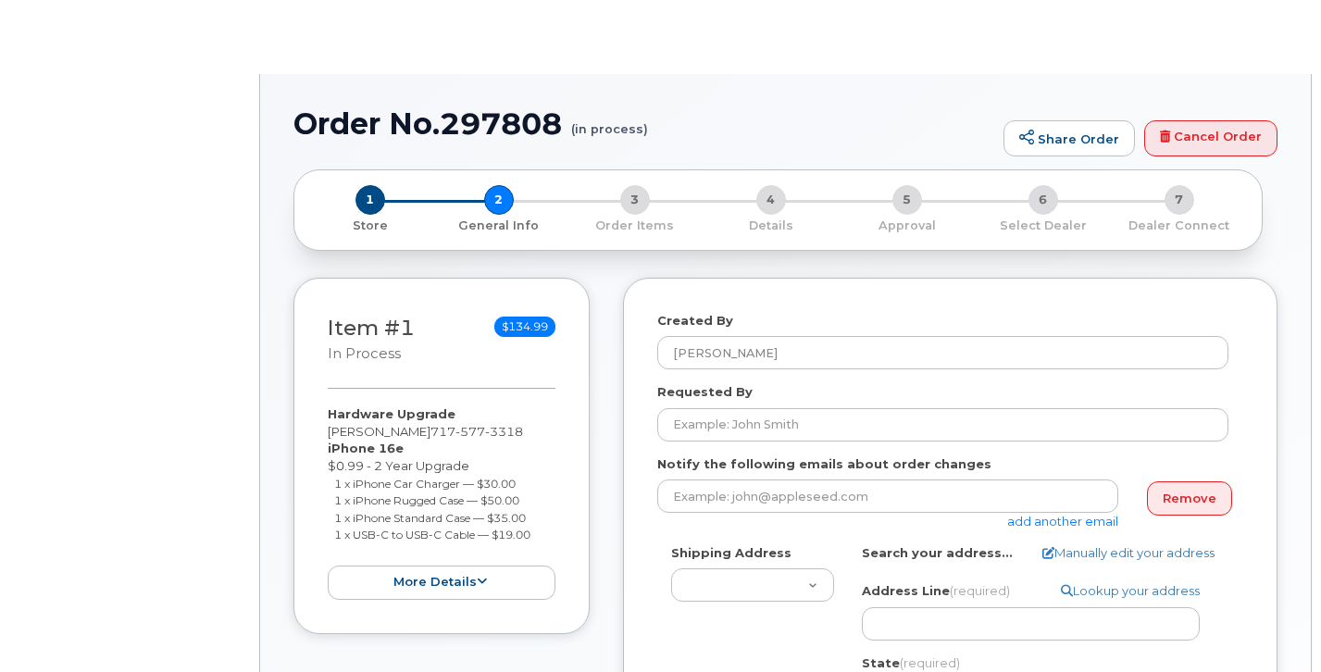
select select
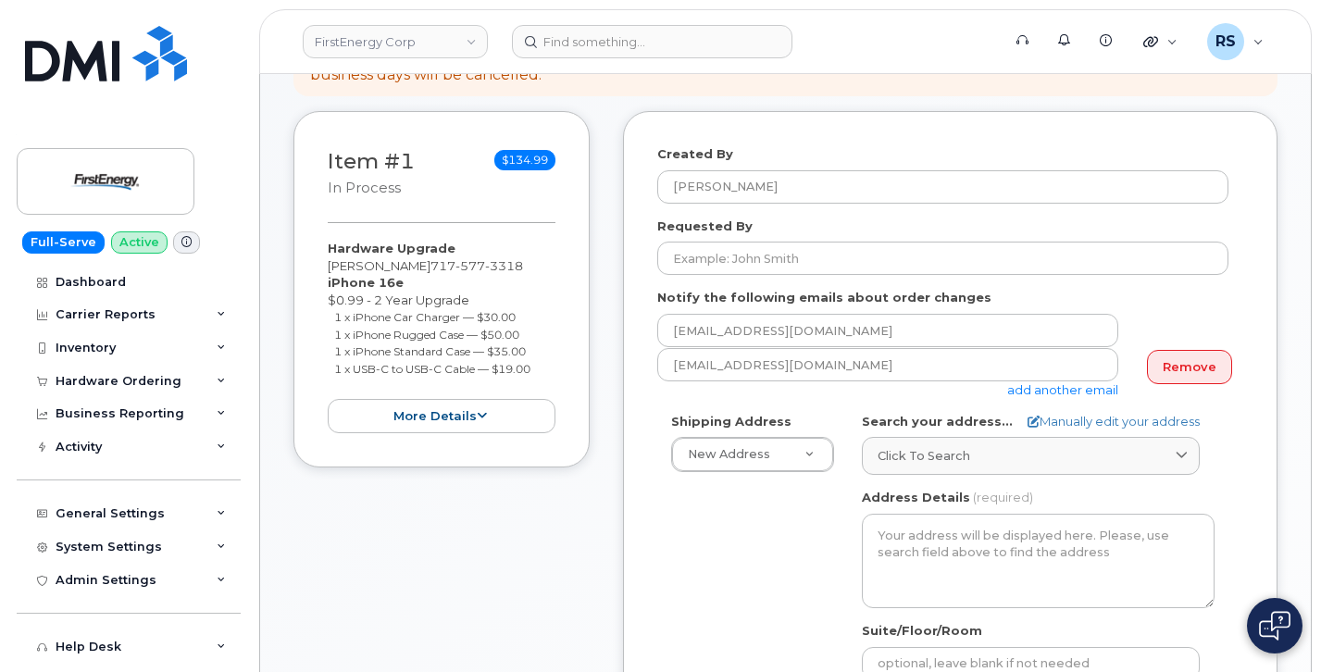
scroll to position [247, 0]
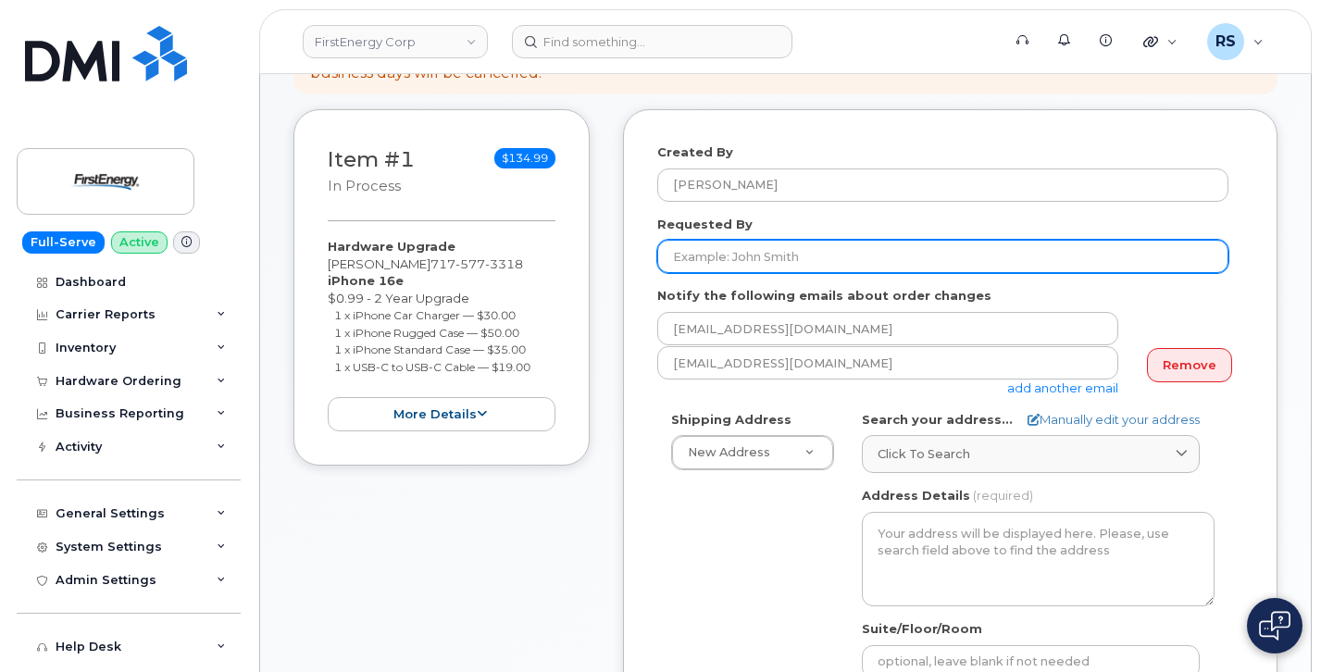
click at [716, 262] on input "Requested By" at bounding box center [942, 256] width 571 height 33
click at [691, 257] on input "Requested By" at bounding box center [942, 256] width 571 height 33
paste input "[PERSON_NAME]"
click at [863, 253] on input "[PERSON_NAME]" at bounding box center [942, 256] width 571 height 33
paste input "CS0779463"
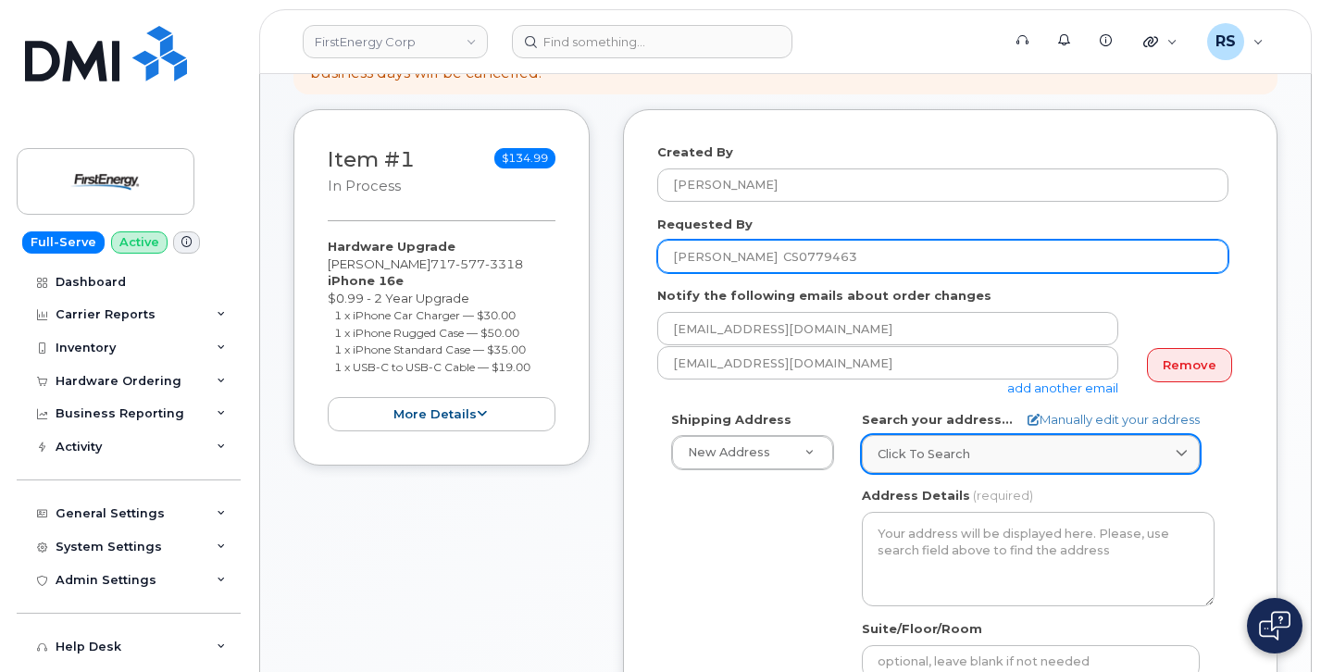
type input "[PERSON_NAME] CS0779463"
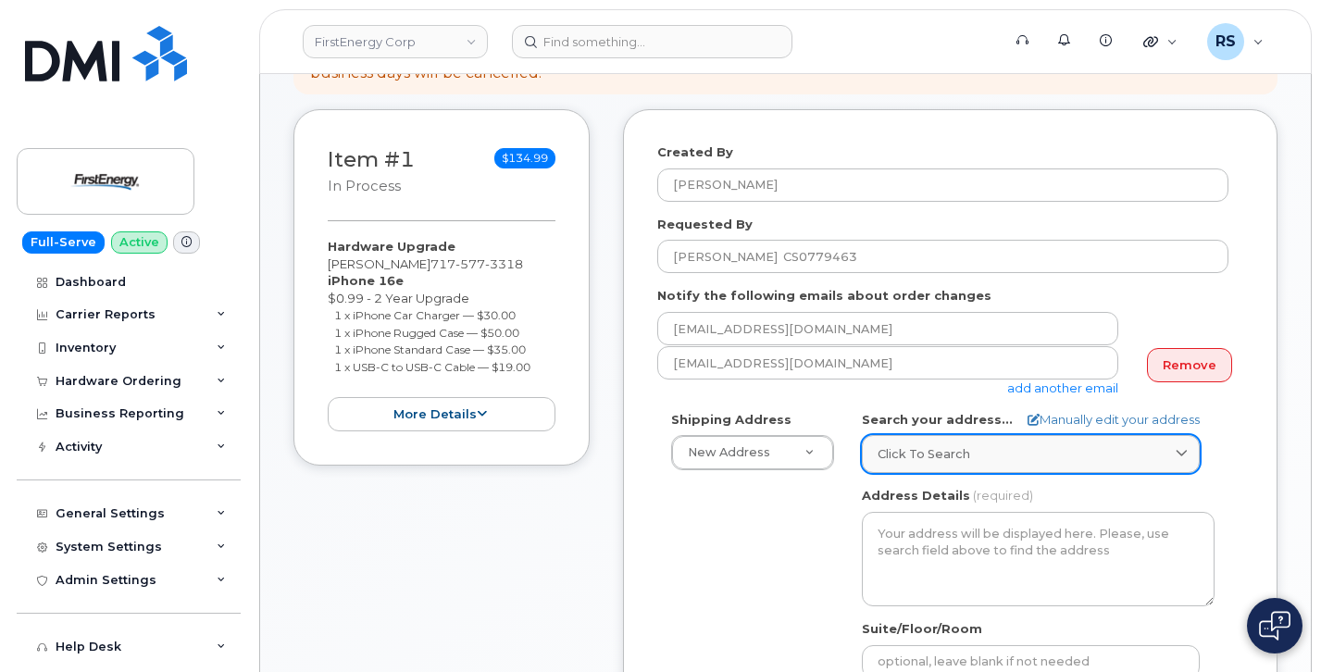
click at [896, 446] on span "Click to search" at bounding box center [924, 454] width 93 height 18
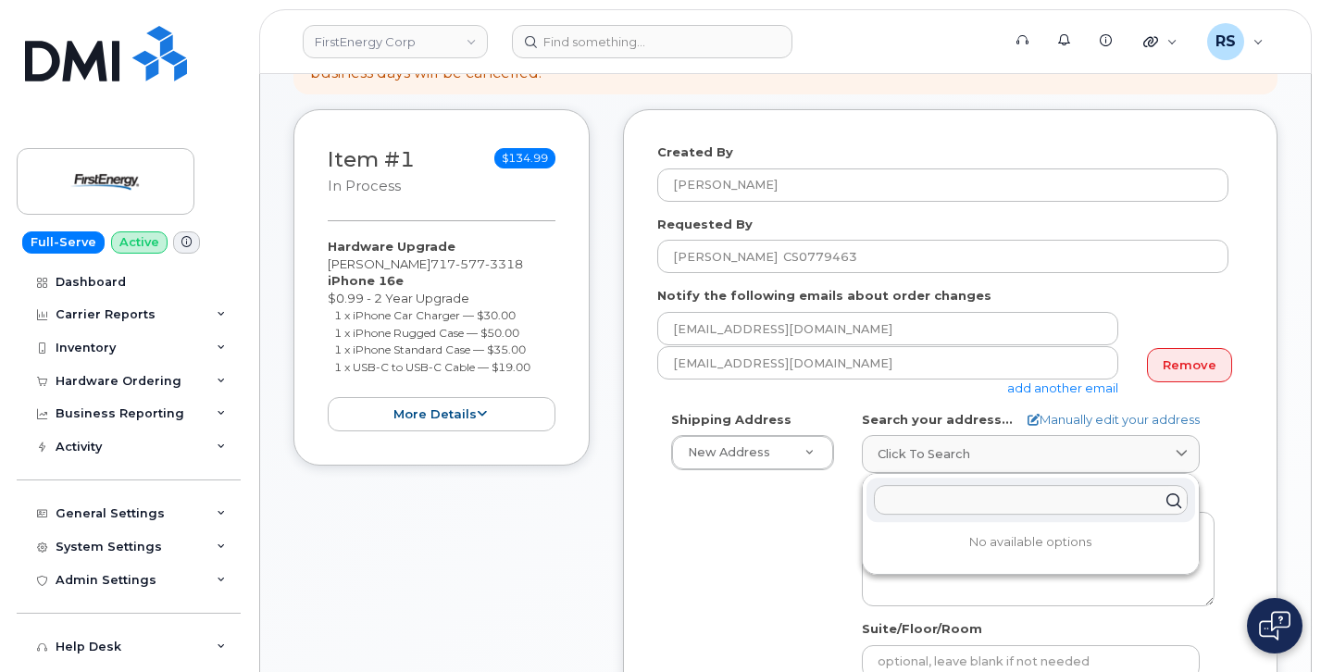
click at [902, 502] on input "text" at bounding box center [1031, 500] width 314 height 30
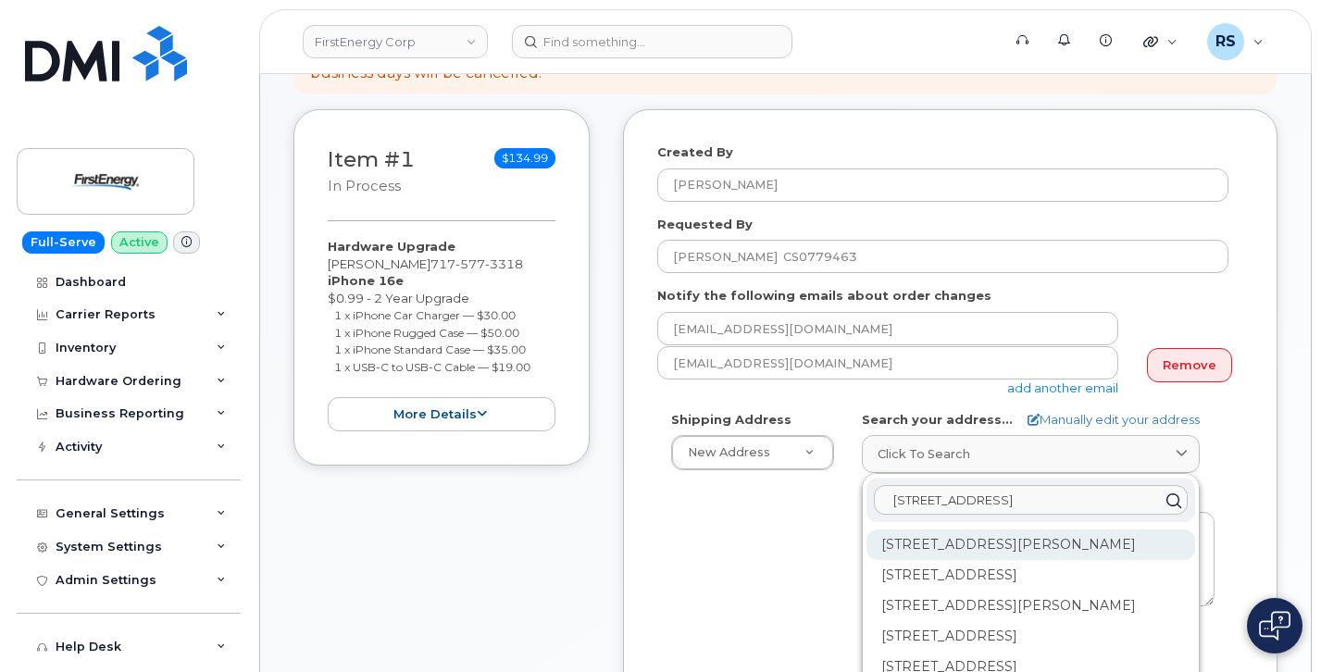
scroll to position [134, 0]
click at [928, 504] on input "[STREET_ADDRESS]" at bounding box center [1031, 500] width 314 height 30
click at [936, 505] on input "[STREET_ADDRESS]" at bounding box center [1031, 500] width 314 height 30
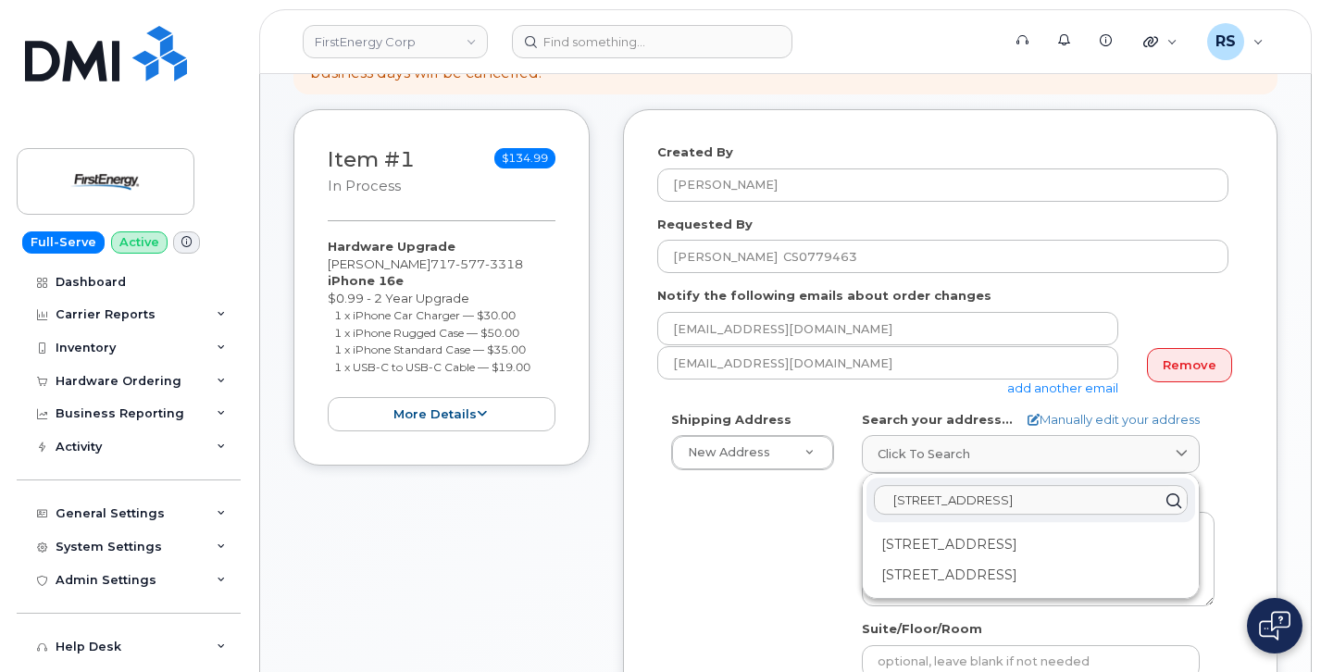
click at [993, 505] on input "[STREET_ADDRESS]" at bounding box center [1031, 500] width 314 height 30
type input "[STREET_ADDRESS]"
click at [982, 577] on div "[STREET_ADDRESS]" at bounding box center [1031, 575] width 329 height 31
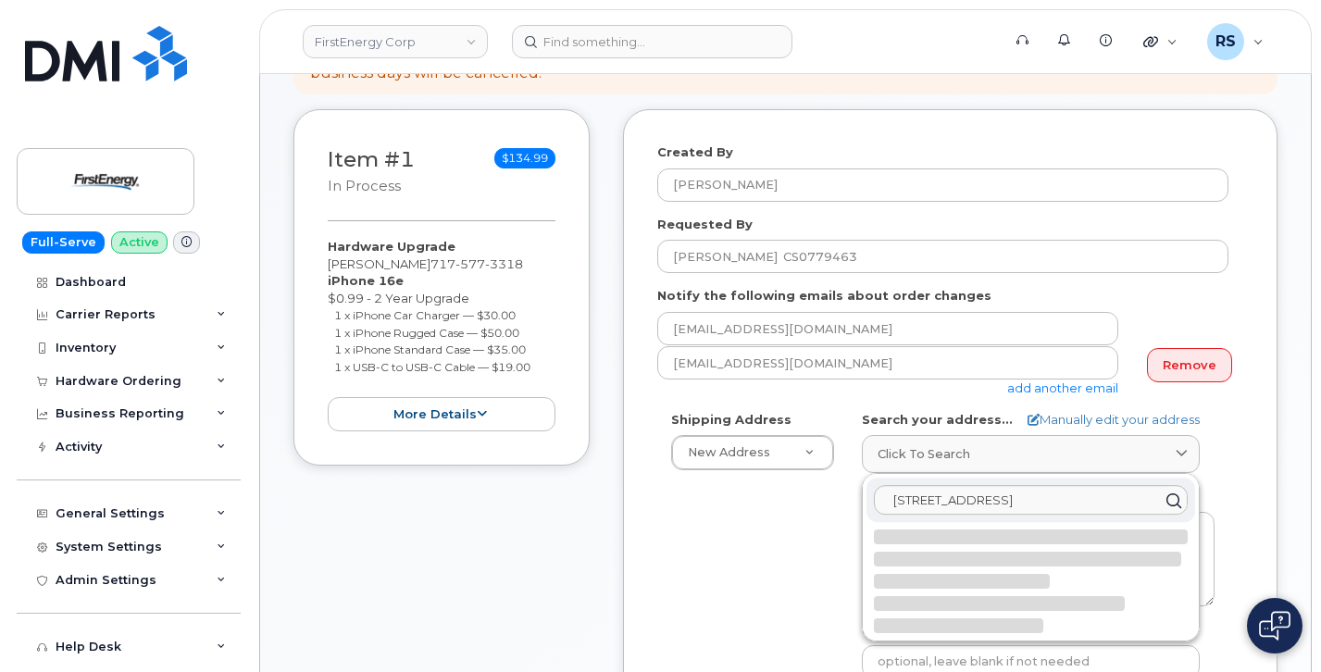
select select
type textarea "[STREET_ADDRESS]"
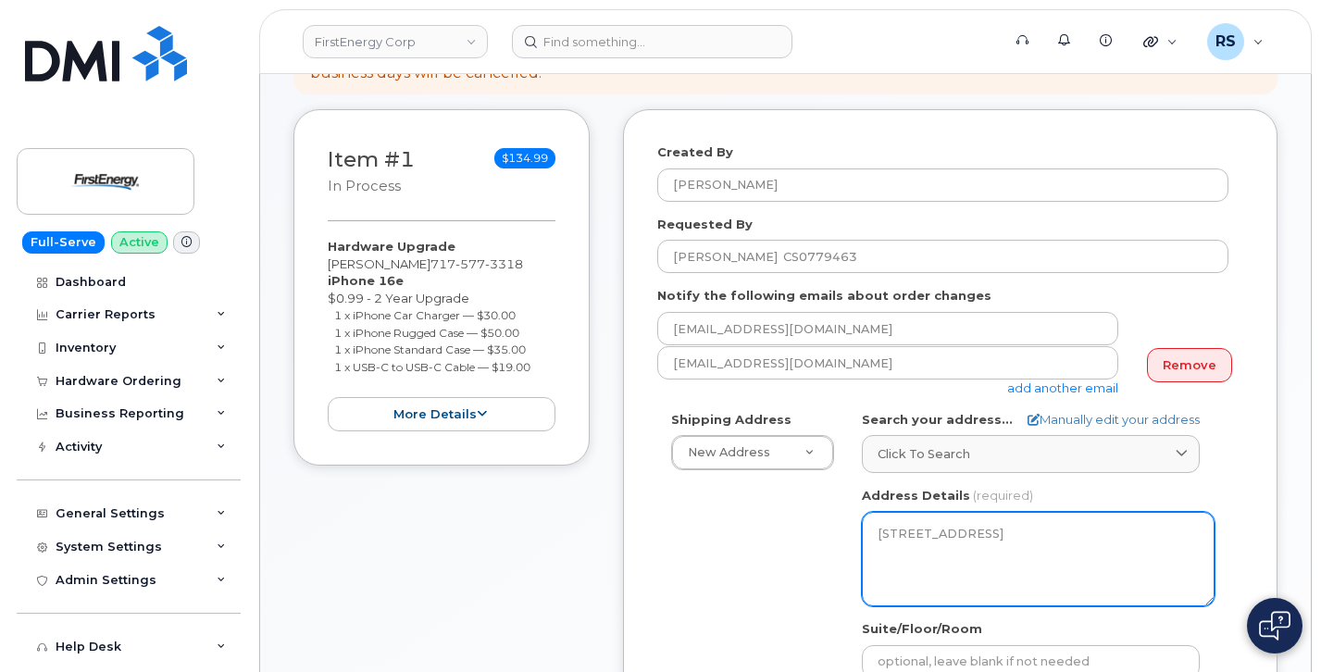
drag, startPoint x: 877, startPoint y: 535, endPoint x: 1026, endPoint y: 564, distance: 151.8
click at [1028, 563] on textarea "[STREET_ADDRESS]" at bounding box center [1038, 559] width 353 height 94
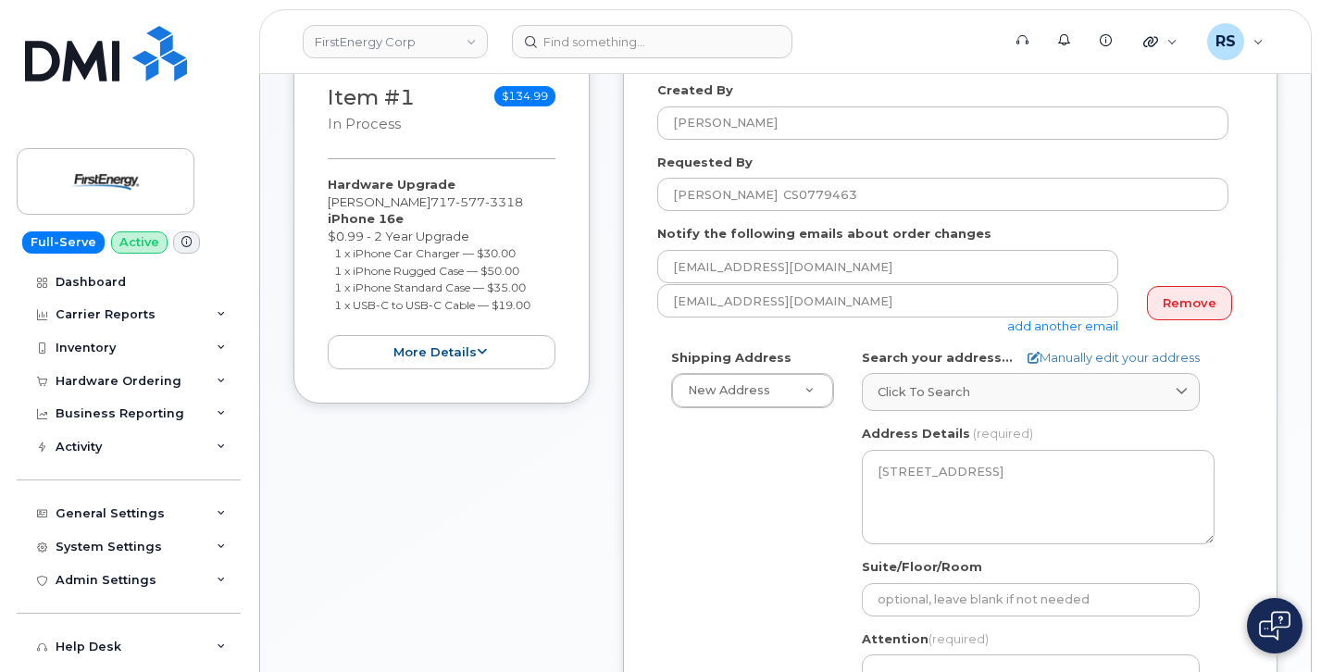
scroll to position [494, 0]
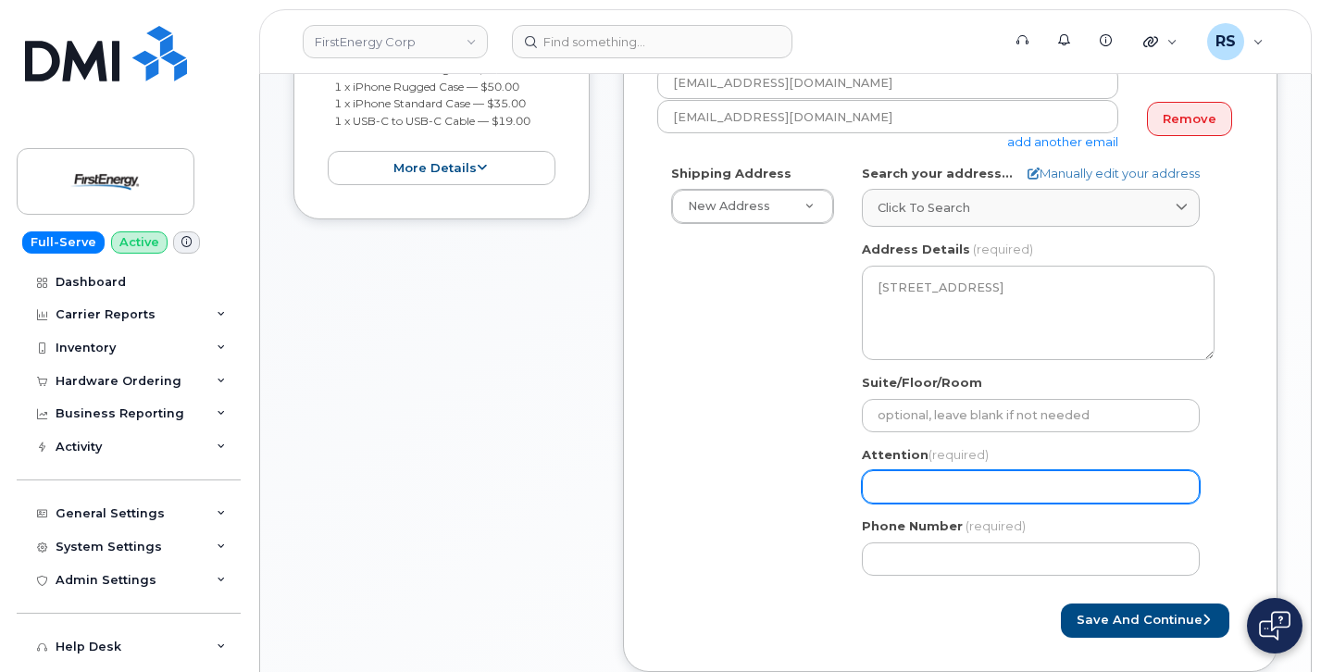
click at [898, 494] on input "Attention (required)" at bounding box center [1031, 486] width 338 height 33
paste input "[PERSON_NAME]"
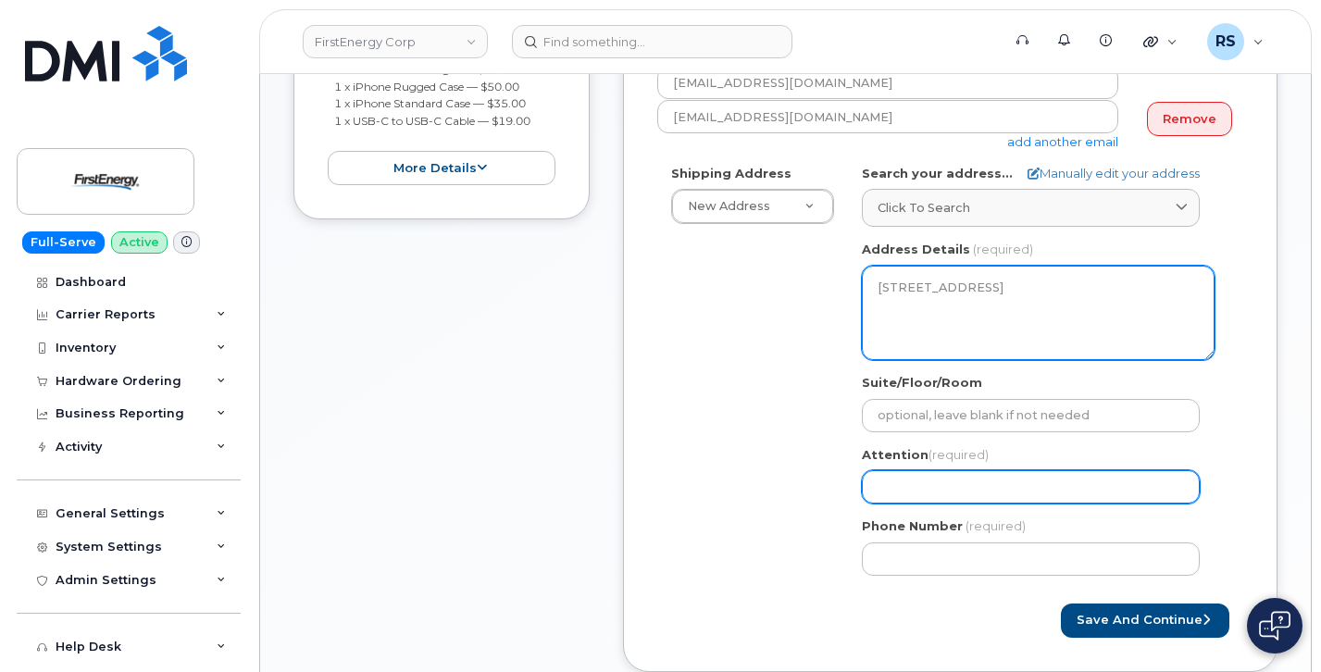
select select
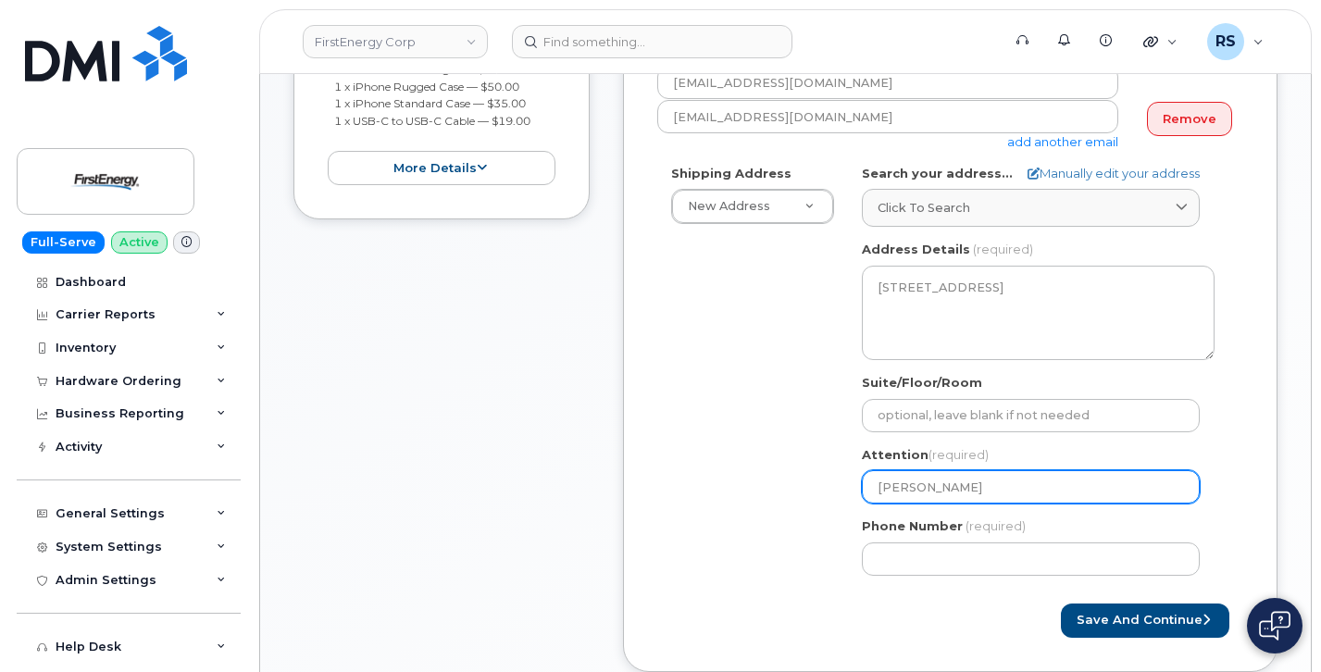
type input "[PERSON_NAME]"
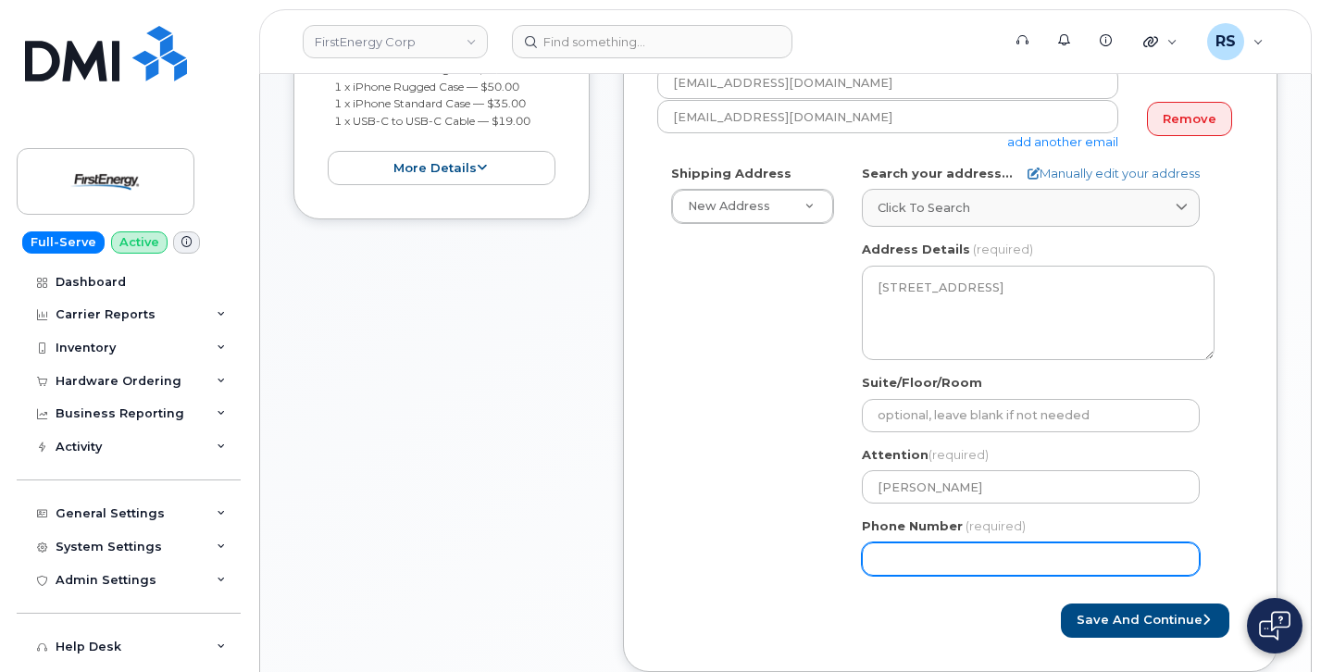
click at [894, 557] on input "Phone Number" at bounding box center [1031, 559] width 338 height 33
click at [937, 558] on input "Phone Number" at bounding box center [1031, 559] width 338 height 33
click at [908, 561] on input "Phone Number" at bounding box center [1031, 559] width 338 height 33
select select
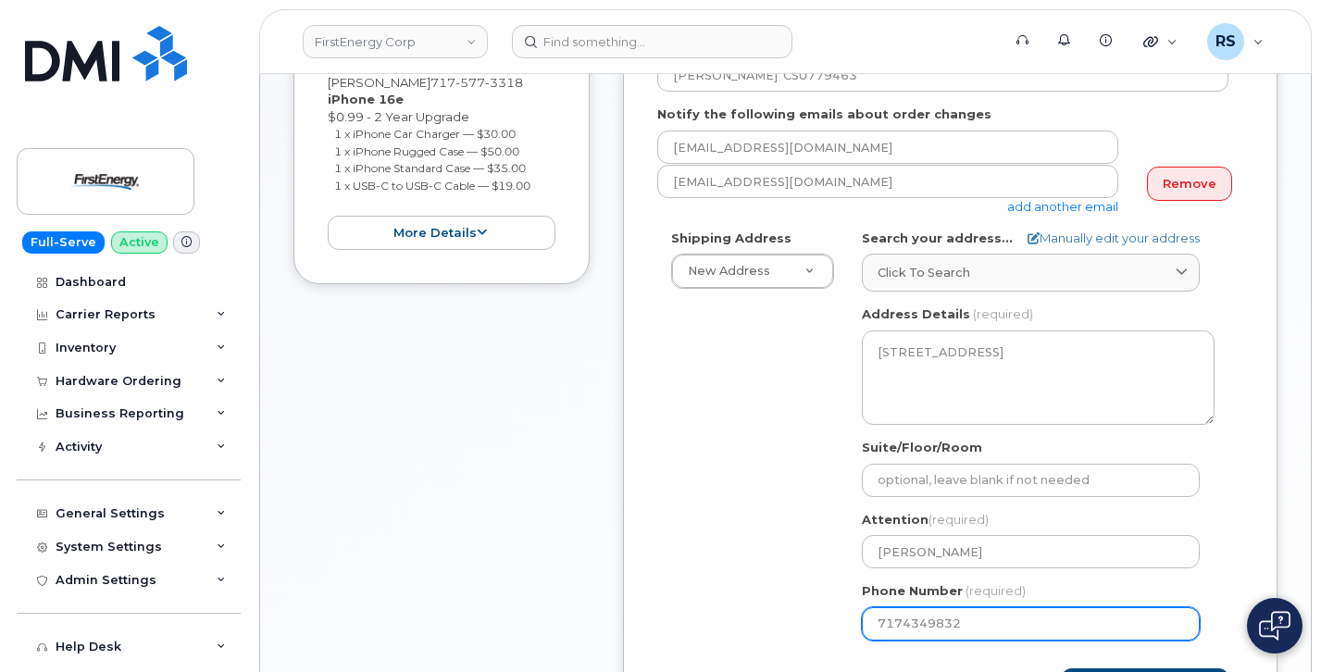
scroll to position [432, 0]
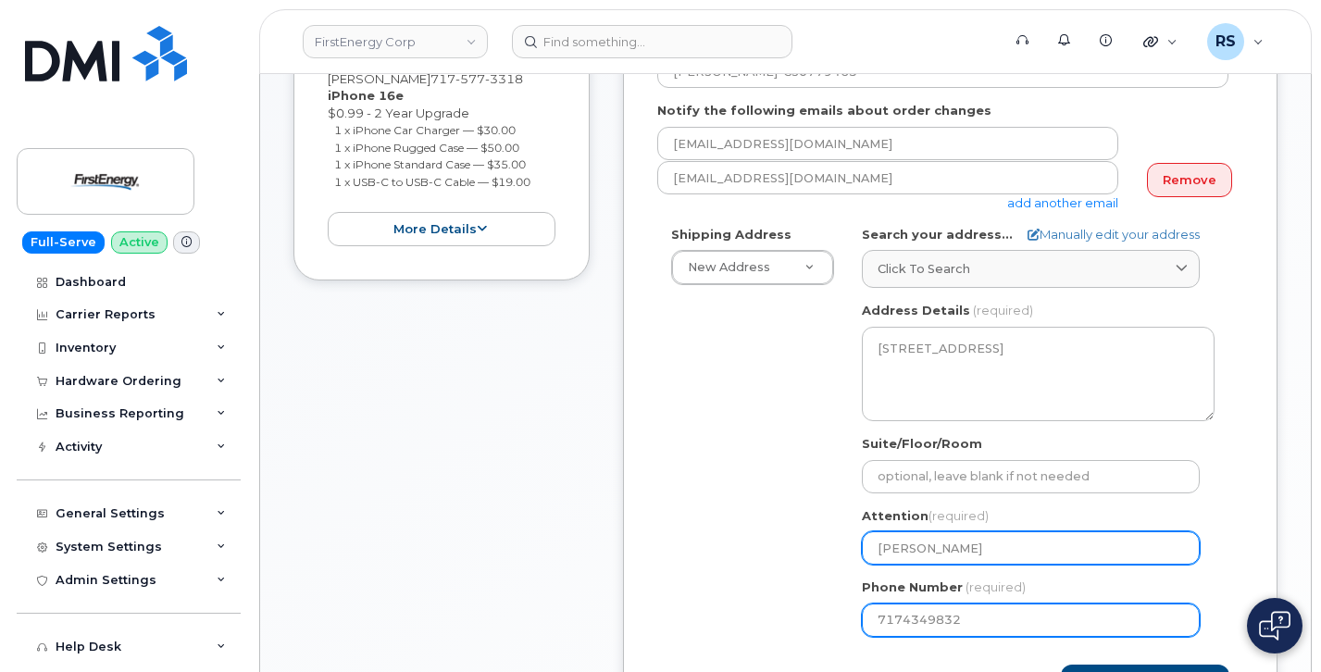
type input "7174349832"
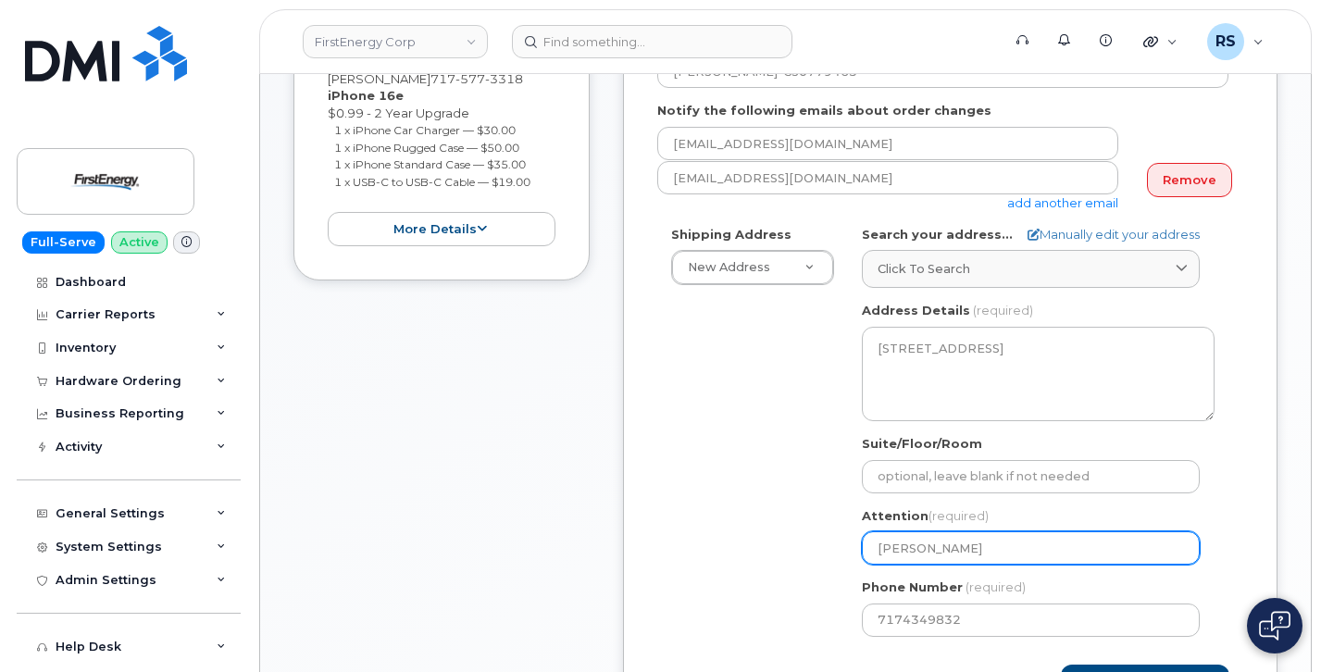
click at [893, 552] on input "[PERSON_NAME]" at bounding box center [1031, 548] width 338 height 33
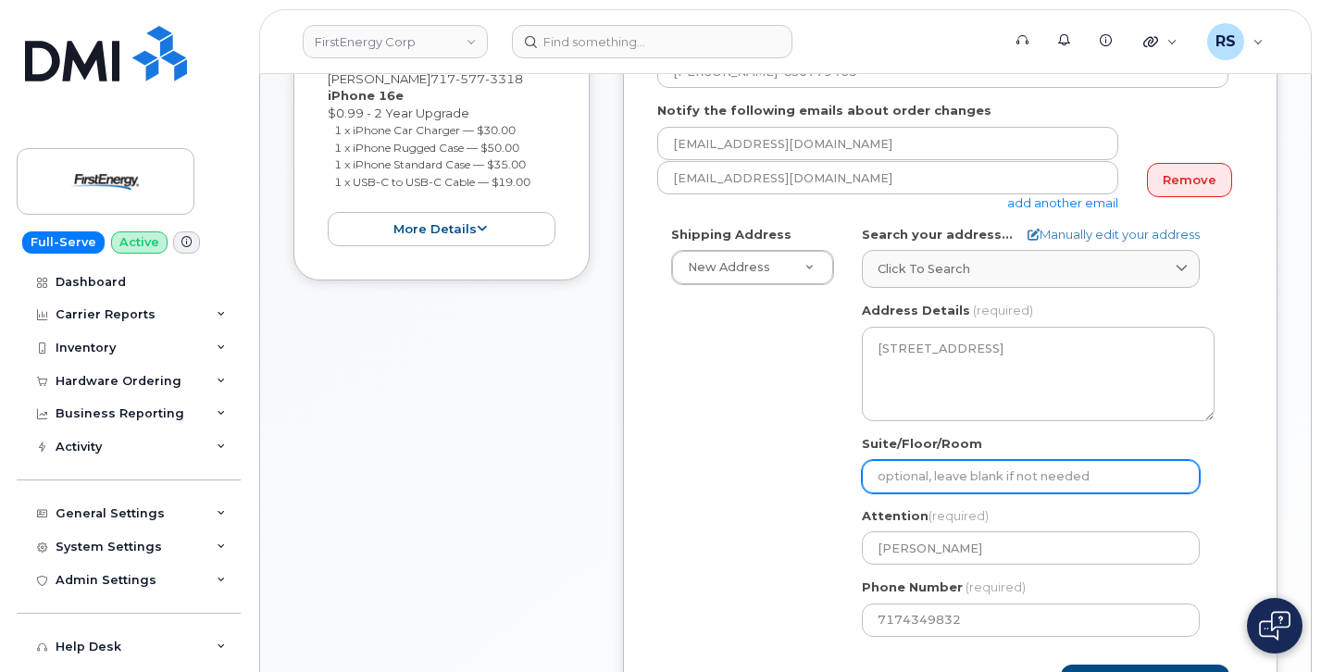
click at [899, 477] on input "Suite/Floor/Room" at bounding box center [1031, 476] width 338 height 33
select select
type input "y"
select select
type input "yo"
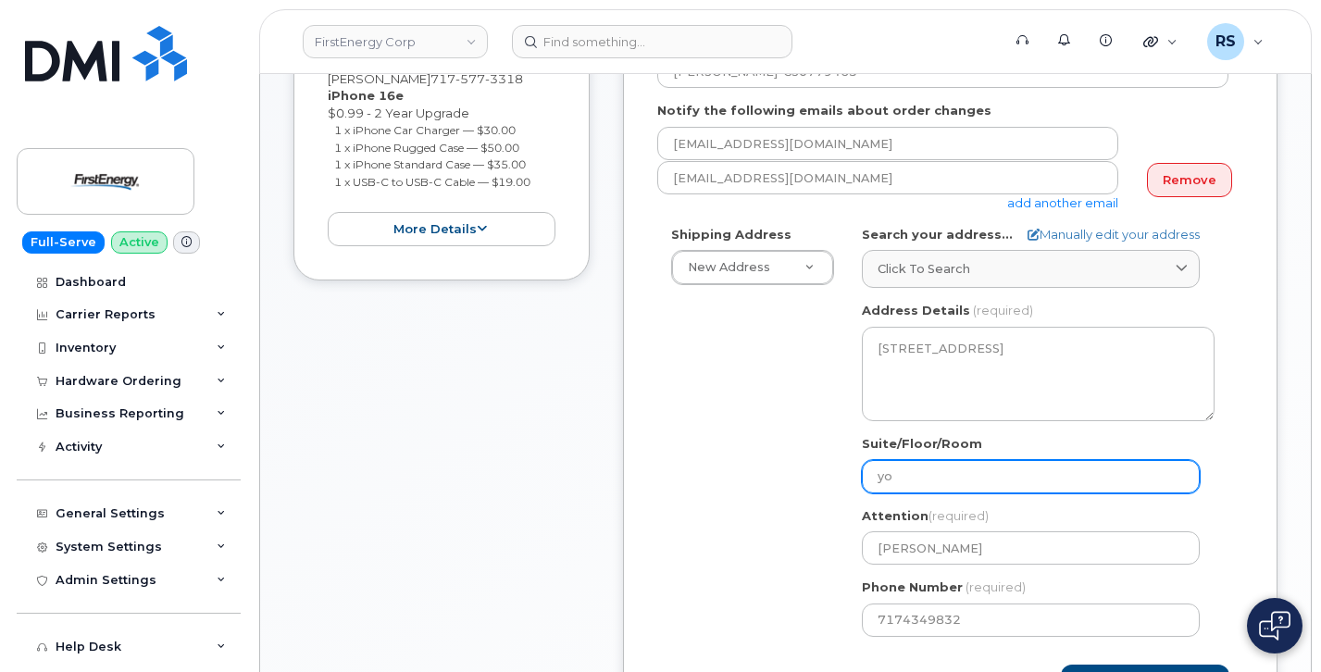
select select
type input "yor"
select select
type input "york"
select select
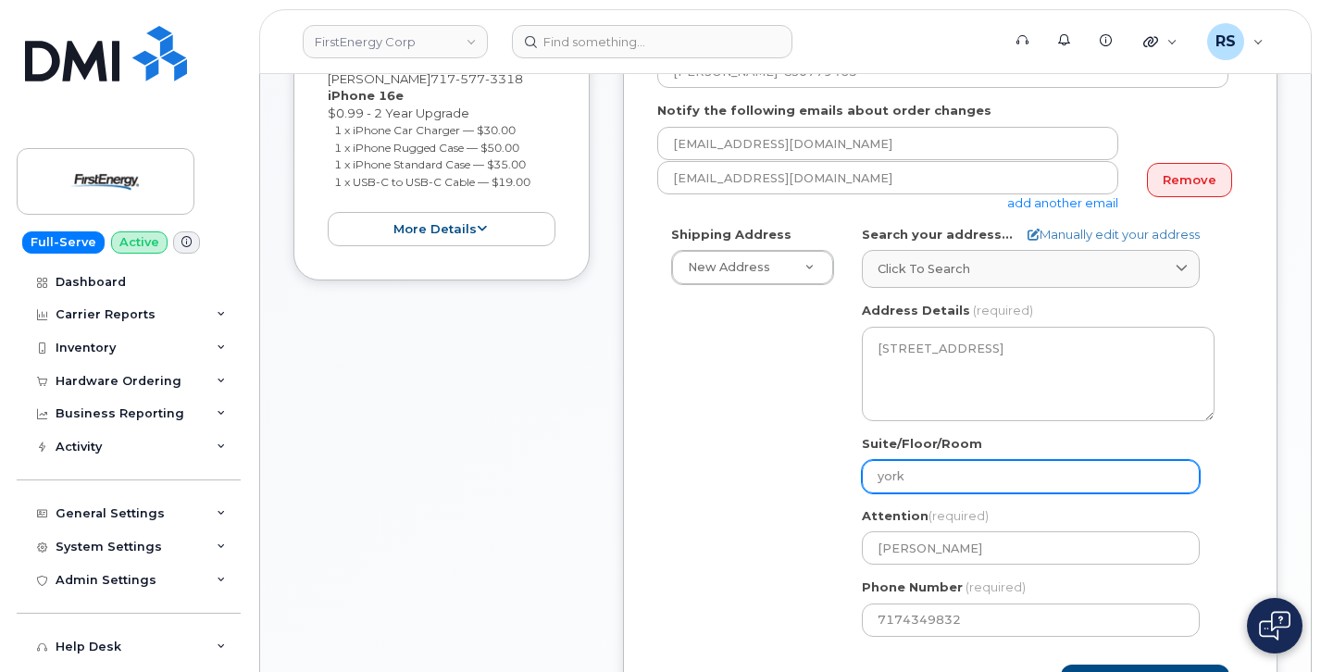
type input "york l"
select select
type input "york li"
select select
type input "york lin"
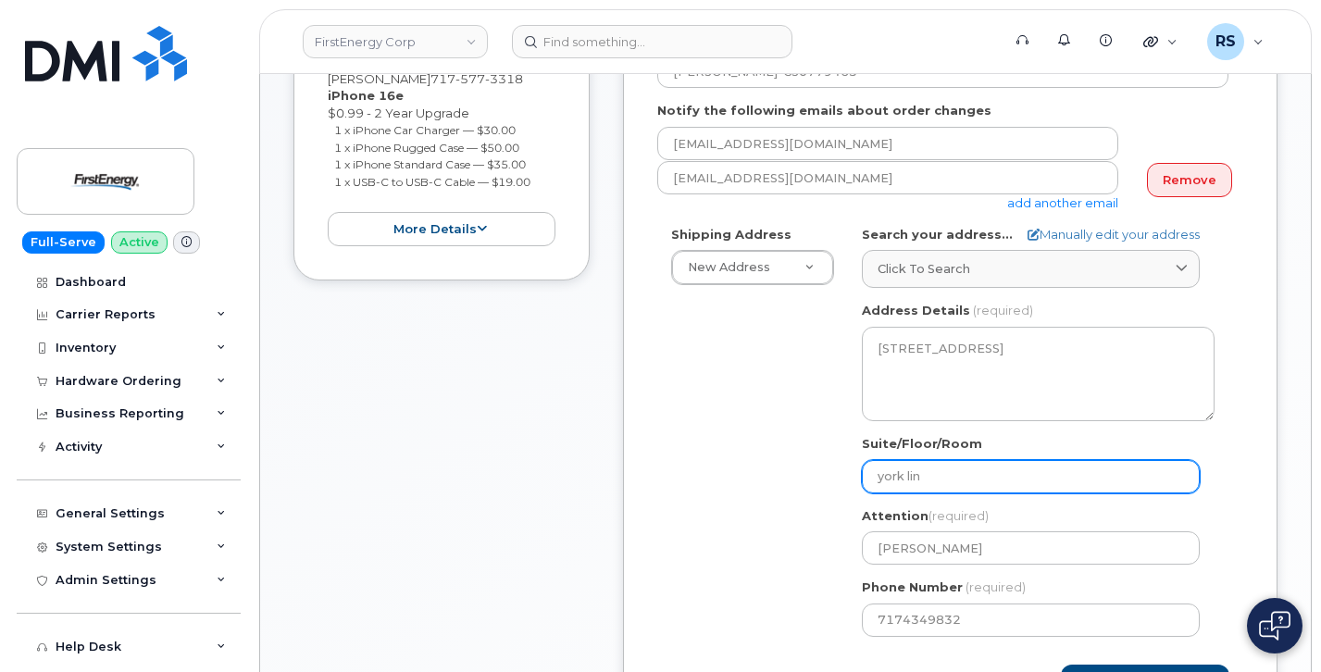
select select
type input "york line"
click at [888, 483] on input "york line" at bounding box center [1031, 476] width 338 height 33
click at [884, 483] on input "york line" at bounding box center [1031, 476] width 338 height 33
select select
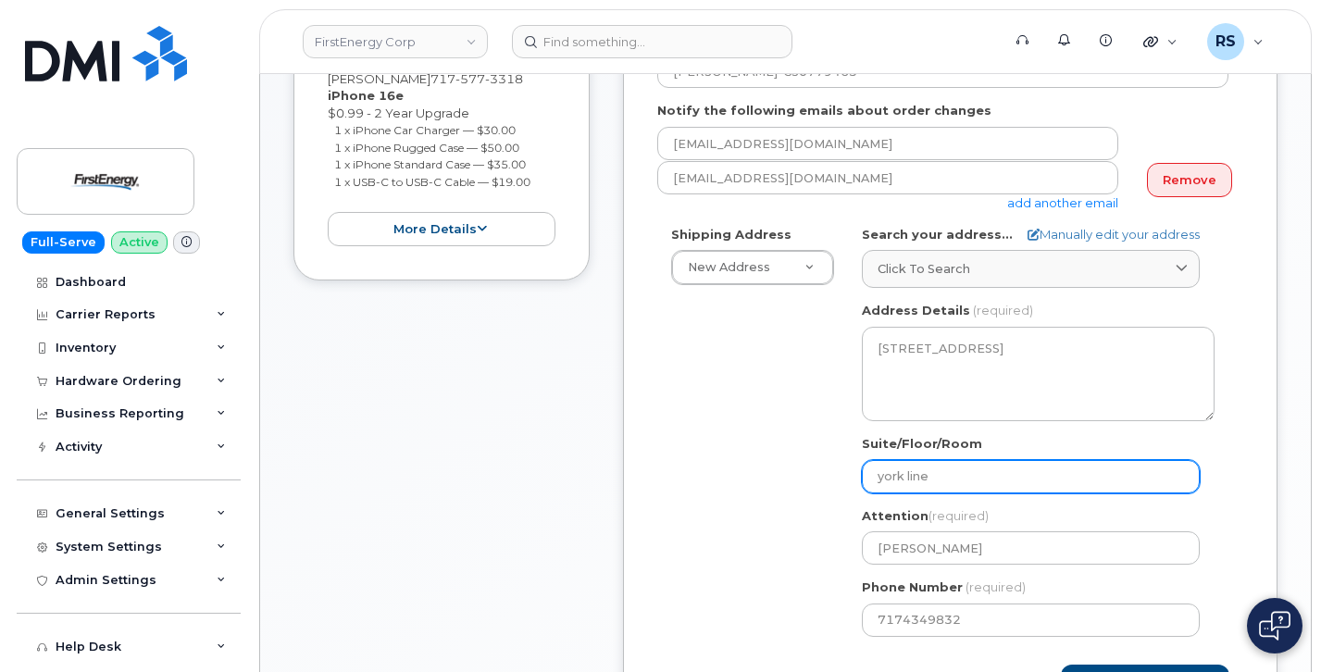
type input "ork line"
select select
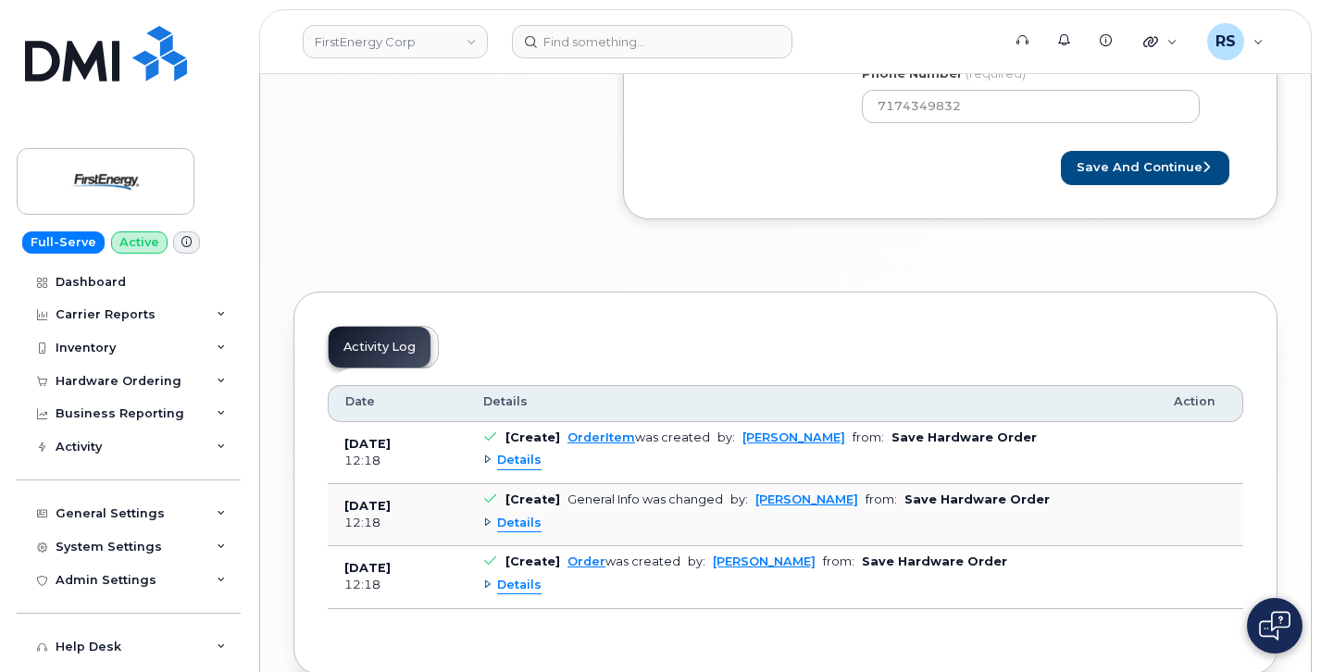
scroll to position [988, 0]
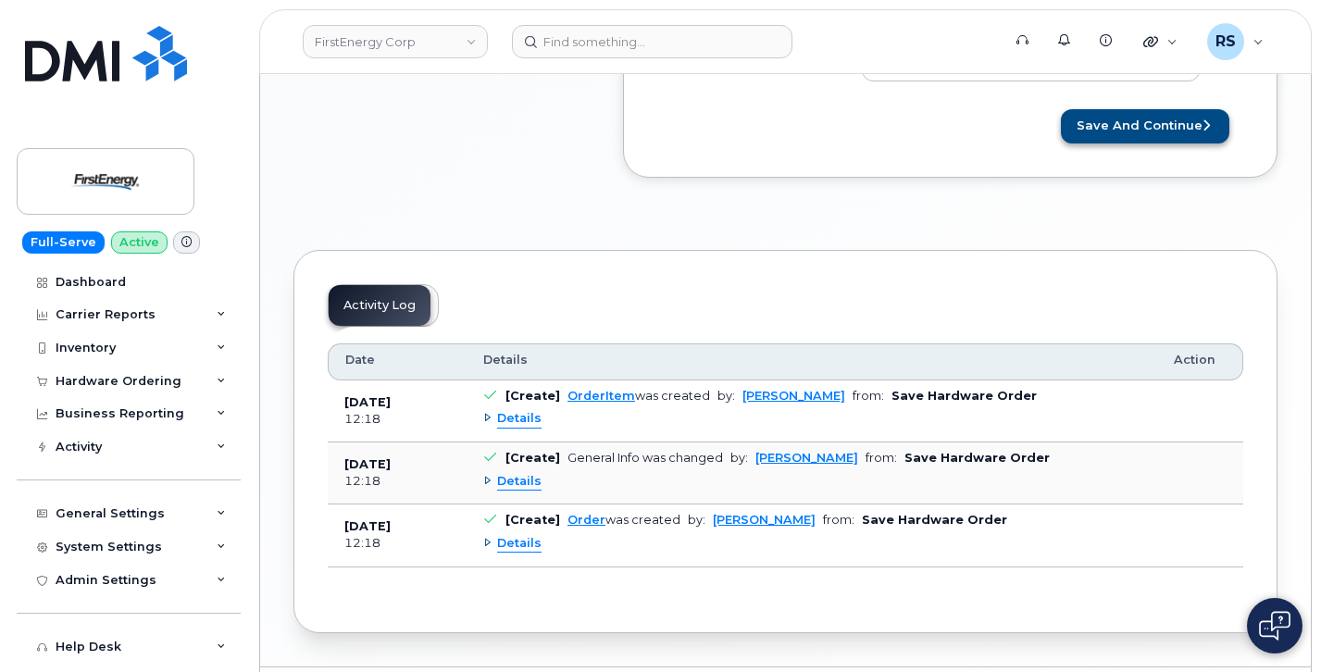
type input "York line"
click at [1146, 133] on button "Save and Continue" at bounding box center [1145, 126] width 169 height 34
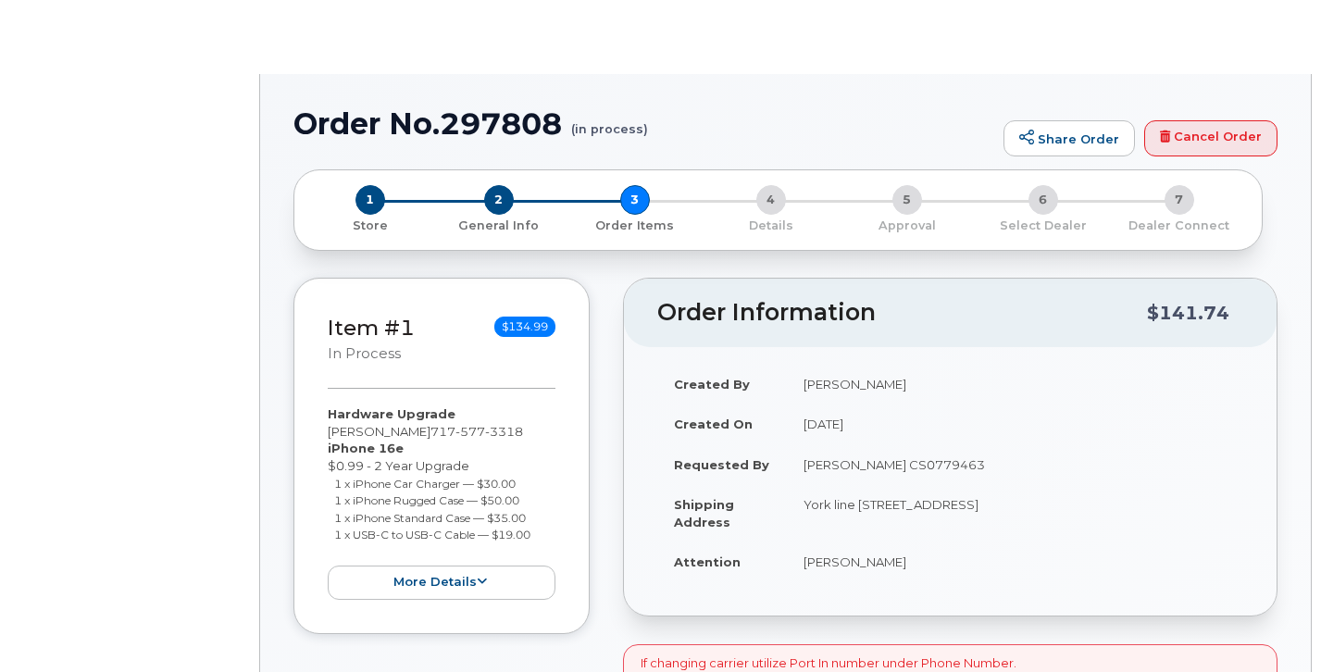
type input "[PERSON_NAME]"
type input "48640"
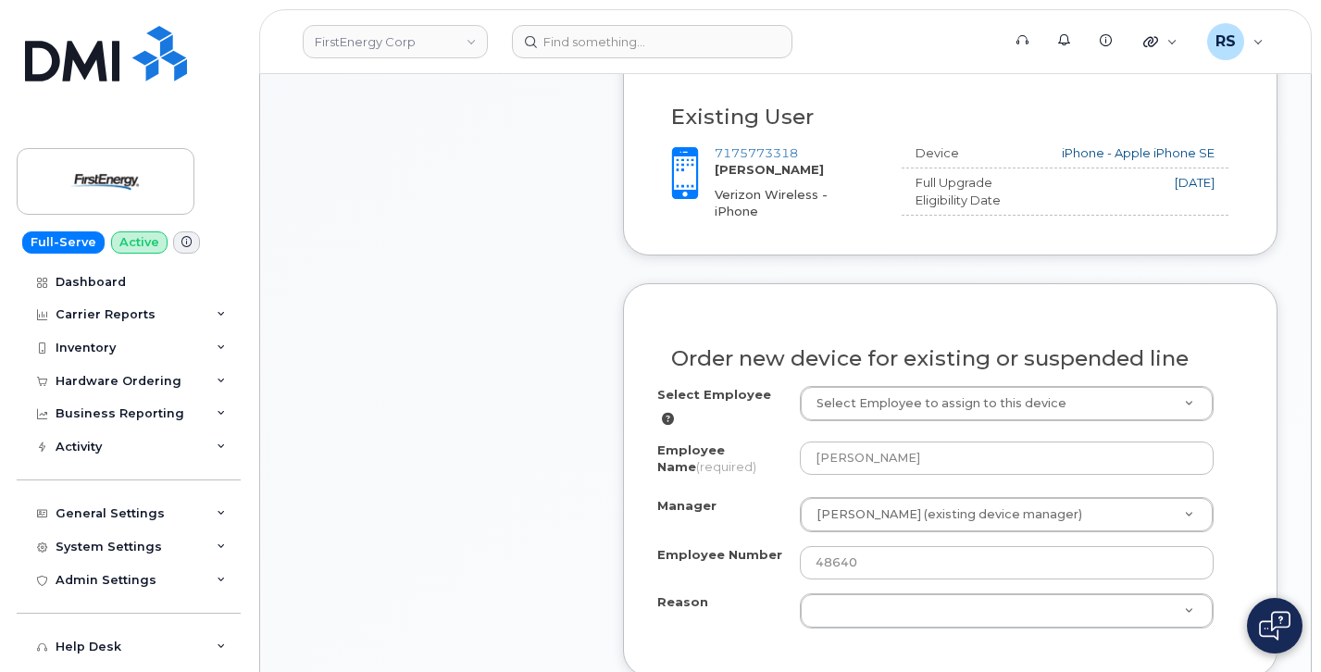
scroll to position [926, 0]
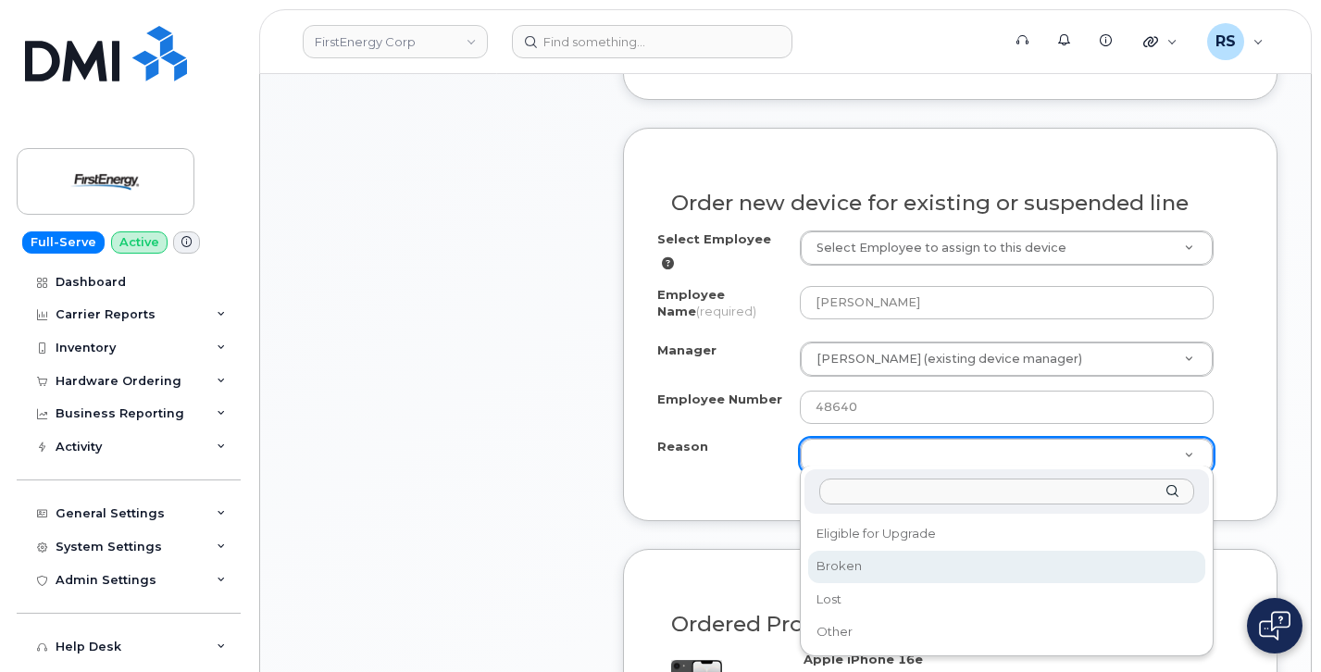
select select "broken"
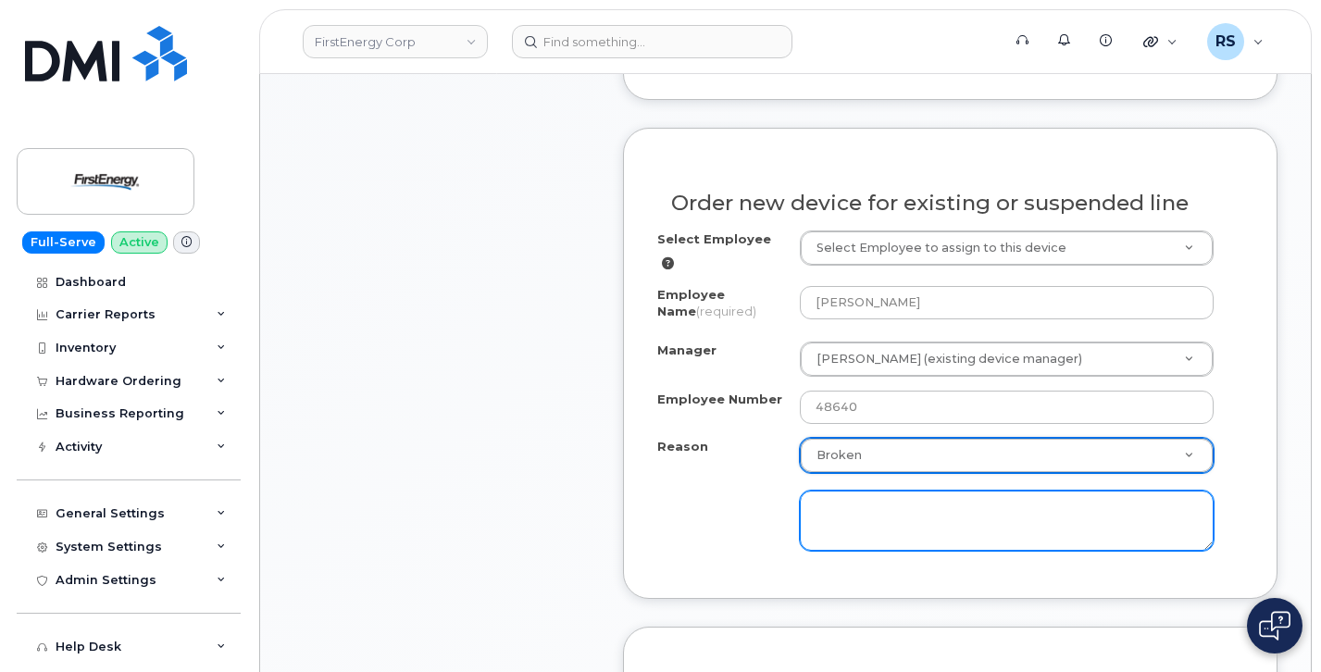
click at [859, 507] on textarea at bounding box center [1007, 521] width 414 height 61
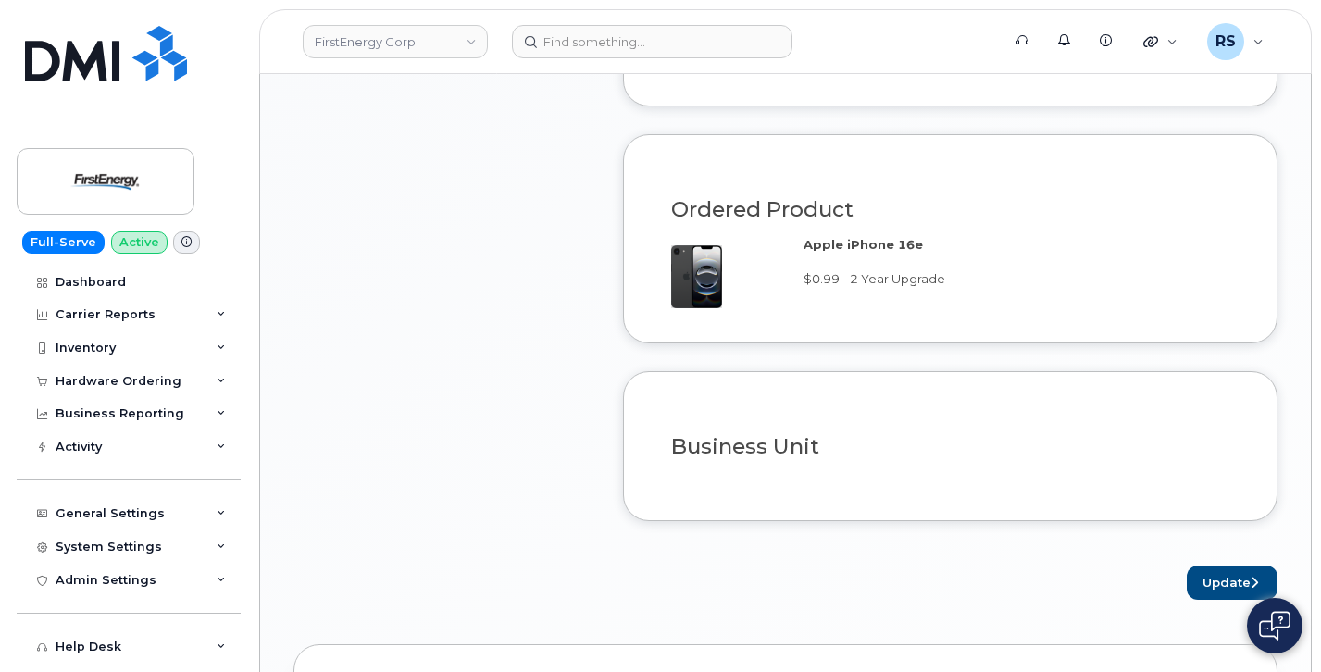
scroll to position [1420, 0]
type textarea "poor battery life"
click at [1262, 582] on button "Update" at bounding box center [1232, 582] width 91 height 34
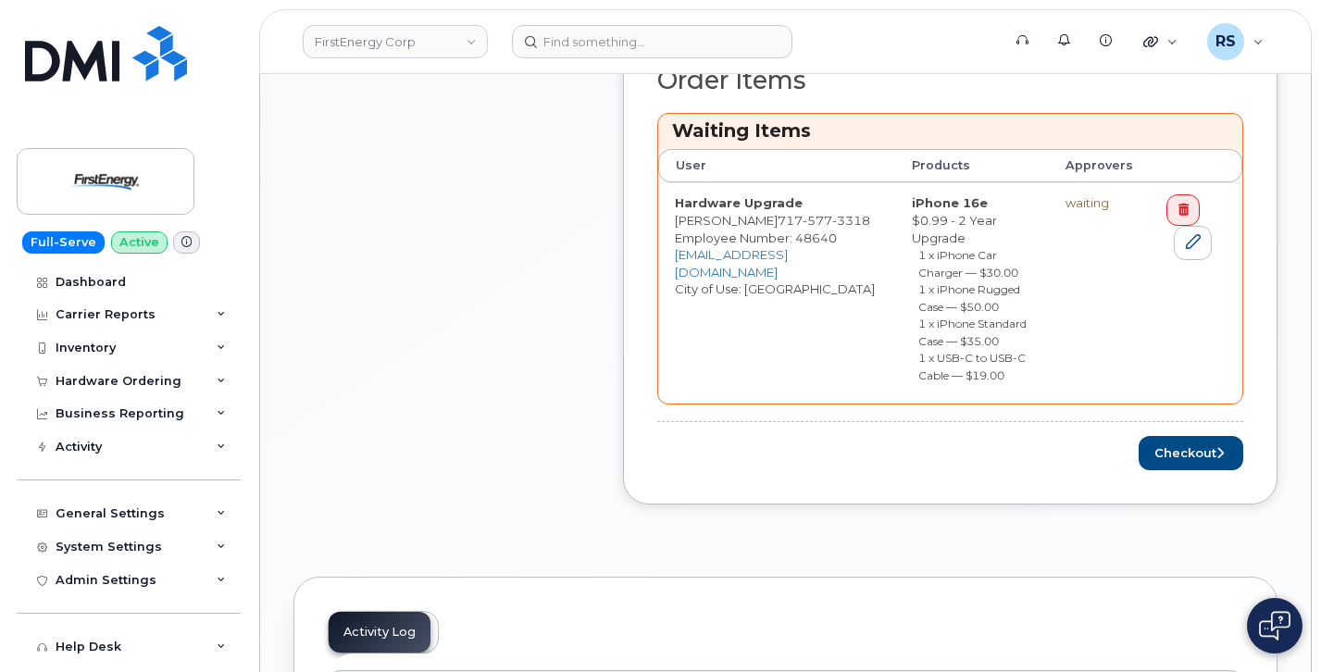
scroll to position [864, 0]
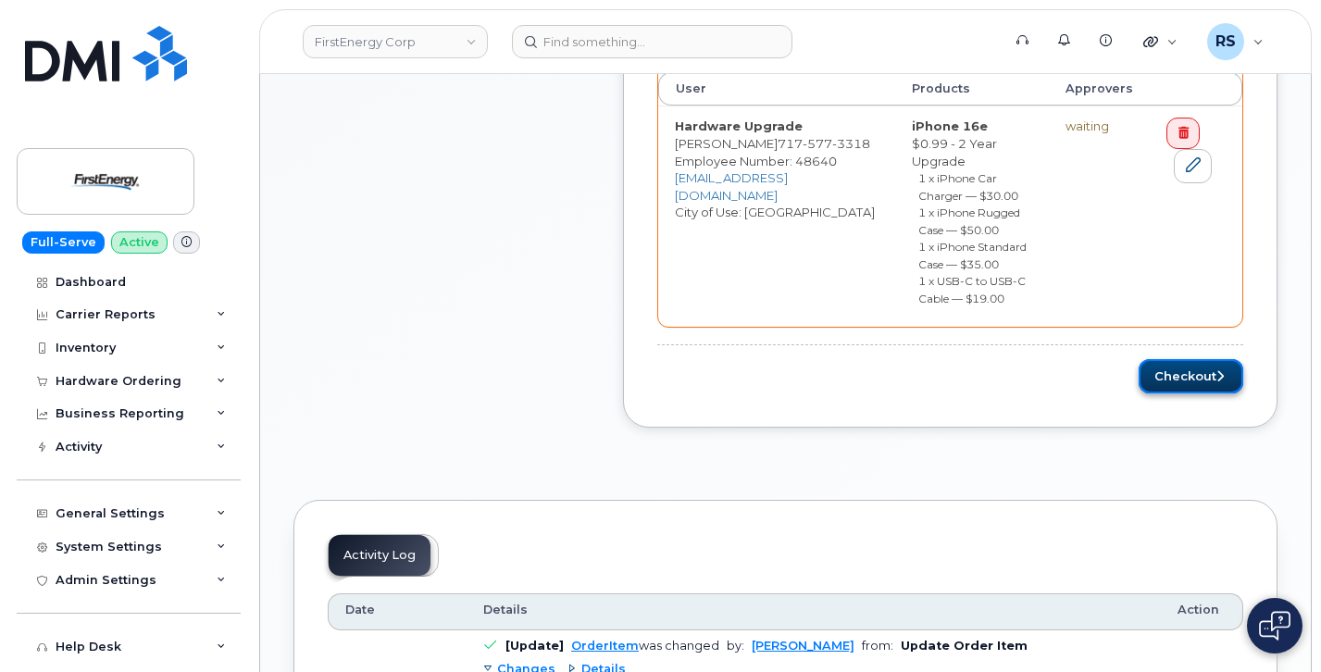
click at [1198, 360] on button "Checkout" at bounding box center [1191, 376] width 105 height 34
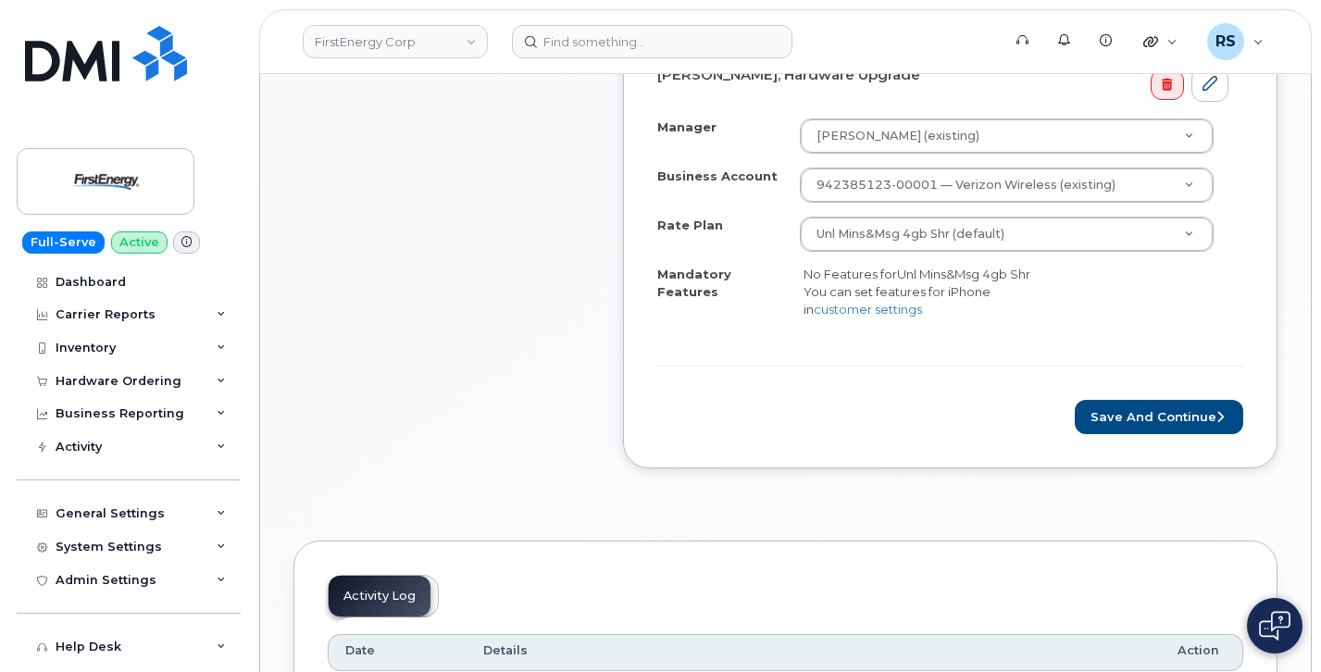
scroll to position [741, 0]
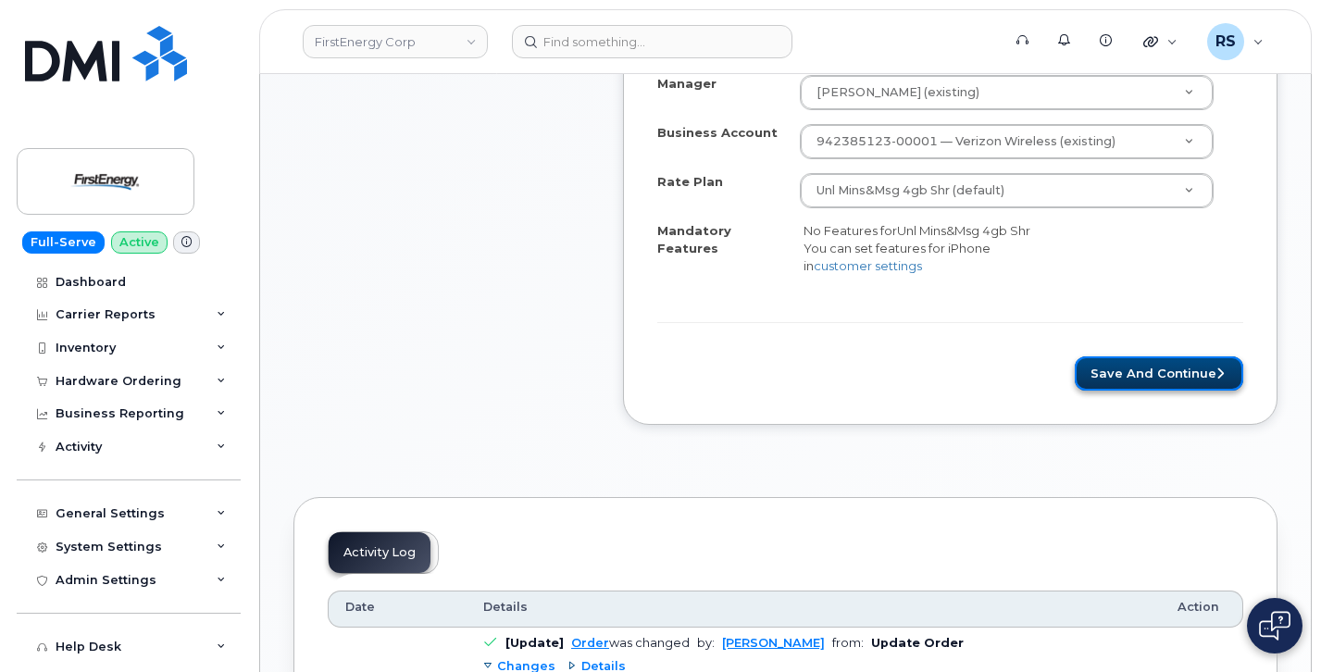
click at [1164, 391] on button "Save and Continue" at bounding box center [1159, 374] width 169 height 34
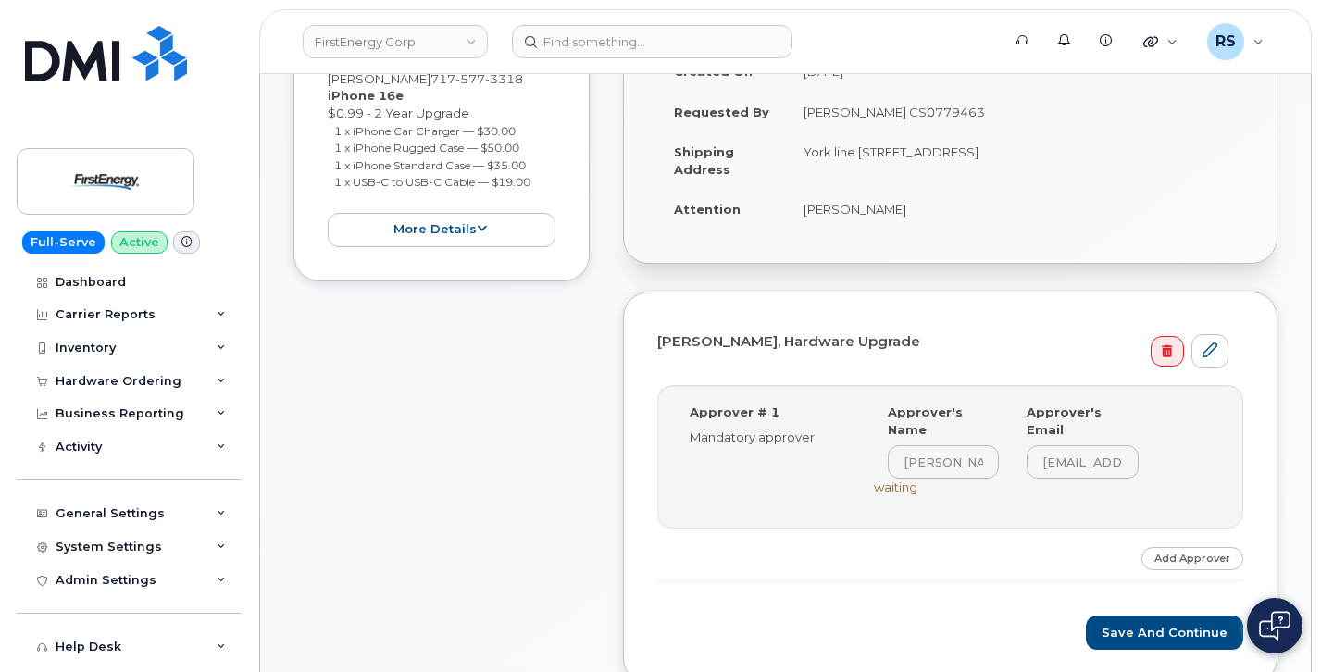
scroll to position [494, 0]
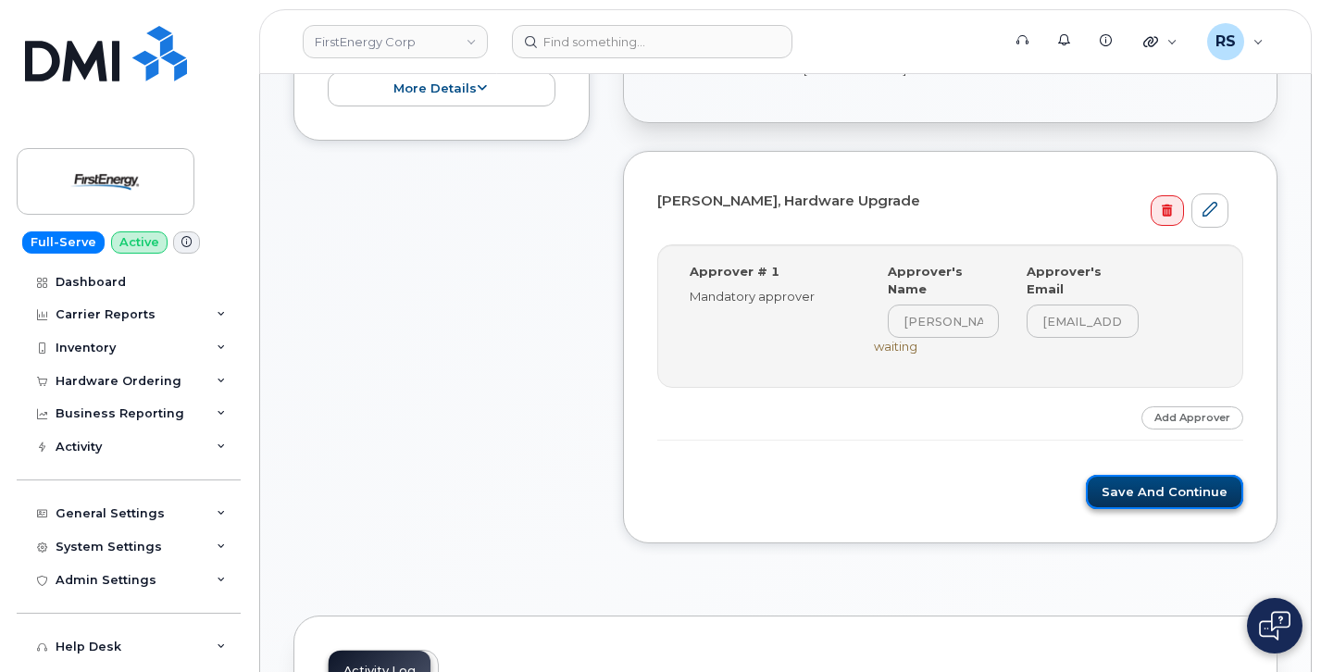
click at [1166, 475] on button "Save and Continue" at bounding box center [1164, 492] width 157 height 34
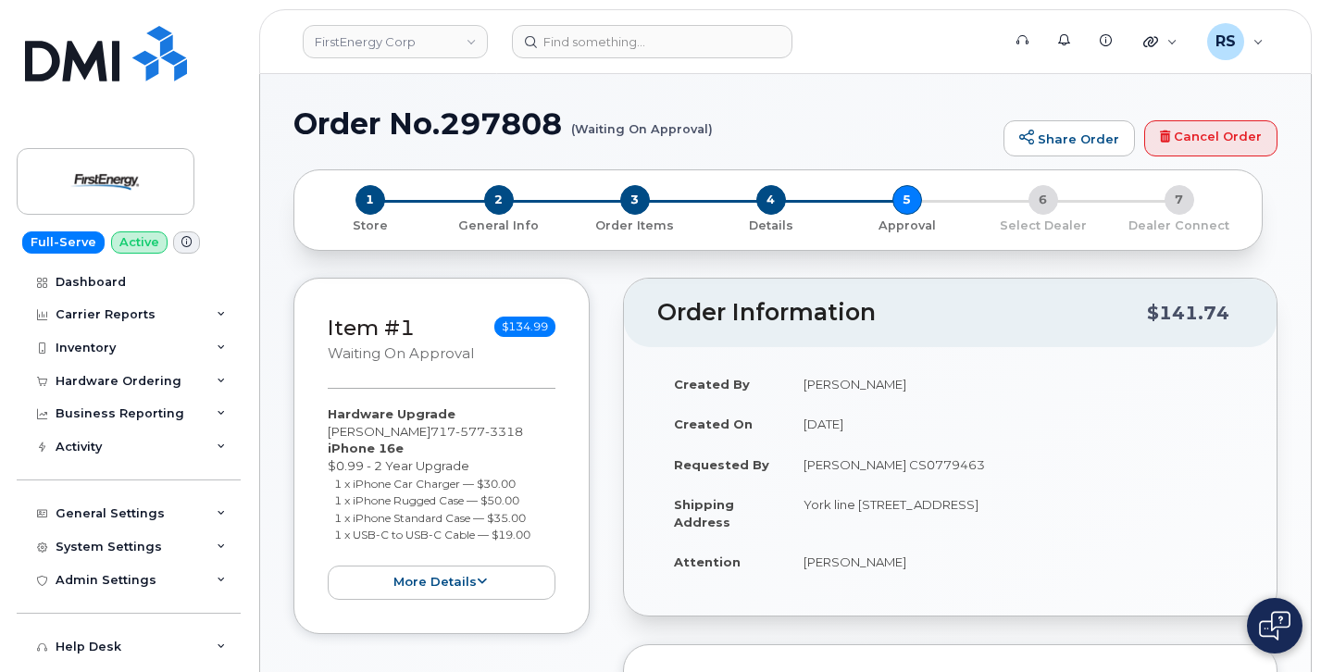
click at [809, 108] on h1 "Order No.297808 (Waiting On Approval)" at bounding box center [644, 123] width 701 height 32
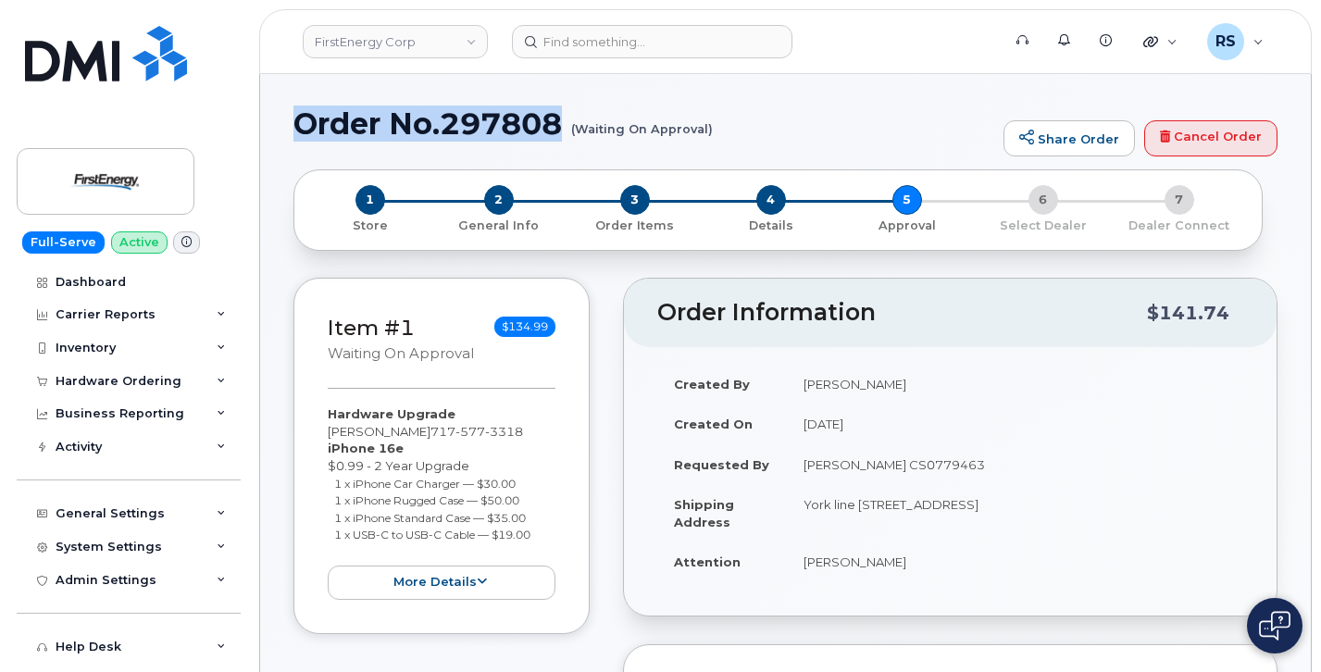
drag, startPoint x: 298, startPoint y: 126, endPoint x: 561, endPoint y: 128, distance: 263.0
click at [561, 128] on h1 "Order No.297808 (Waiting On Approval)" at bounding box center [644, 123] width 701 height 32
copy h1 "Order No.297808"
